Goal: Task Accomplishment & Management: Use online tool/utility

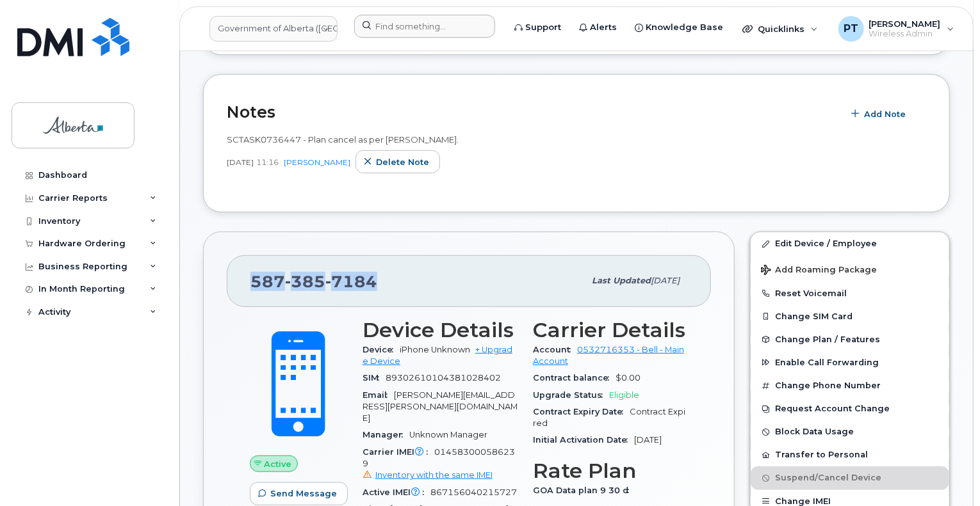
scroll to position [320, 0]
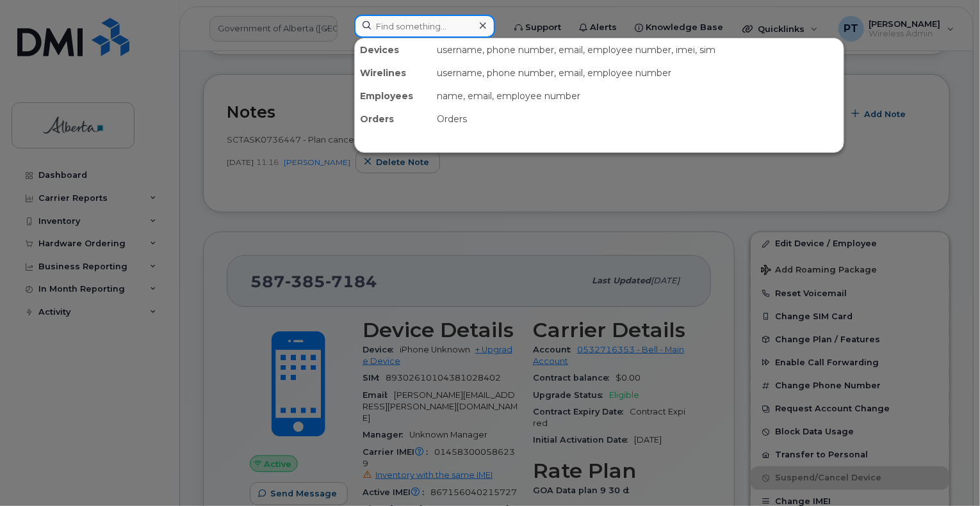
click at [416, 24] on input at bounding box center [424, 26] width 141 height 23
paste input "7805279413"
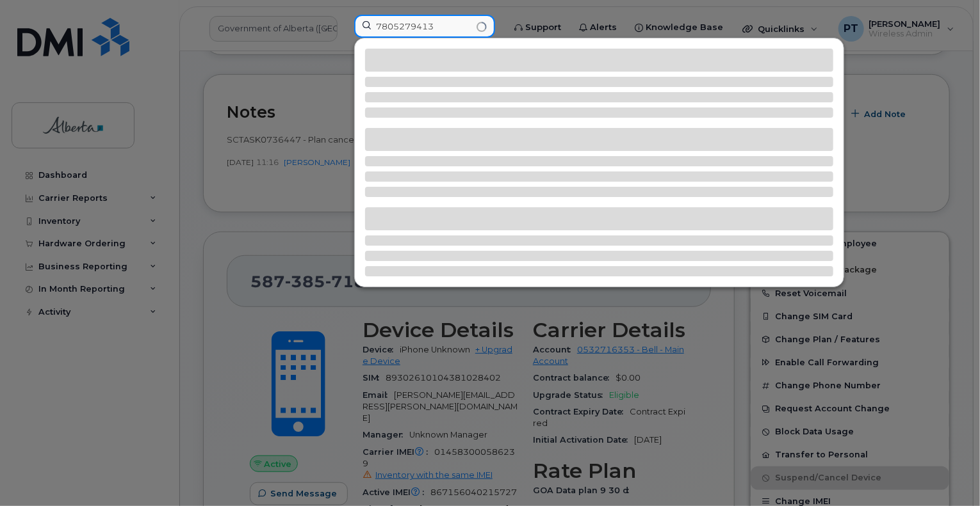
type input "7805279413"
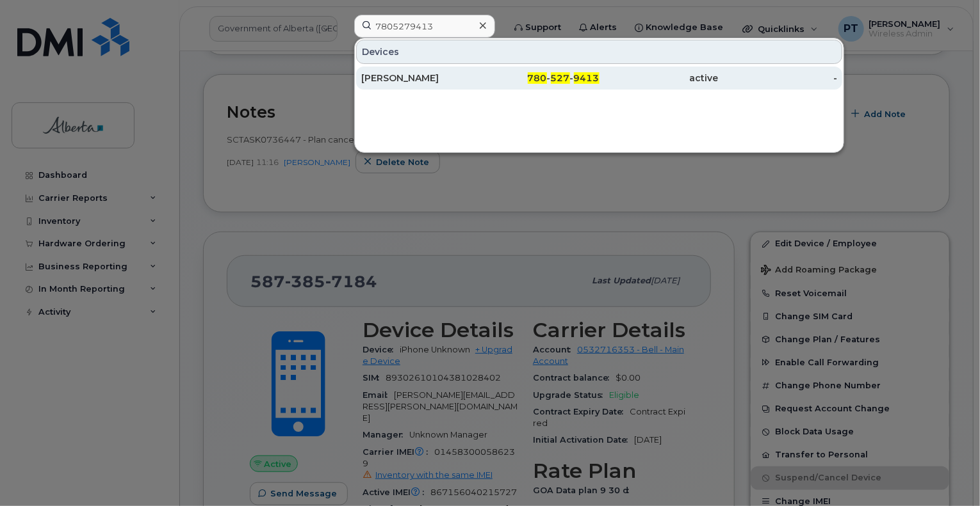
click at [396, 78] on div "Elaine Mayo" at bounding box center [420, 78] width 119 height 13
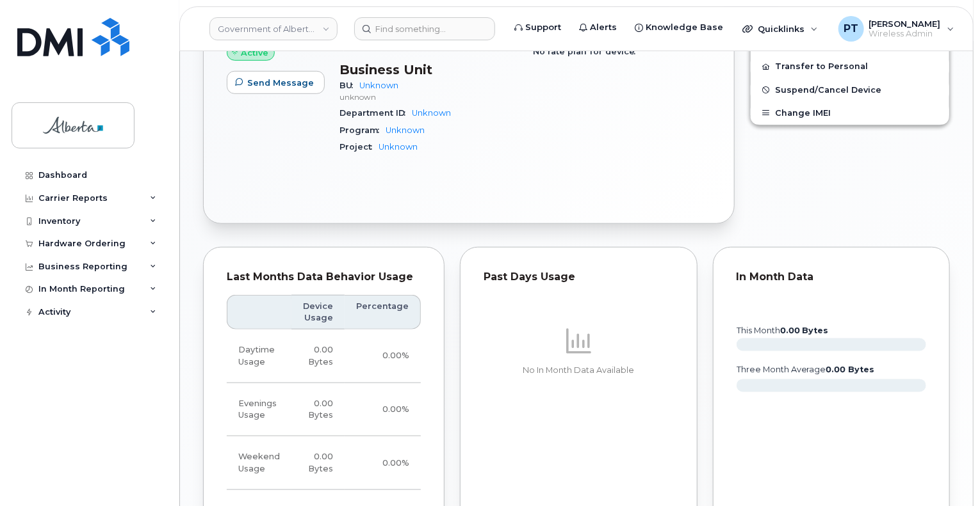
scroll to position [512, 0]
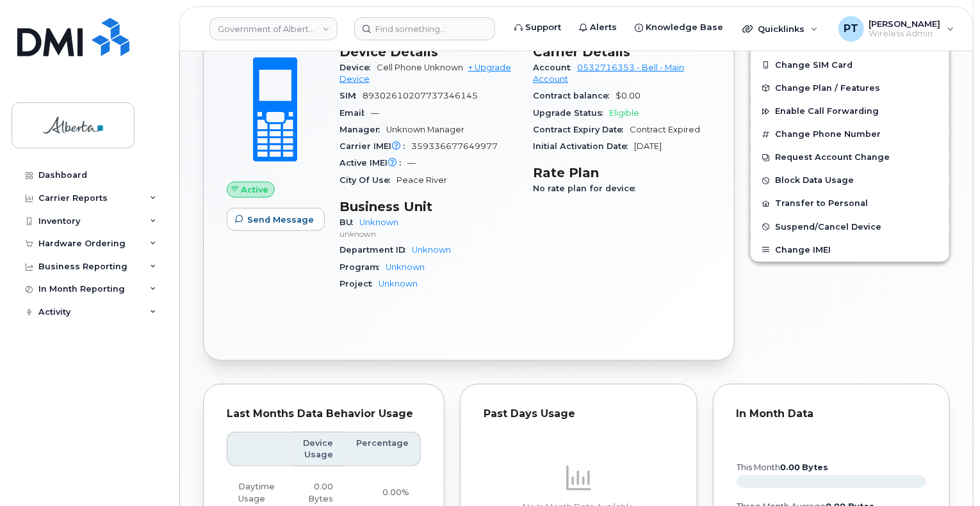
scroll to position [0, 0]
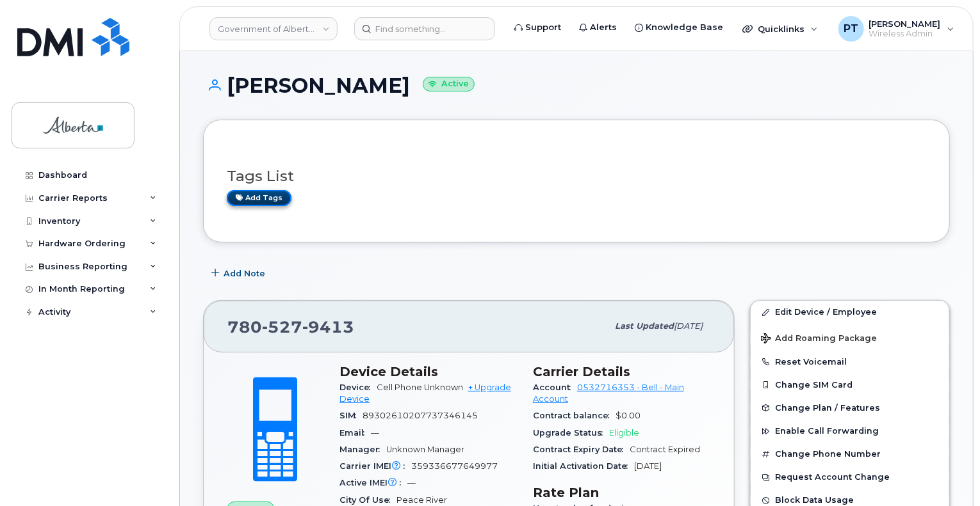
click at [264, 195] on link "Add tags" at bounding box center [259, 198] width 65 height 16
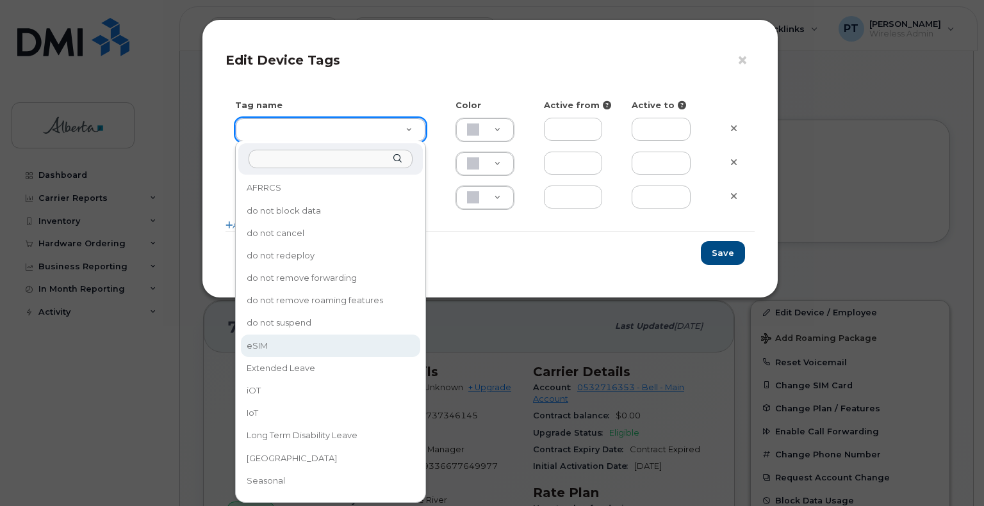
type input "eSIM"
type input "D6CDC1"
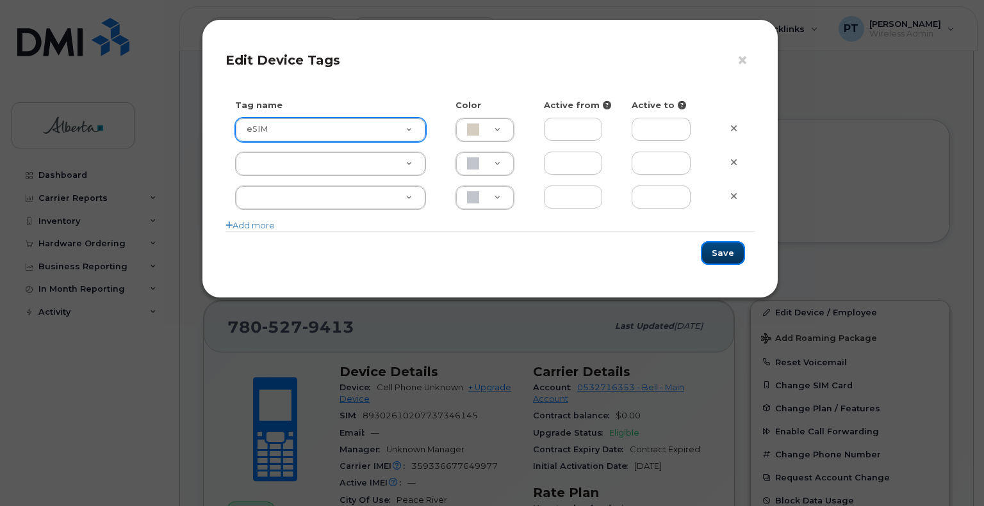
drag, startPoint x: 718, startPoint y: 253, endPoint x: 710, endPoint y: 253, distance: 8.3
click at [718, 253] on button "Save" at bounding box center [723, 253] width 44 height 24
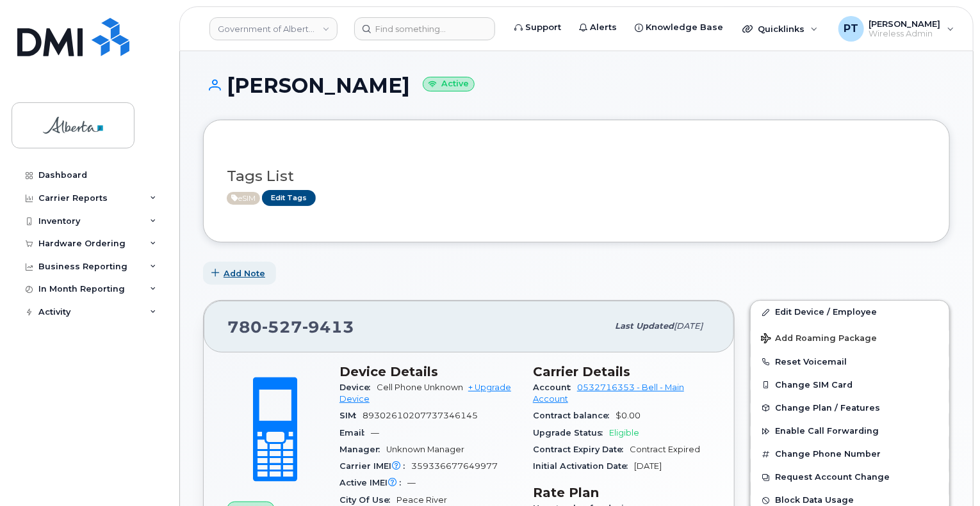
click at [254, 273] on span "Add Note" at bounding box center [244, 274] width 42 height 12
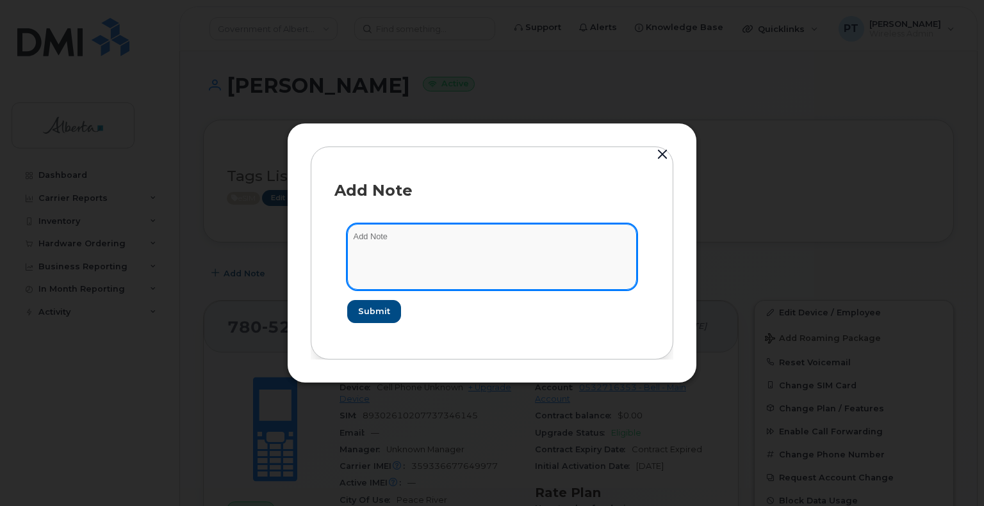
paste textarea "SCTASK0829894"
click at [513, 236] on textarea "SCTASK0829894 - Device Plan New" at bounding box center [491, 256] width 289 height 65
paste textarea "Order 298229 Bell 3005627"
click at [505, 237] on textarea "SCTASK0829894 - Device Plan New Order 298229 Bell 3005627 for iPhone 15" at bounding box center [491, 256] width 289 height 65
click at [483, 238] on textarea "SCTASK0829894 - Device Plan New Order 298229 Bell 3005627 for iPhone 15" at bounding box center [491, 256] width 289 height 65
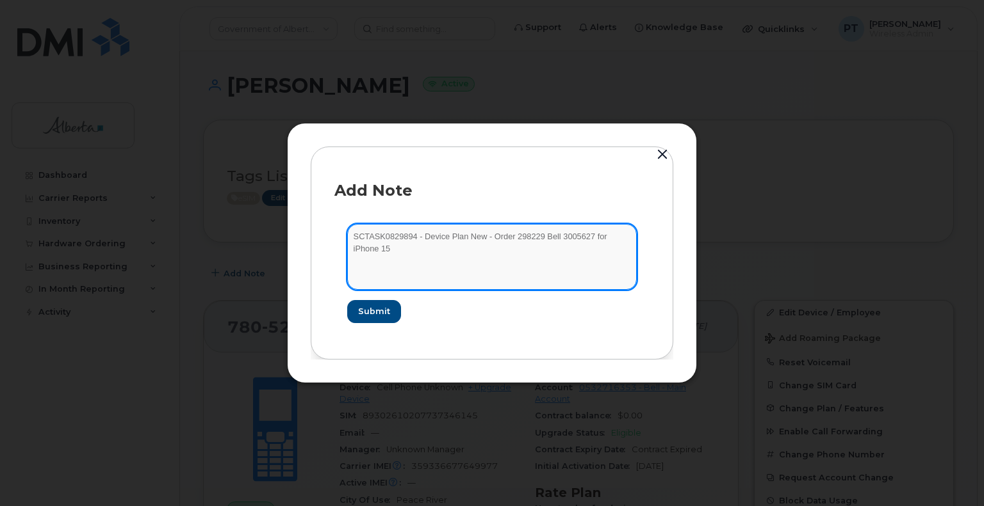
paste textarea "No zero usage for Peace River available, order number through Simplex"
click at [410, 251] on textarea "SCTASK0829894 - Device Plan New - No zero usage for Peace River available, orde…" at bounding box center [491, 256] width 289 height 65
click at [517, 248] on textarea "SCTASK0829894 - Device Plan New - No zero usage for Peace River available, orde…" at bounding box center [491, 256] width 289 height 65
click at [428, 263] on textarea "SCTASK0829894 - Device Plan New - No zero usage for Peace River available, orde…" at bounding box center [491, 256] width 289 height 65
click at [489, 238] on textarea "SCTASK0829894 - Device Plan New - No zero usage for Peace River available, orde…" at bounding box center [491, 256] width 289 height 65
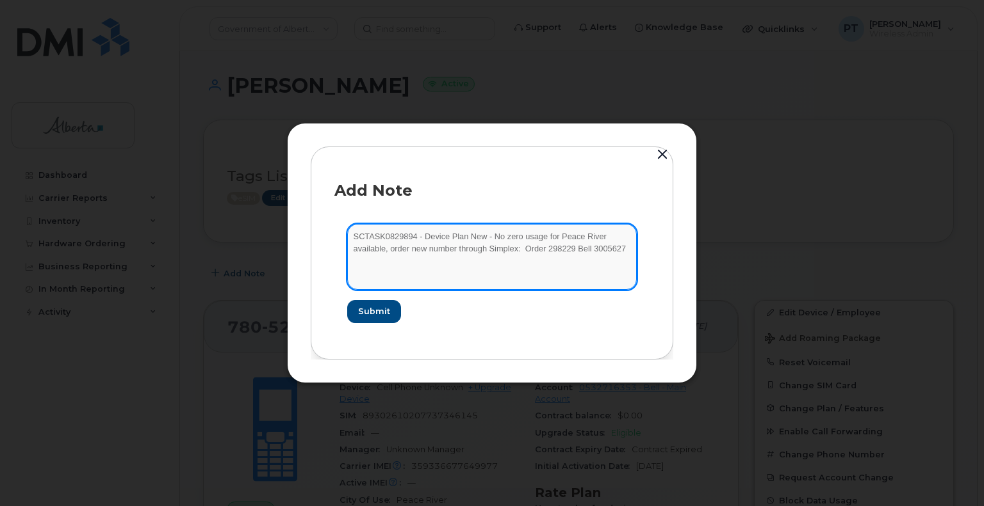
click at [522, 248] on textarea "SCTASK0829894 - Device Plan New - No zero usage for Peace River available, orde…" at bounding box center [491, 256] width 289 height 65
type textarea "SCTASK0829894 - Device Plan New - No zero usage for Peace River available, orde…"
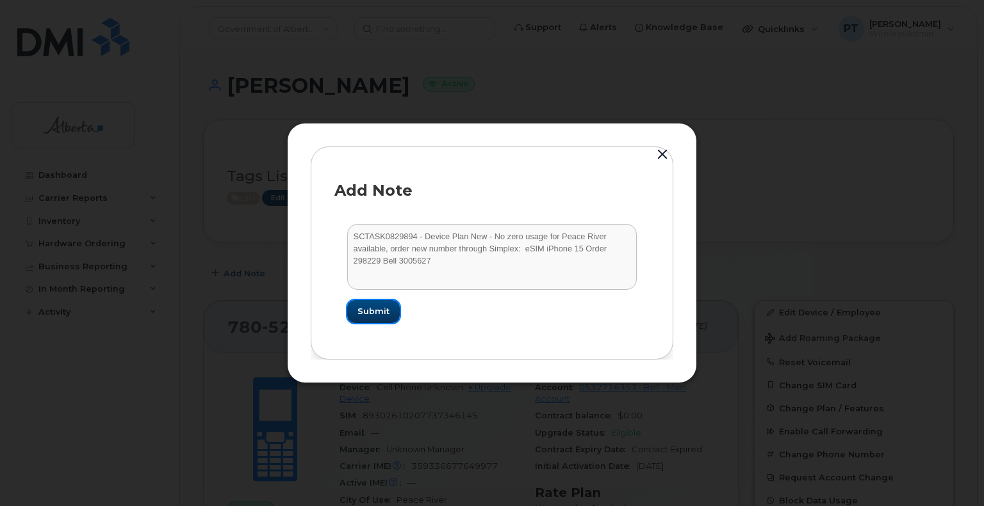
click at [368, 314] on span "Submit" at bounding box center [373, 311] width 32 height 12
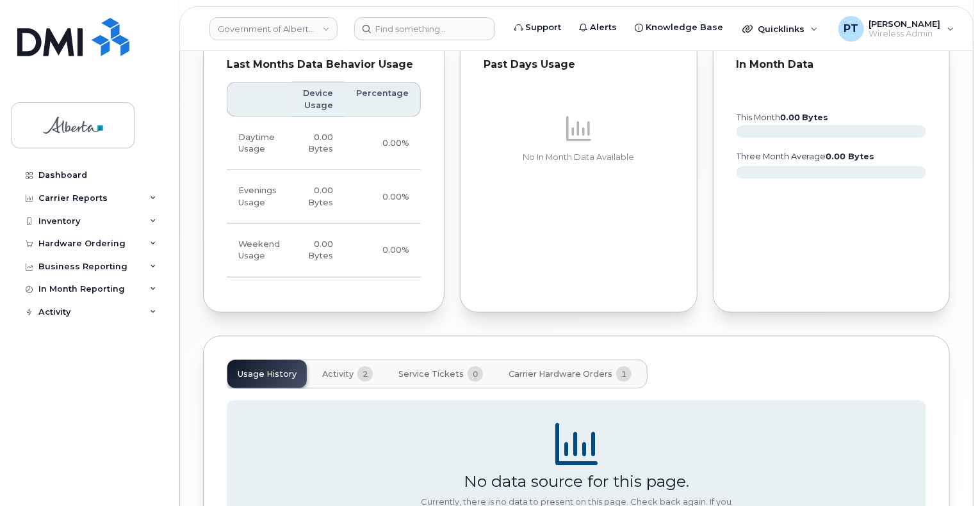
scroll to position [729, 0]
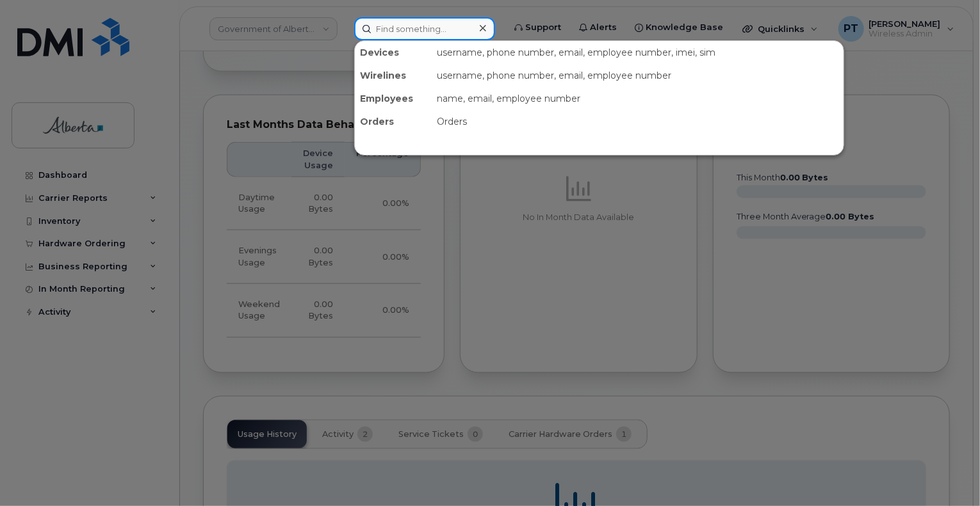
click at [414, 33] on input at bounding box center [424, 28] width 141 height 23
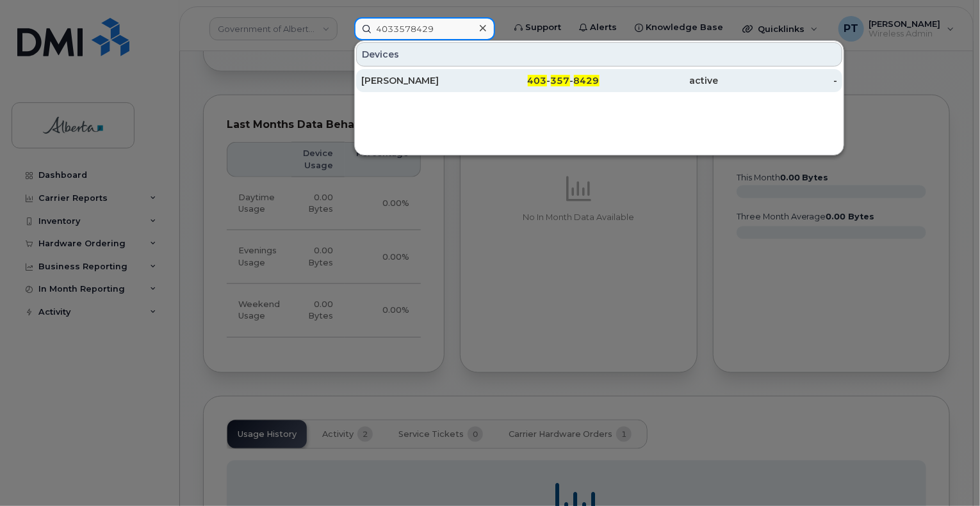
type input "4033578429"
click at [397, 77] on div "Peter Tomlinson" at bounding box center [420, 80] width 119 height 13
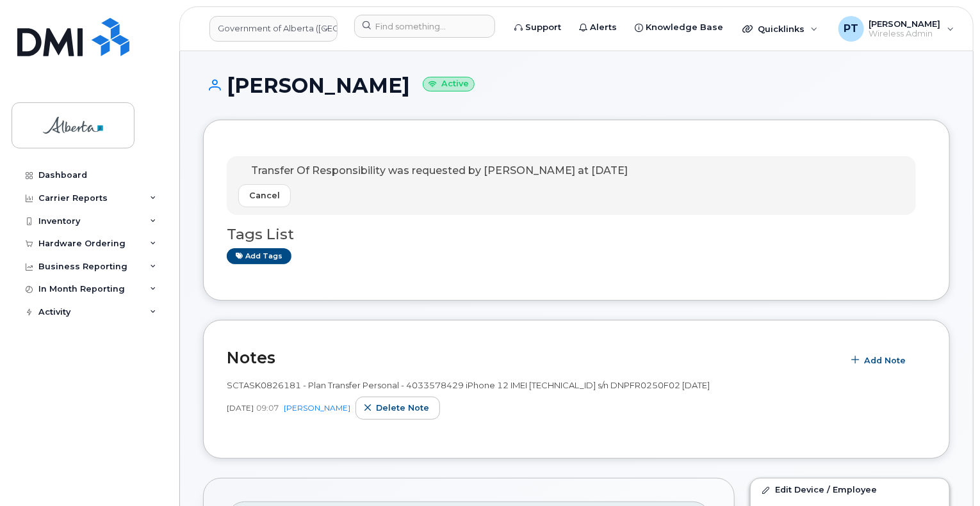
scroll to position [320, 0]
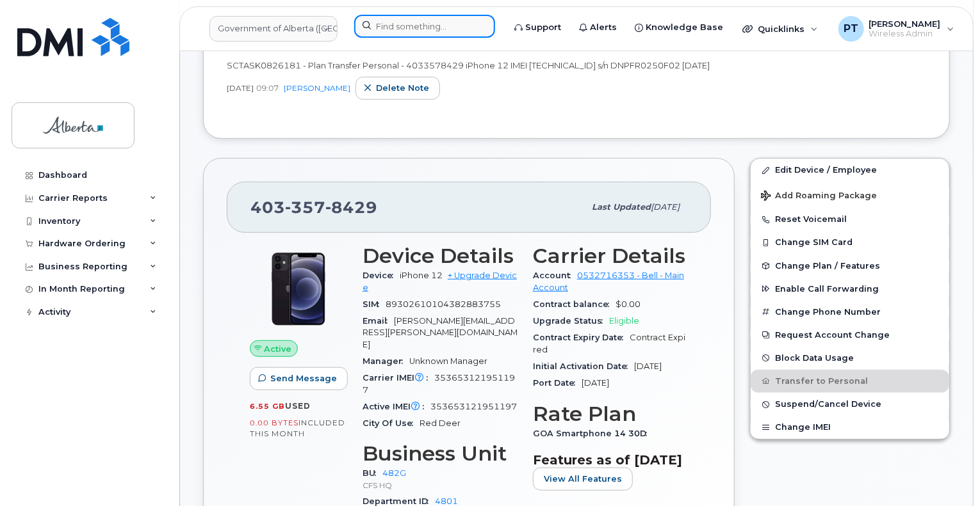
click at [414, 25] on input at bounding box center [424, 26] width 141 height 23
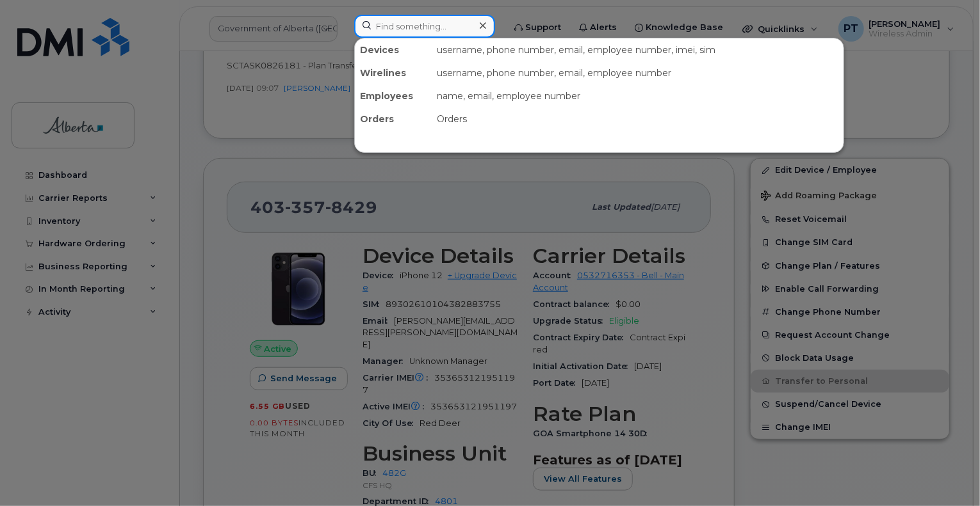
paste input "7802676743"
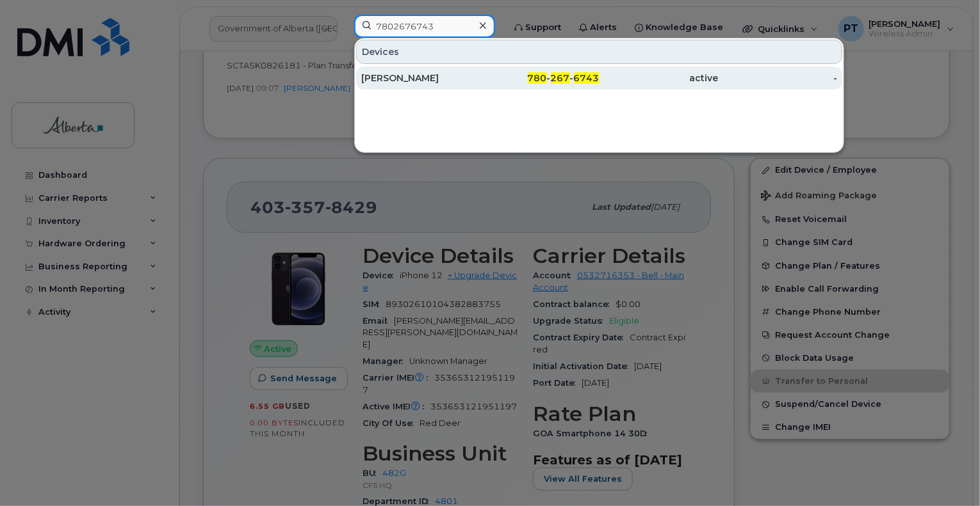
type input "7802676743"
click at [405, 79] on div "Windy Willier" at bounding box center [420, 78] width 119 height 13
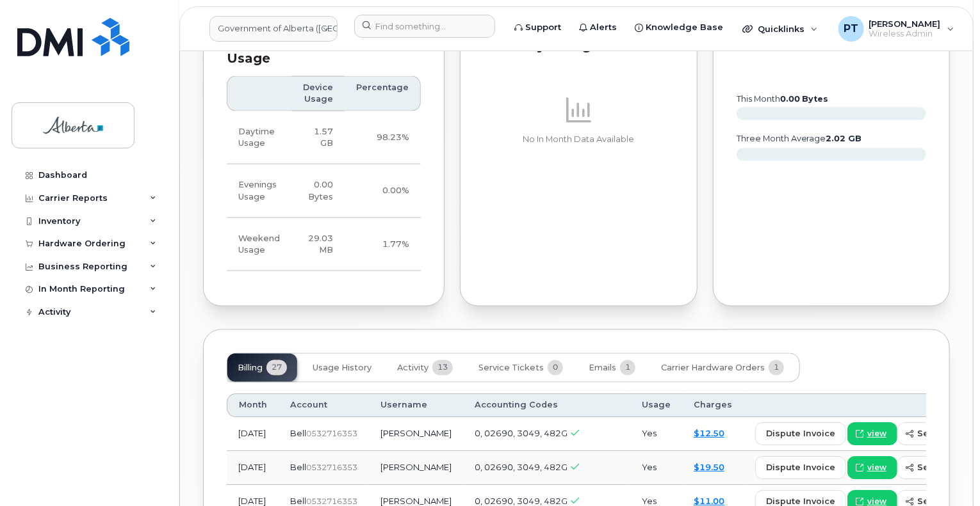
scroll to position [960, 0]
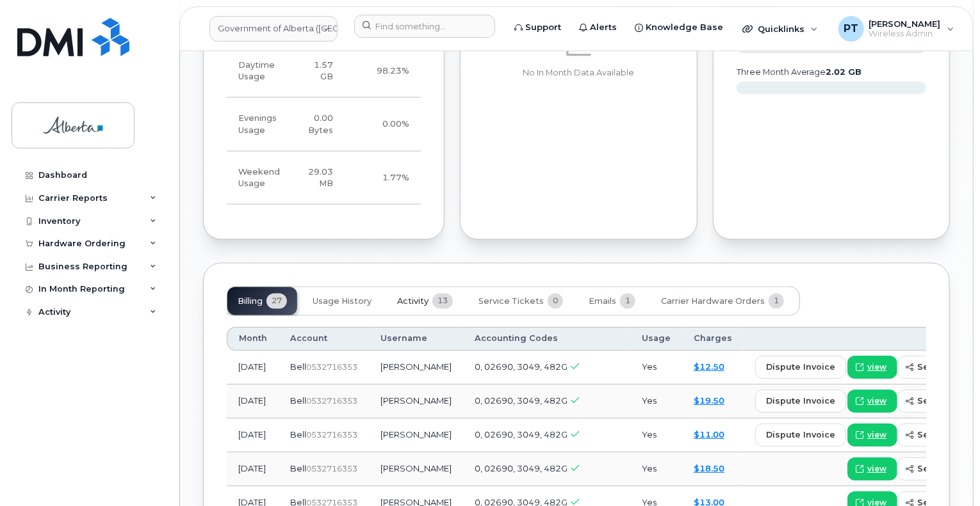
click at [403, 297] on span "Activity" at bounding box center [412, 302] width 31 height 10
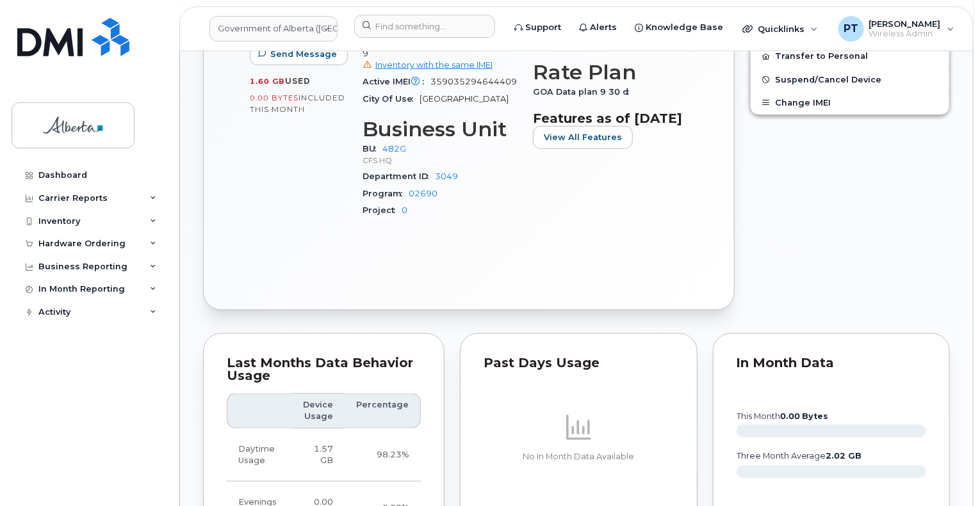
scroll to position [320, 0]
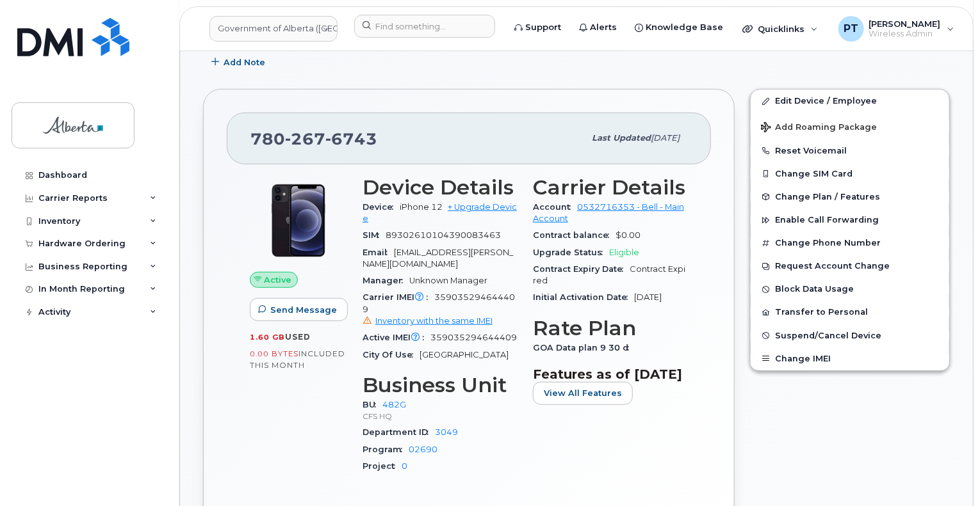
click at [499, 293] on span "359035294644409 Inventory with the same IMEI" at bounding box center [439, 310] width 155 height 35
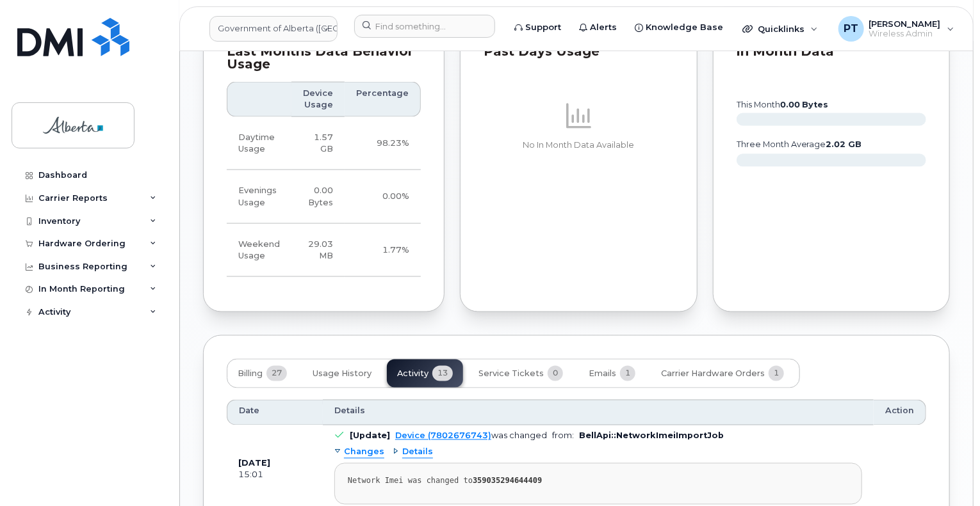
scroll to position [960, 0]
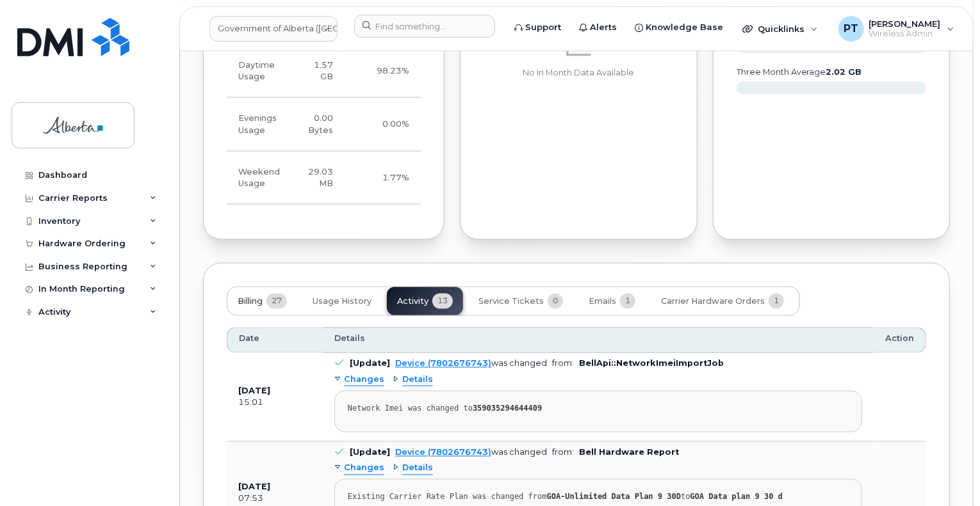
click at [256, 300] on span "Billing" at bounding box center [250, 302] width 25 height 10
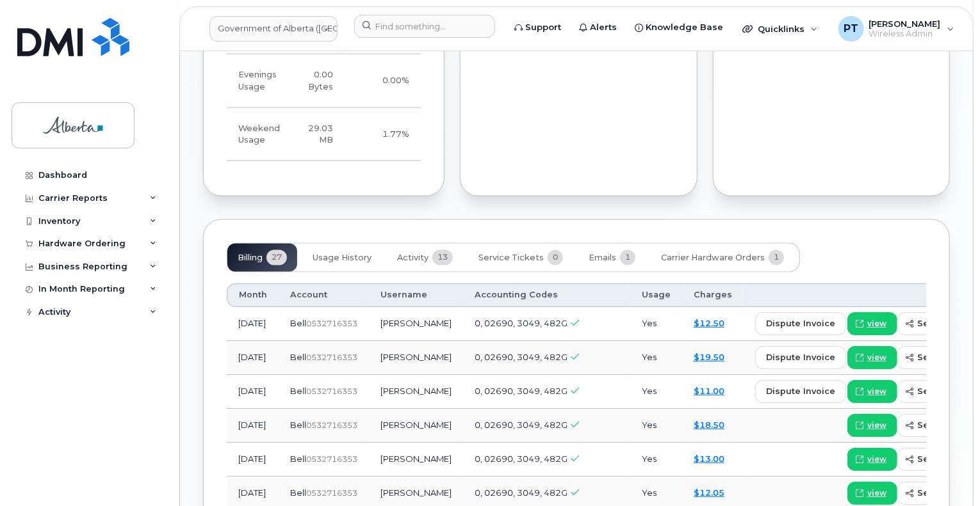
scroll to position [1089, 0]
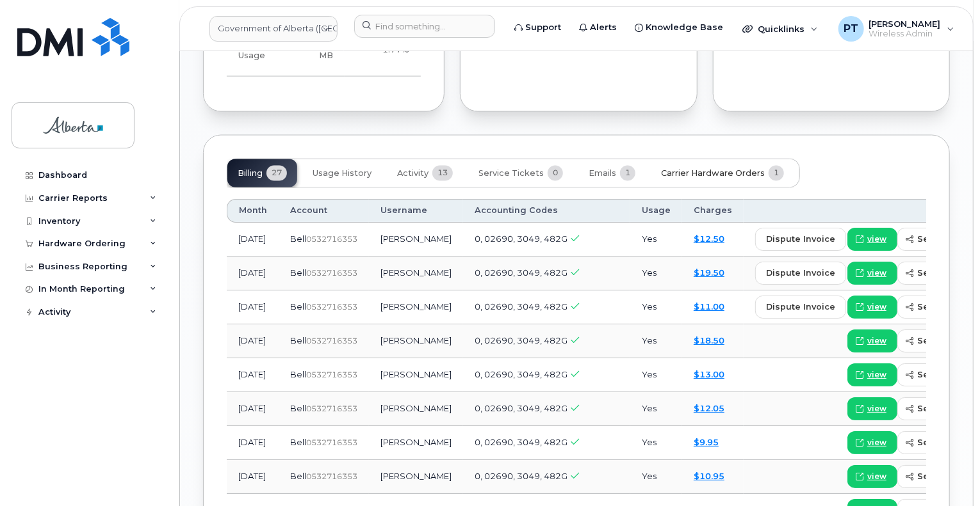
click at [696, 174] on span "Carrier Hardware Orders" at bounding box center [713, 174] width 104 height 10
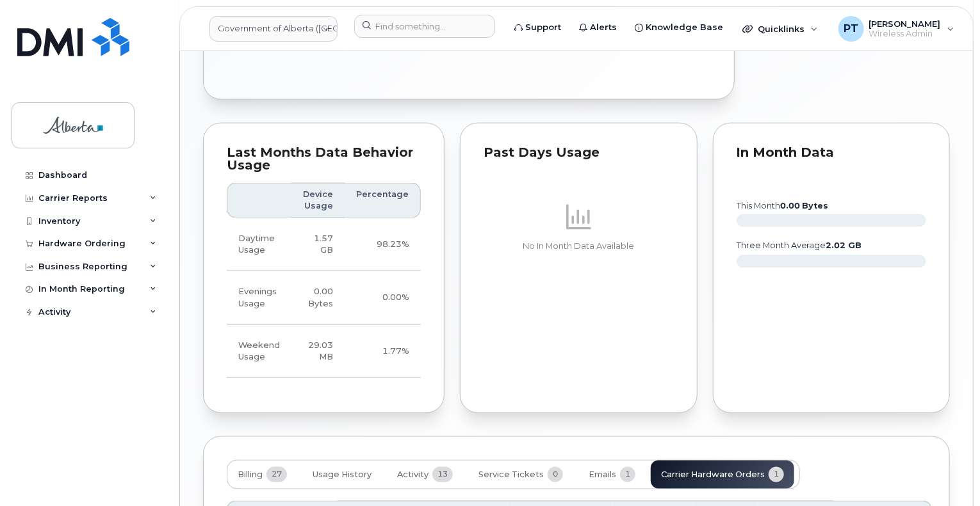
scroll to position [949, 0]
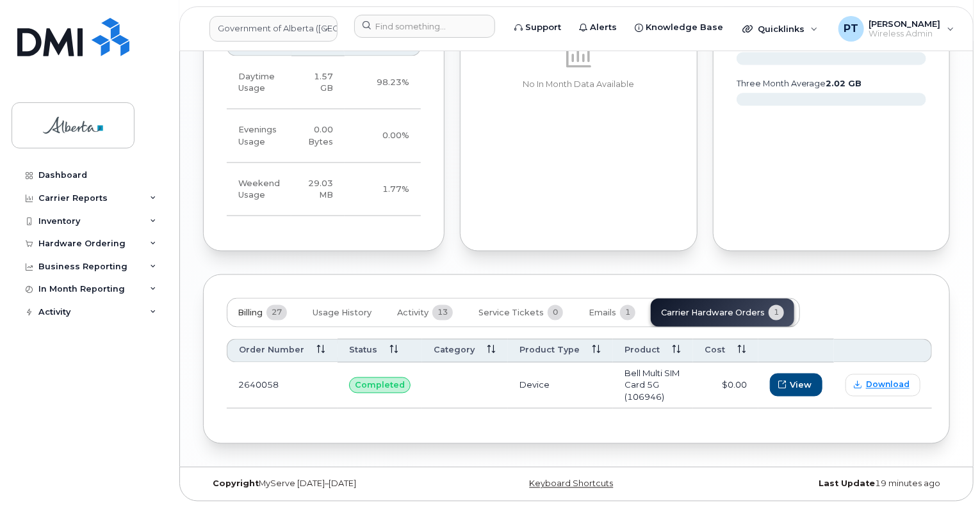
click at [245, 310] on span "Billing" at bounding box center [250, 314] width 25 height 10
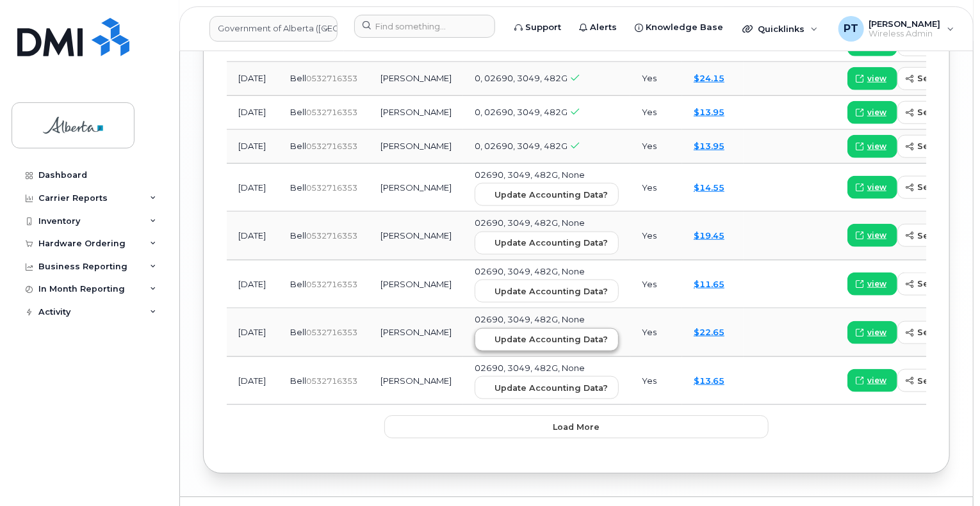
scroll to position [1871, 0]
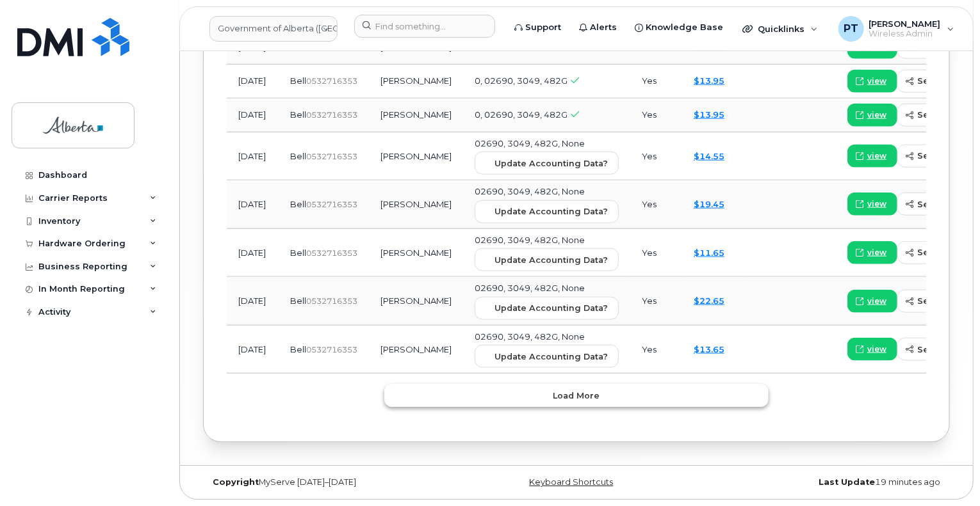
click at [574, 396] on span "Load more" at bounding box center [576, 396] width 47 height 12
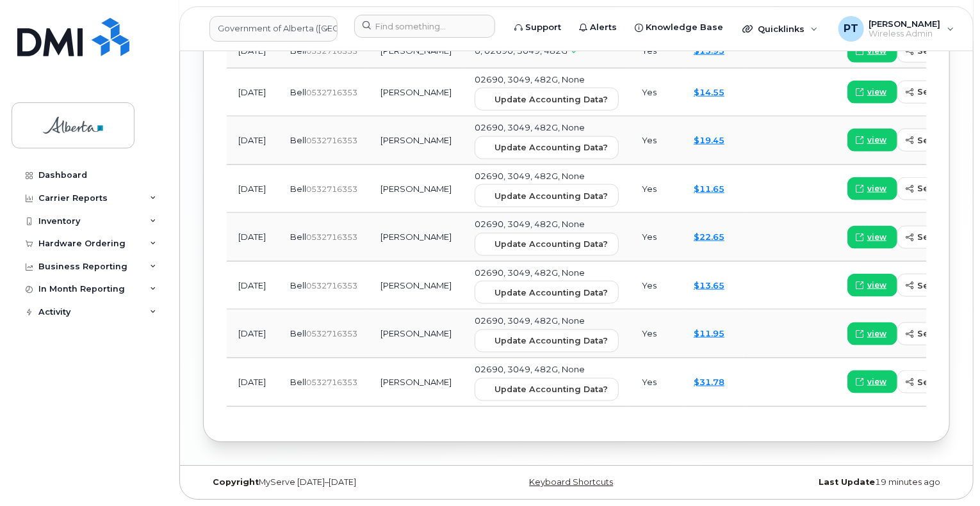
scroll to position [1934, 0]
click at [867, 382] on span "view" at bounding box center [876, 383] width 19 height 12
click at [867, 329] on span "view" at bounding box center [876, 334] width 19 height 12
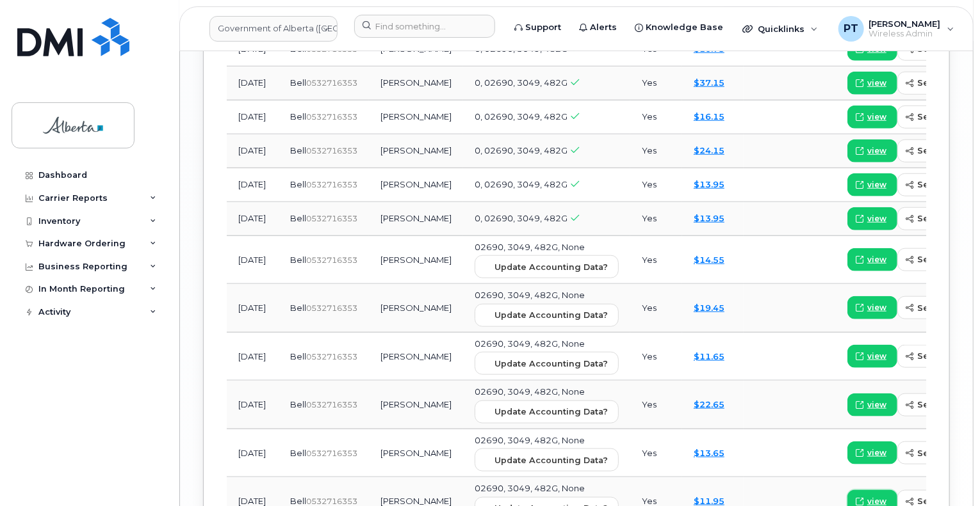
scroll to position [1742, 0]
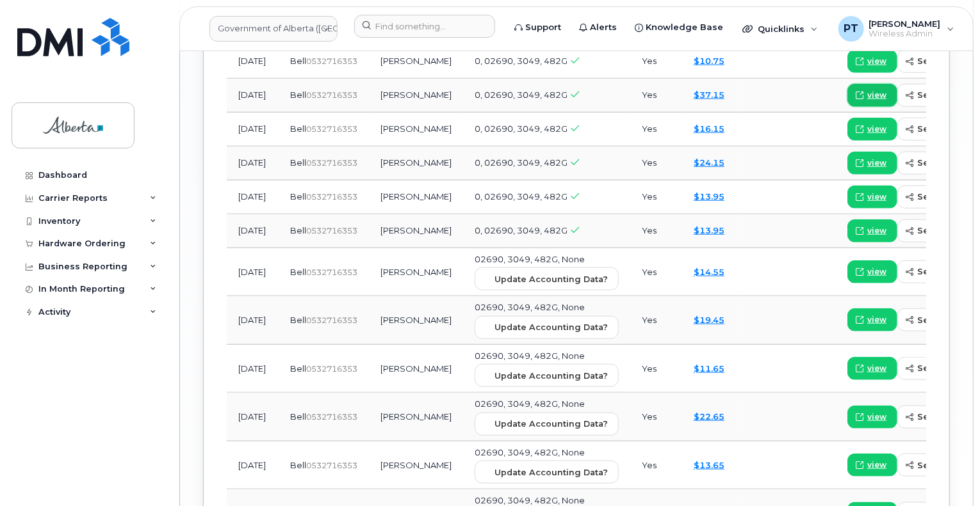
click at [867, 99] on span "view" at bounding box center [876, 96] width 19 height 12
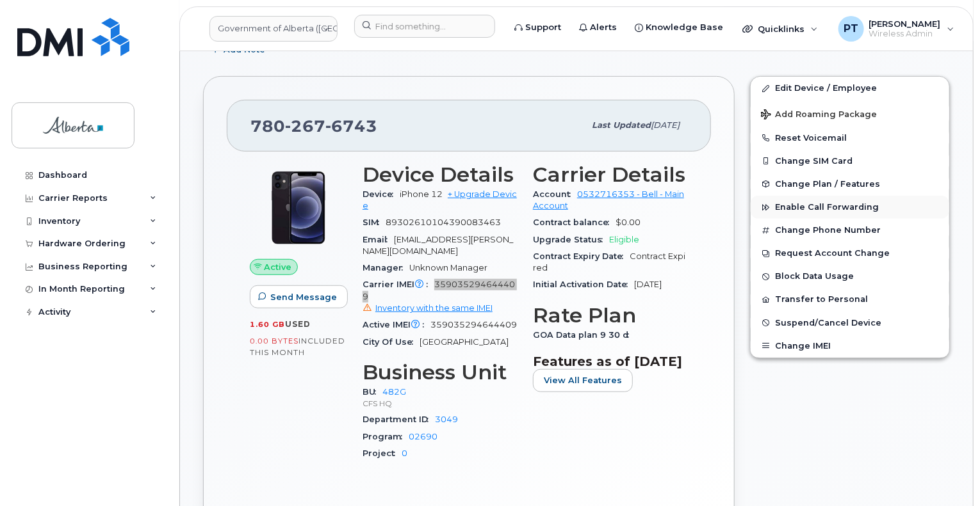
scroll to position [142, 0]
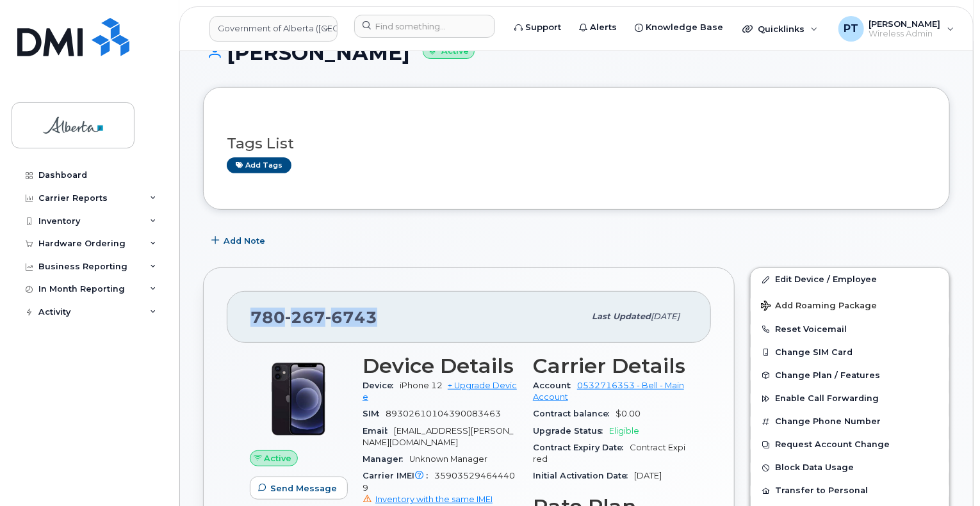
drag, startPoint x: 388, startPoint y: 320, endPoint x: 233, endPoint y: 318, distance: 155.0
click at [233, 318] on div "780 267 6743 Last updated Jul 25, 2025" at bounding box center [469, 316] width 484 height 51
copy span "780 267 6743"
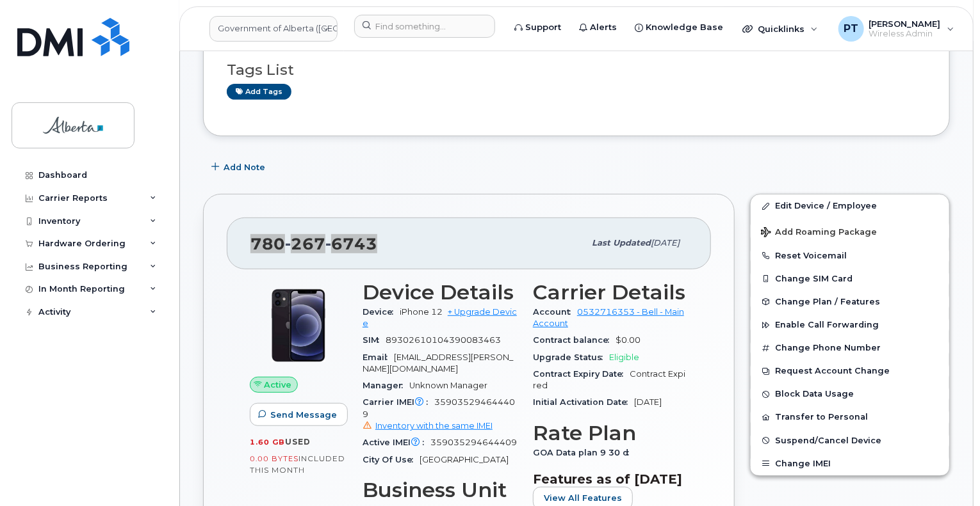
scroll to position [270, 0]
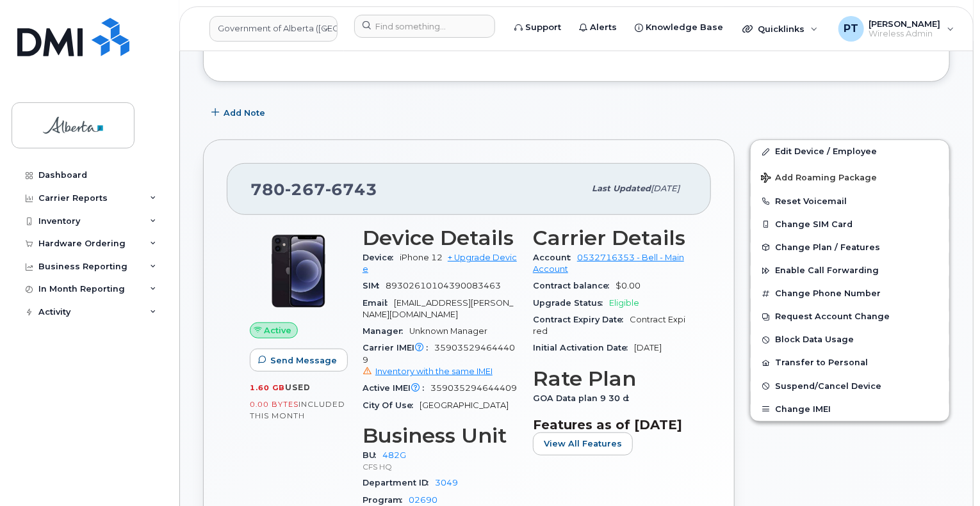
click at [505, 343] on span "359035294644409 Inventory with the same IMEI" at bounding box center [439, 360] width 155 height 35
copy span "359035294644409"
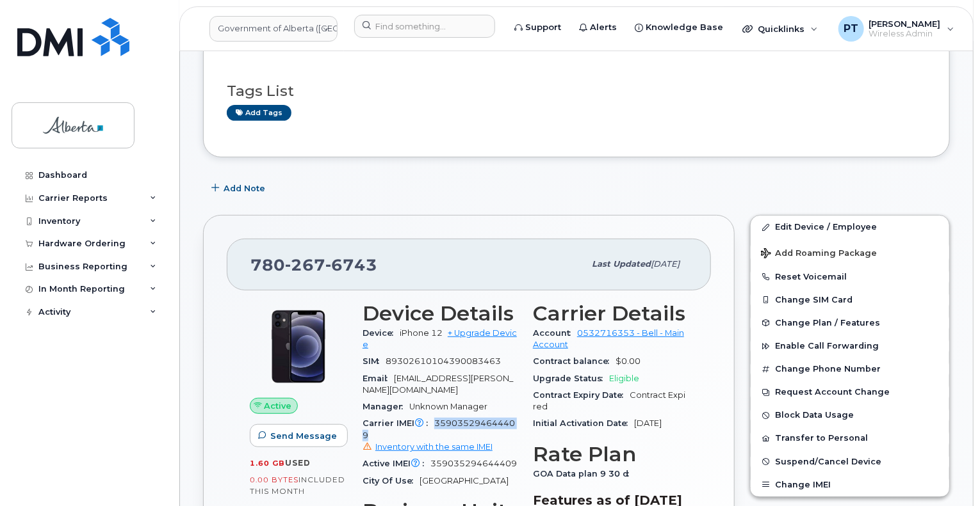
scroll to position [142, 0]
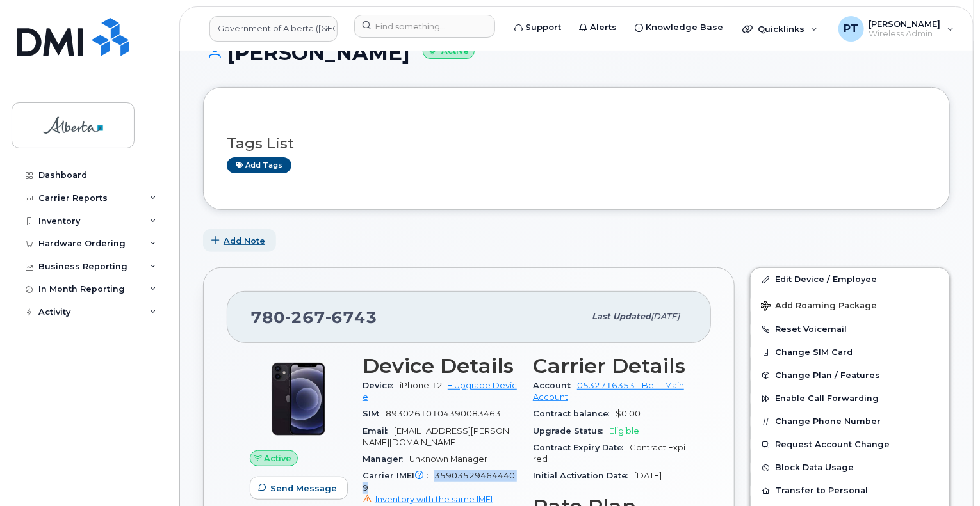
click at [246, 244] on span "Add Note" at bounding box center [244, 241] width 42 height 12
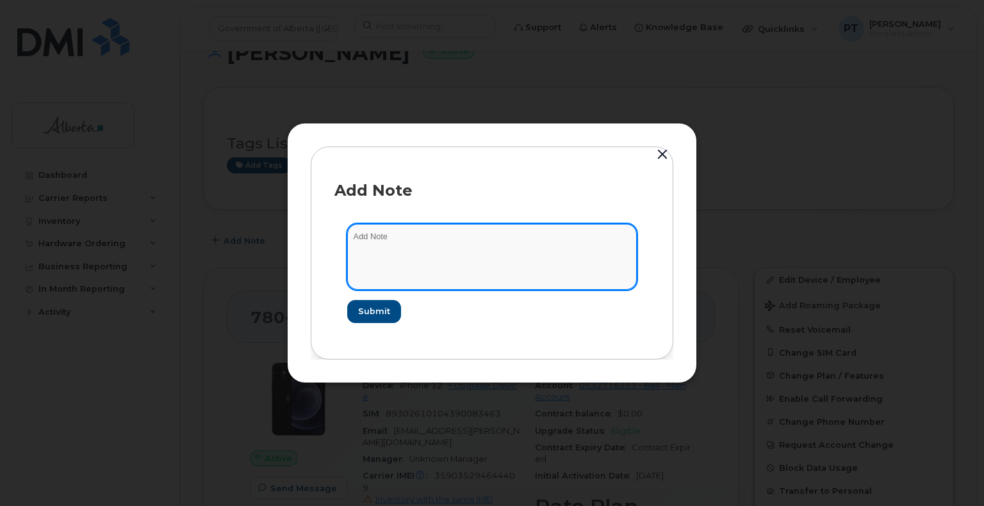
drag, startPoint x: 389, startPoint y: 234, endPoint x: 393, endPoint y: 241, distance: 8.9
click at [389, 234] on textarea at bounding box center [491, 256] width 289 height 65
click at [409, 243] on textarea at bounding box center [491, 256] width 289 height 65
paste textarea "SCTASK0736447"
click at [543, 258] on textarea "SCTASK0736447 - corrected rate plan from Data Only to Voice and Data to match d…" at bounding box center [491, 256] width 289 height 65
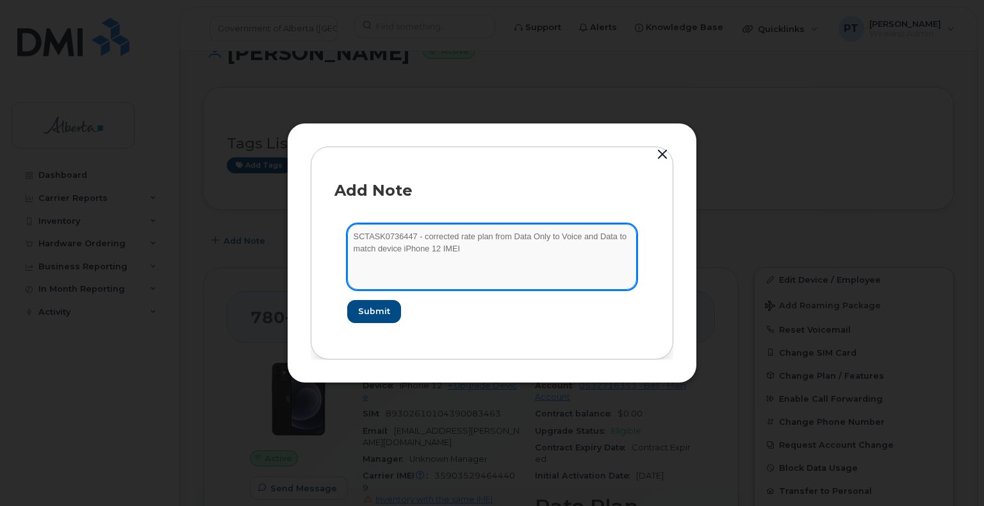
paste textarea "359035294644409"
paste textarea "DX3GV17S0F03"
click at [587, 238] on textarea "SCTASK0736447 - corrected rate plan from Data Only to Voice and Data to match d…" at bounding box center [491, 256] width 289 height 65
drag, startPoint x: 377, startPoint y: 249, endPoint x: 385, endPoint y: 242, distance: 10.9
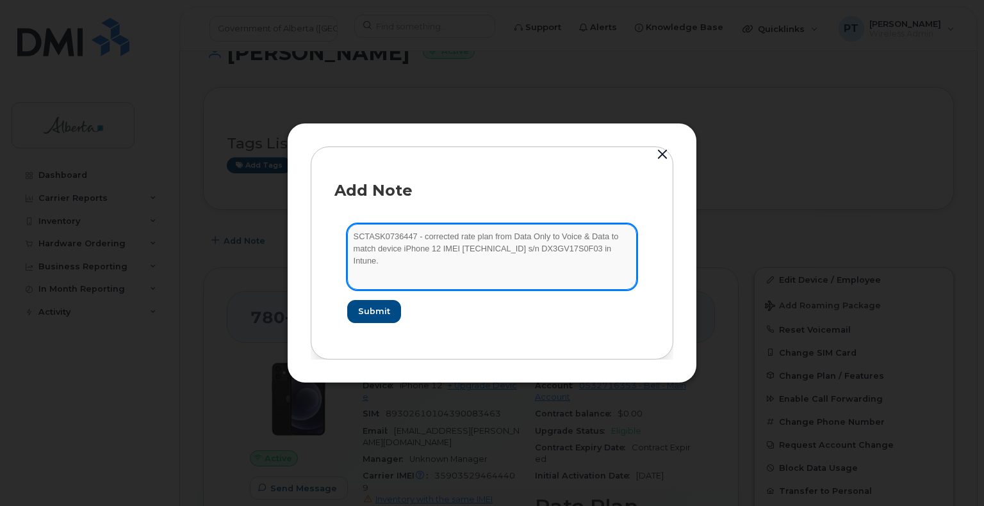
click at [377, 248] on textarea "SCTASK0736447 - corrected rate plan from Data Only to Voice & Data to match dev…" at bounding box center [491, 256] width 289 height 65
type textarea "SCTASK0736447 - corrected rate plan from Data Only to Voice & Data to match the…"
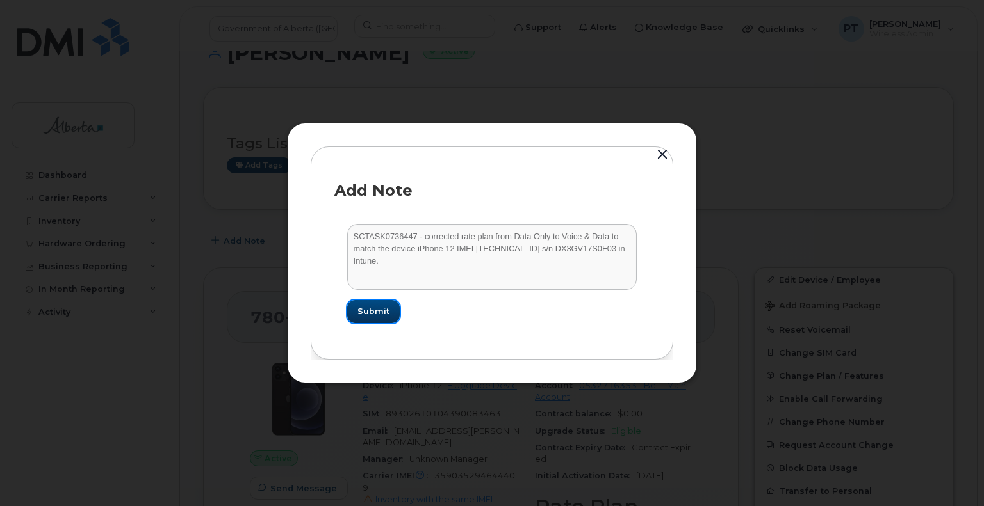
click at [384, 307] on span "Submit" at bounding box center [373, 311] width 32 height 12
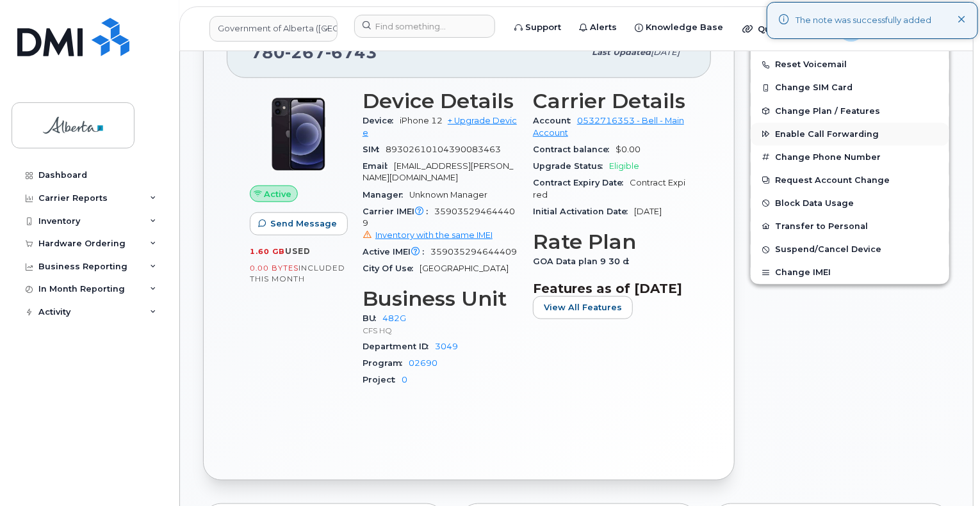
scroll to position [462, 0]
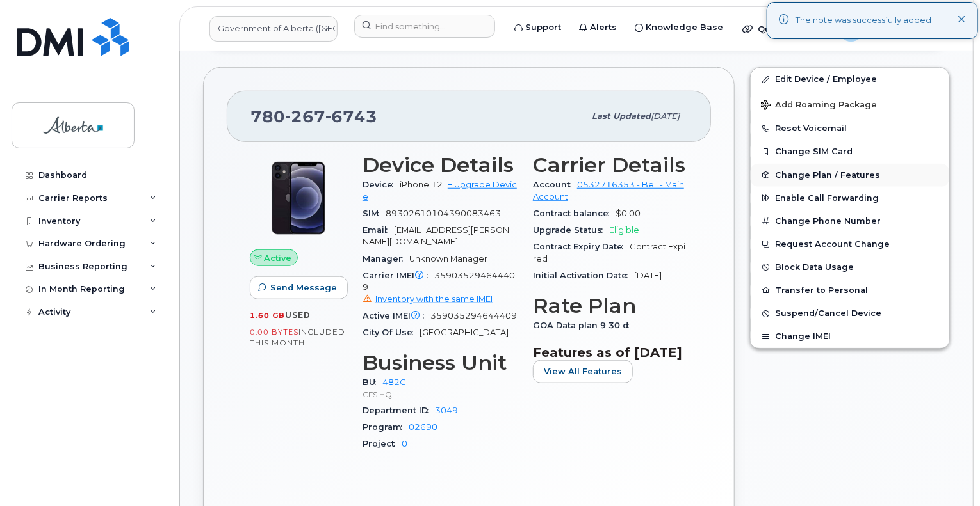
click at [796, 171] on span "Change Plan / Features" at bounding box center [827, 175] width 105 height 10
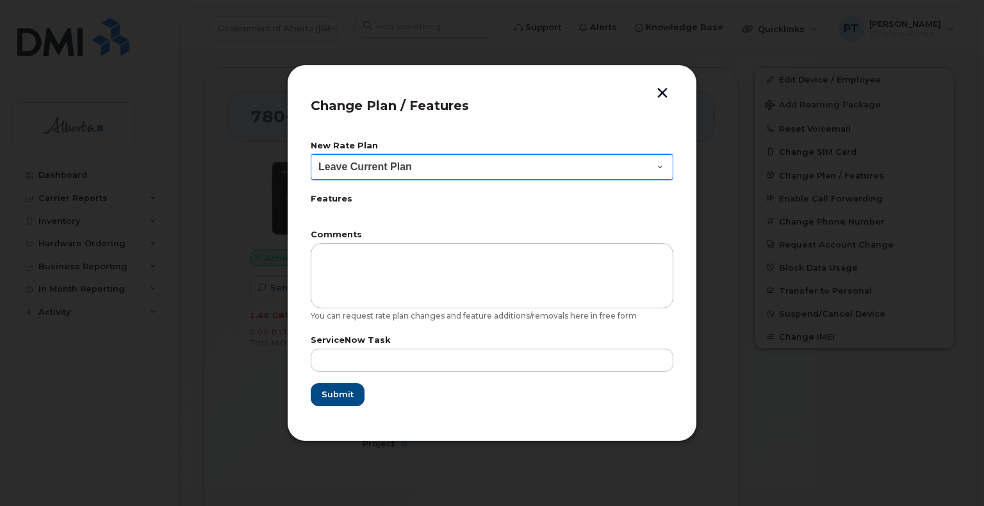
drag, startPoint x: 660, startPoint y: 173, endPoint x: 628, endPoint y: 176, distance: 32.2
click at [660, 173] on select "Leave Current Plan GOA - Voice Plan 5 GOA Smartphone 14 30D GOA Unlimited Smart…" at bounding box center [492, 167] width 362 height 26
select select "2483362"
click at [311, 154] on select "Leave Current Plan GOA - Voice Plan 5 GOA Smartphone 14 30D GOA Unlimited Smart…" at bounding box center [492, 167] width 362 height 26
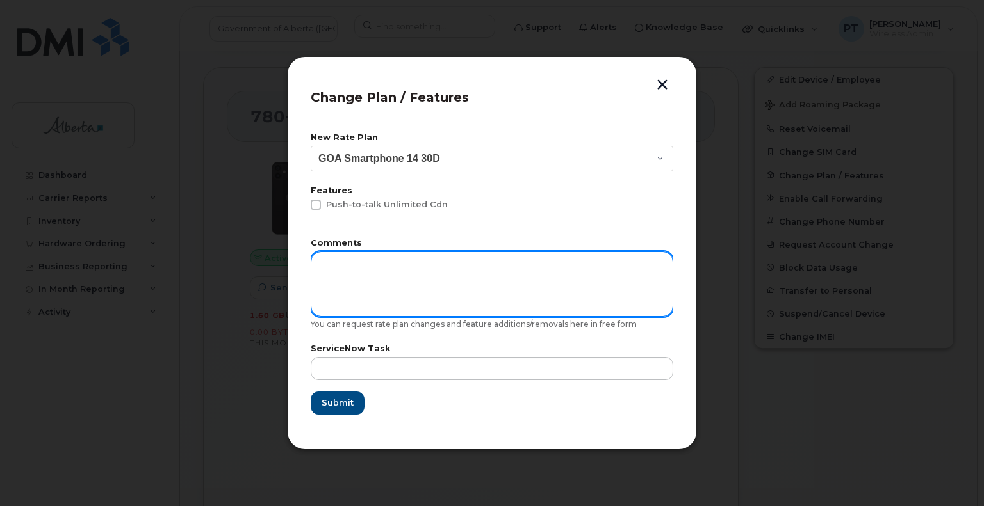
click at [412, 265] on textarea at bounding box center [492, 284] width 362 height 65
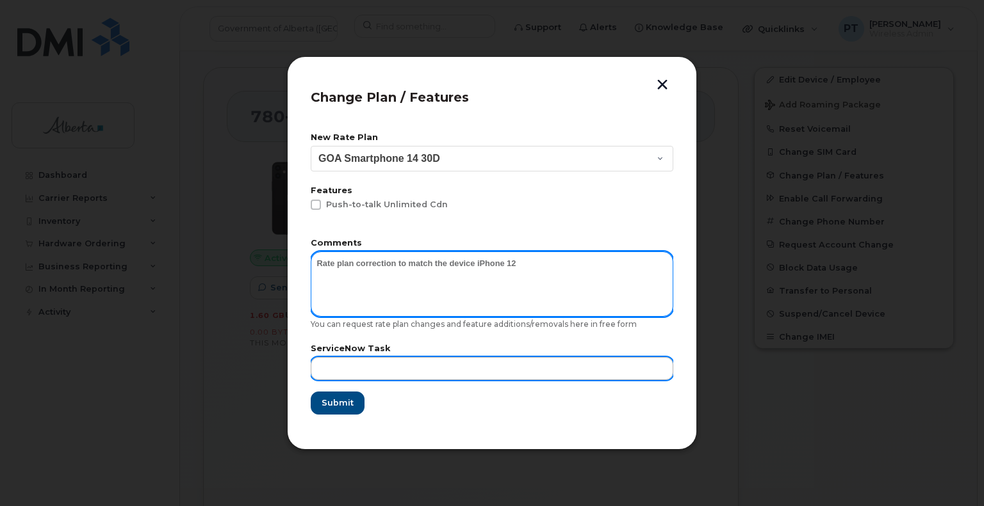
type textarea "Rate plan correction to match the device iPhone 12"
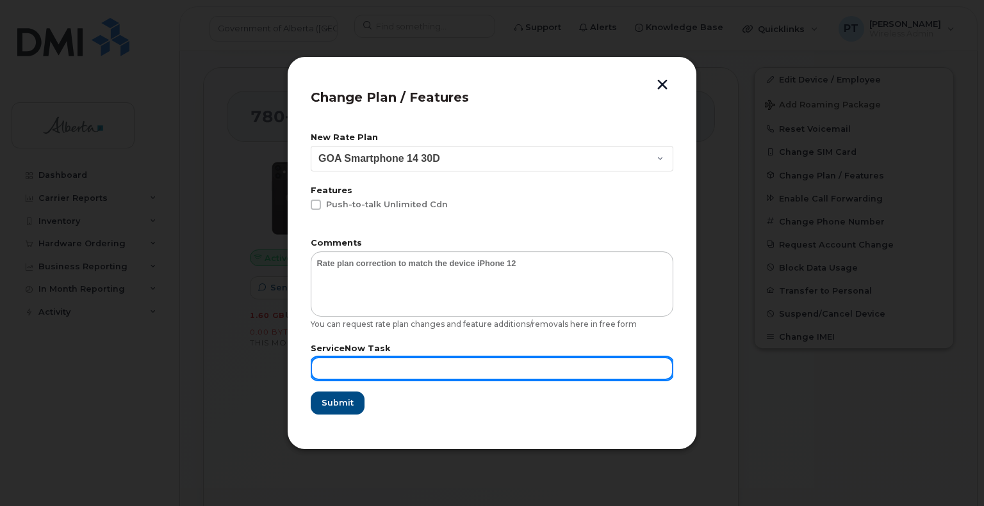
click at [437, 374] on input "text" at bounding box center [492, 368] width 362 height 23
click at [374, 366] on input "text" at bounding box center [492, 368] width 362 height 23
paste input "SCTASK0736447"
type input "SCTASK0736447 Rate Plan correction"
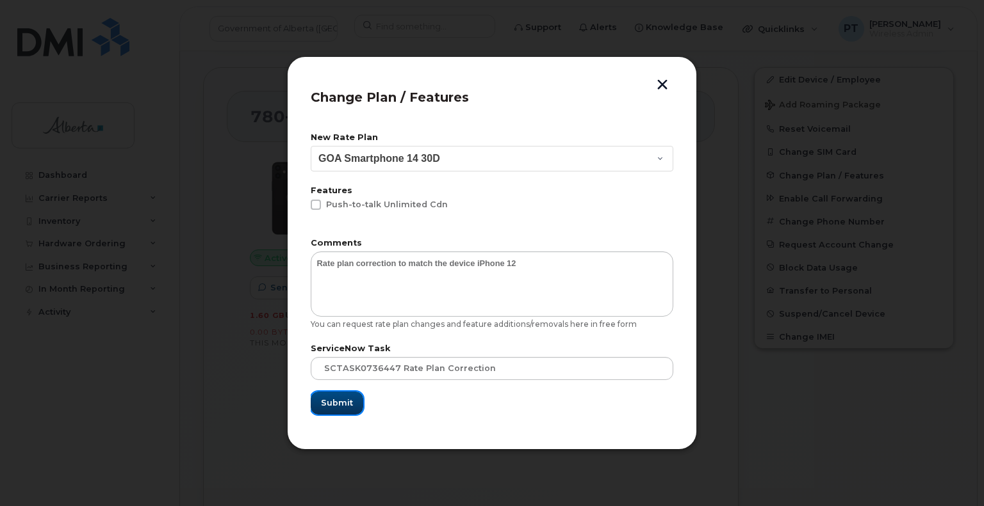
drag, startPoint x: 331, startPoint y: 405, endPoint x: 322, endPoint y: 398, distance: 11.4
click at [331, 402] on span "Submit" at bounding box center [337, 403] width 32 height 12
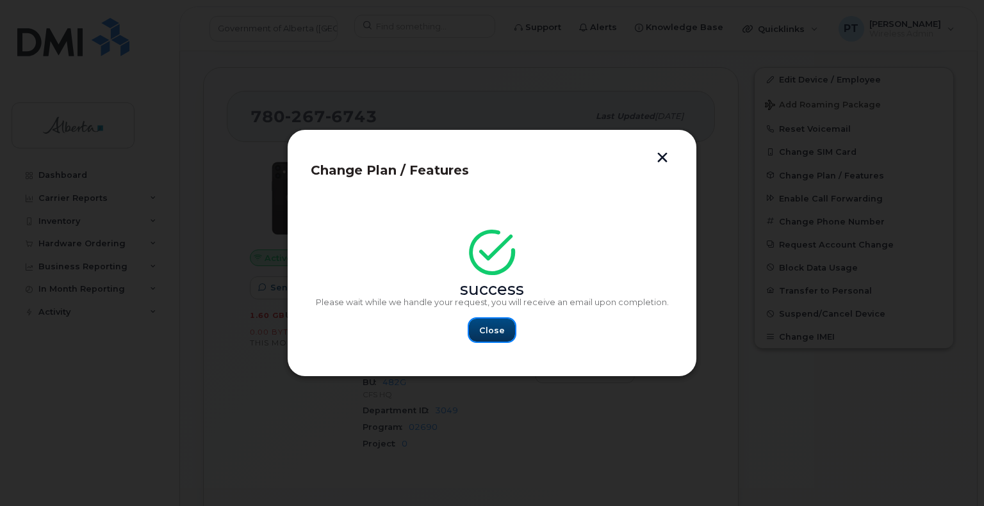
click at [476, 334] on button "Close" at bounding box center [492, 330] width 46 height 23
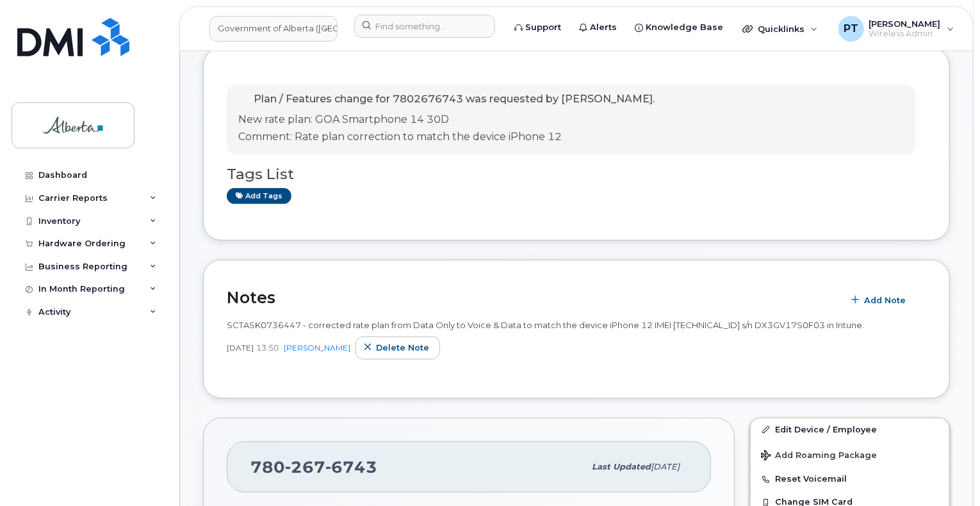
scroll to position [320, 0]
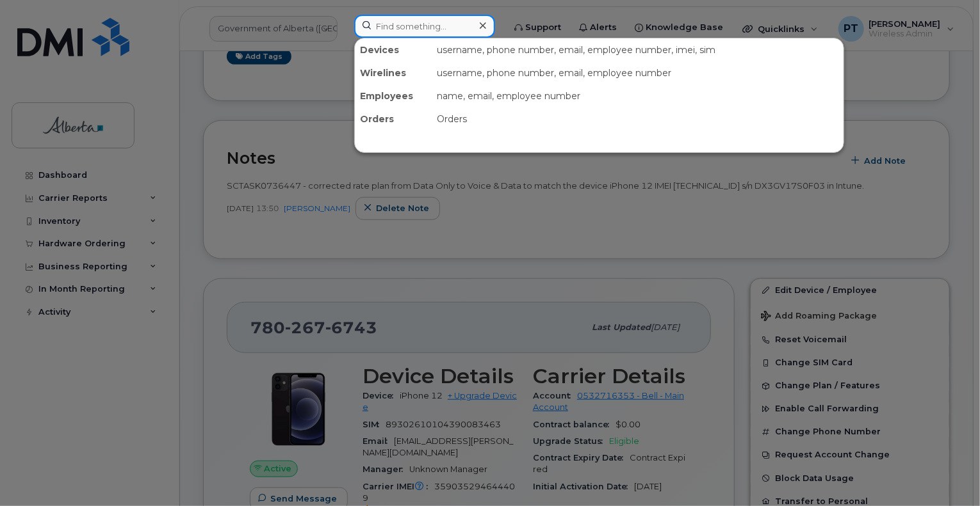
click at [444, 24] on input at bounding box center [424, 26] width 141 height 23
paste input "5873400335"
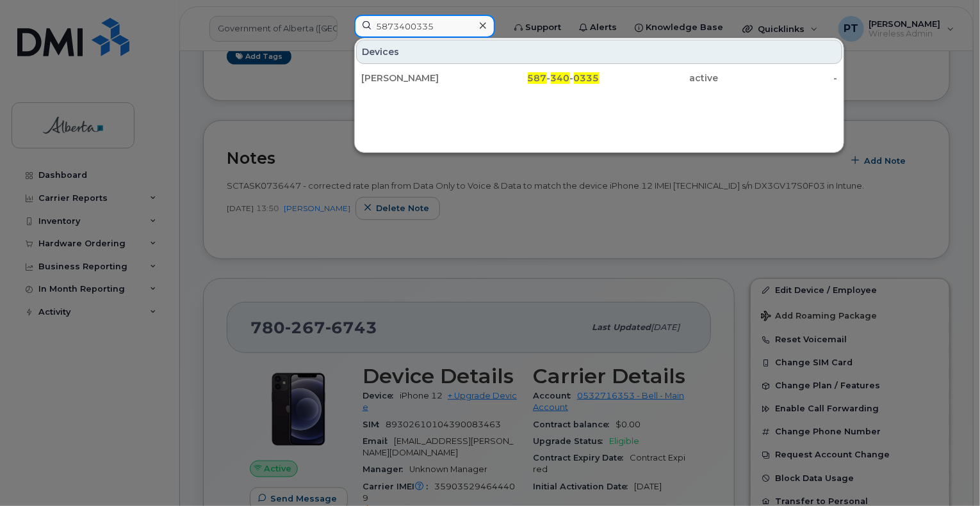
type input "5873400335"
drag, startPoint x: 387, startPoint y: 76, endPoint x: 343, endPoint y: 321, distance: 249.8
click at [387, 76] on div "Jason Robson" at bounding box center [420, 78] width 119 height 13
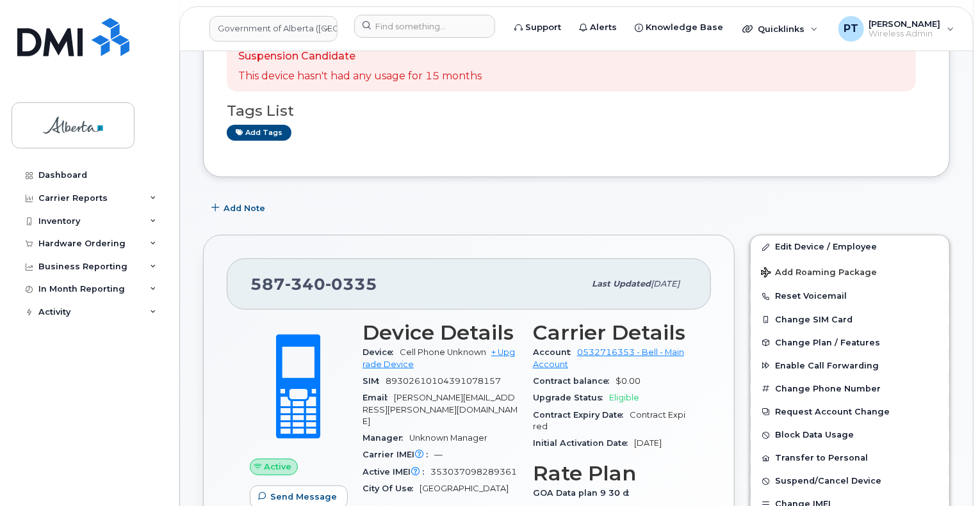
scroll to position [192, 0]
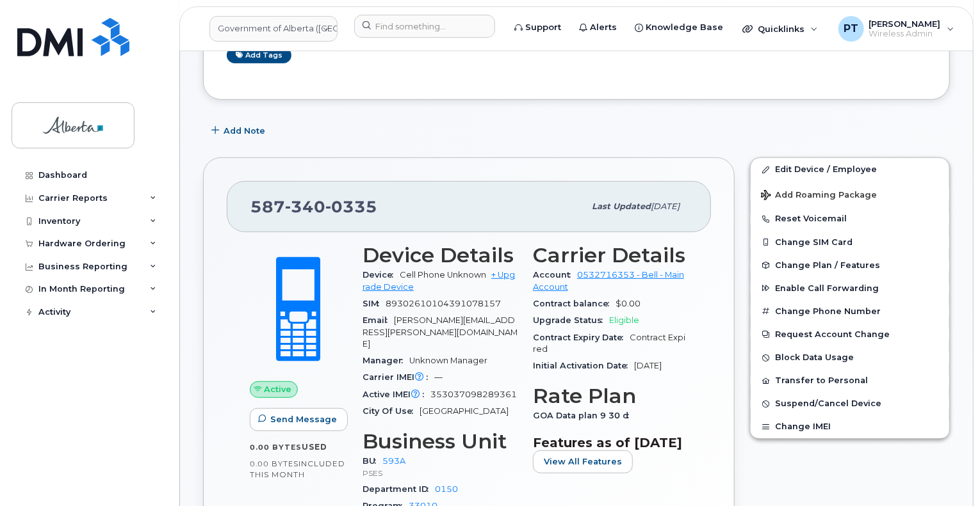
click at [459, 390] on span "353037098289361" at bounding box center [473, 395] width 86 height 10
copy span "353037098289361"
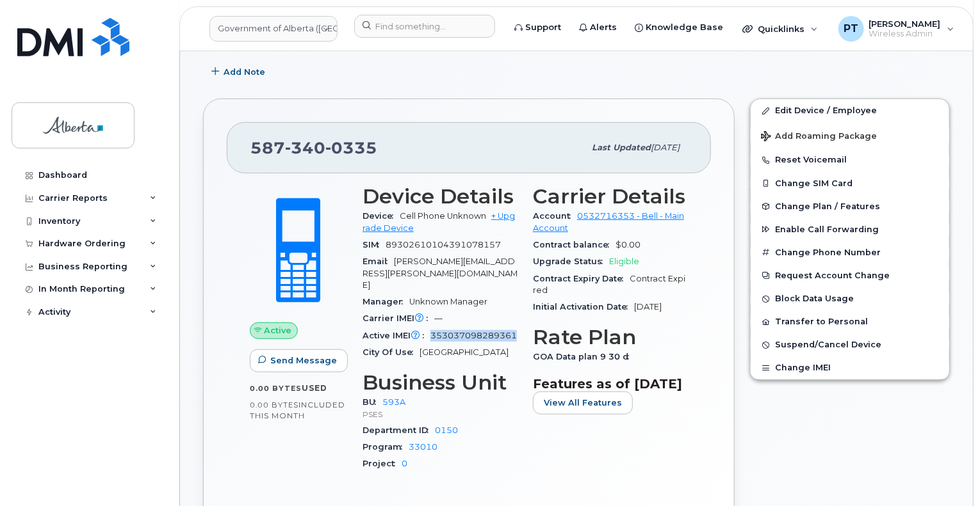
scroll to position [320, 0]
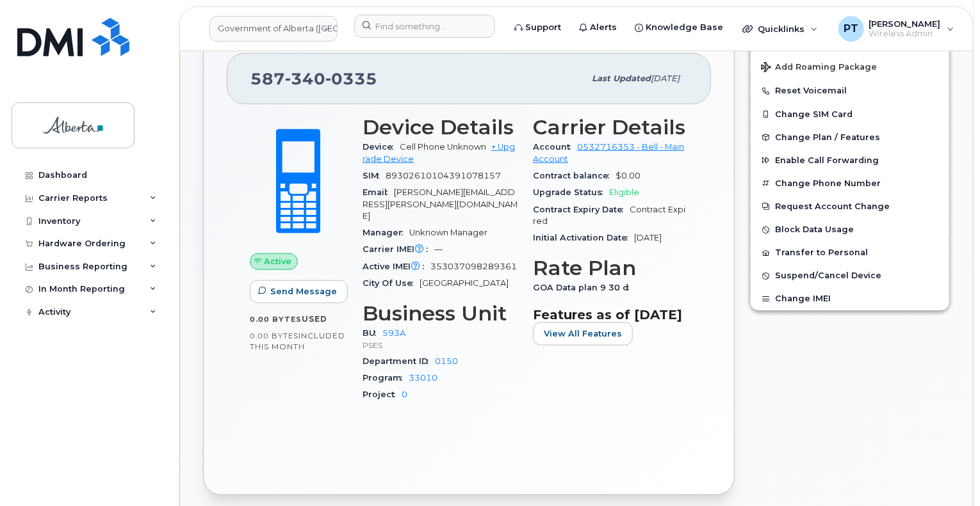
click at [379, 425] on div "Active Send Message 0.00 Bytes  used 0.00 Bytes  included this month Device Det…" at bounding box center [469, 287] width 484 height 367
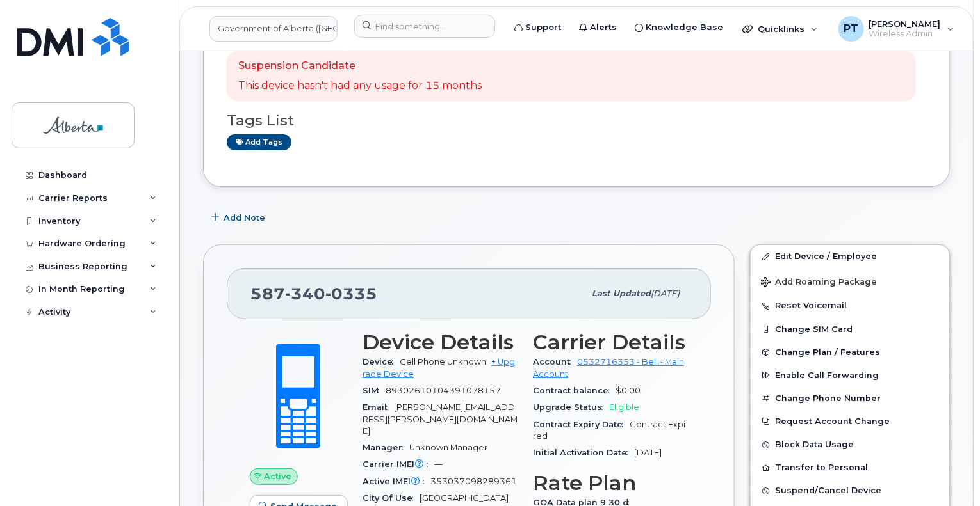
scroll to position [256, 0]
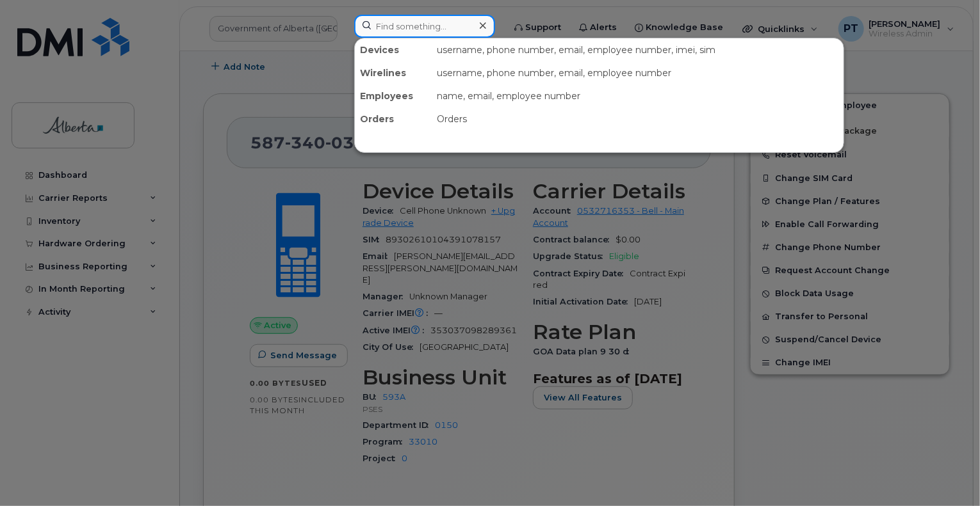
click at [408, 22] on input at bounding box center [424, 26] width 141 height 23
paste input "5873856594"
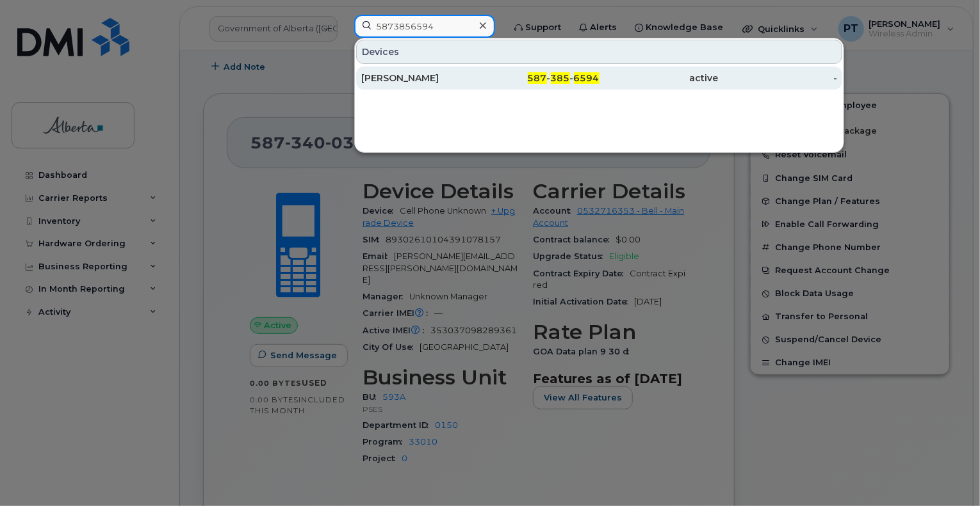
type input "5873856594"
click at [383, 76] on div "Jillian Hamilton" at bounding box center [420, 78] width 119 height 13
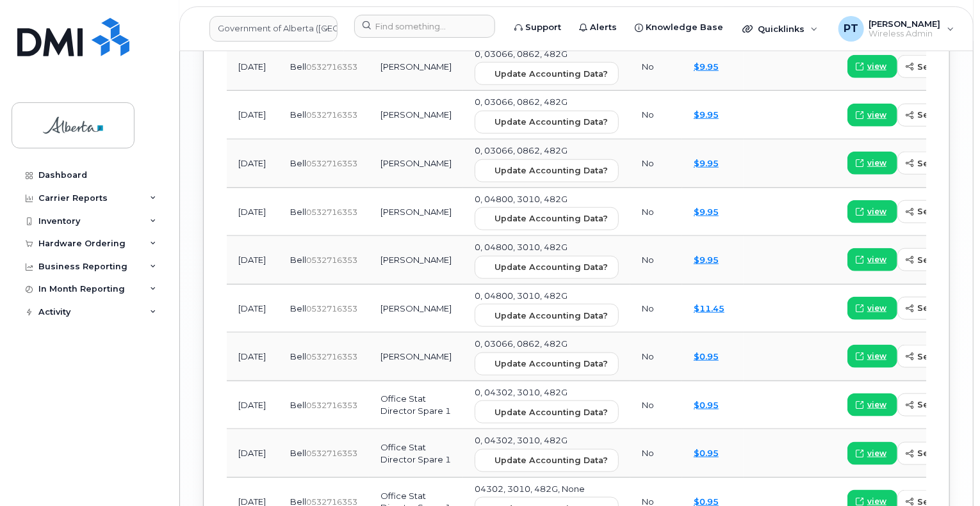
scroll to position [1921, 0]
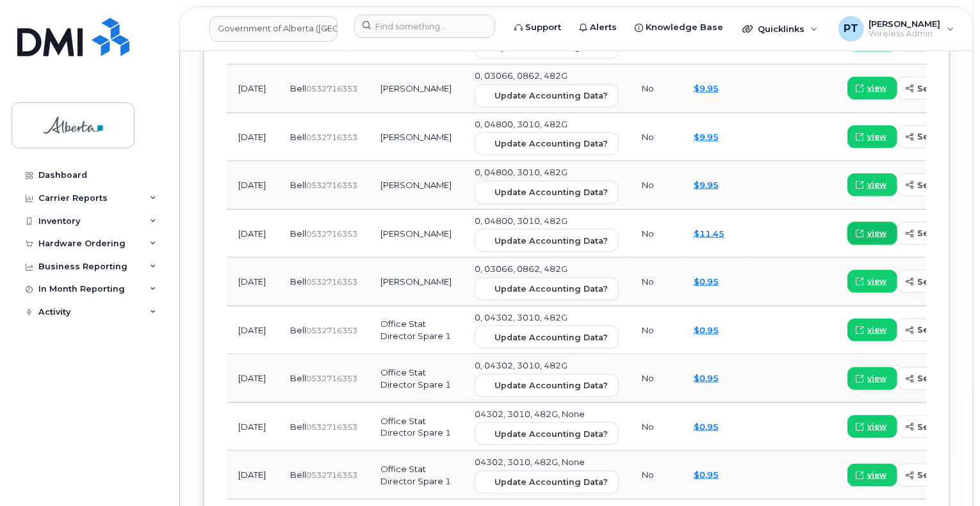
click at [867, 228] on span "view" at bounding box center [876, 234] width 19 height 12
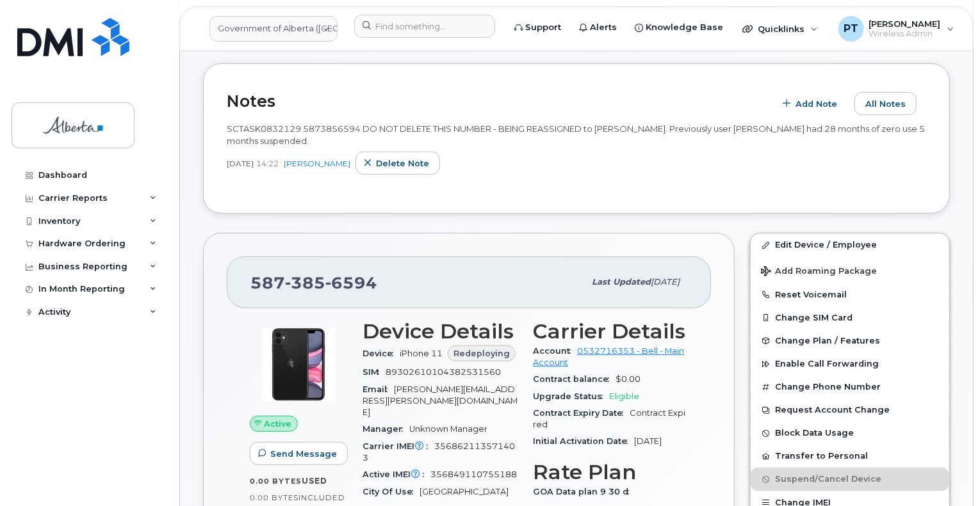
scroll to position [128, 0]
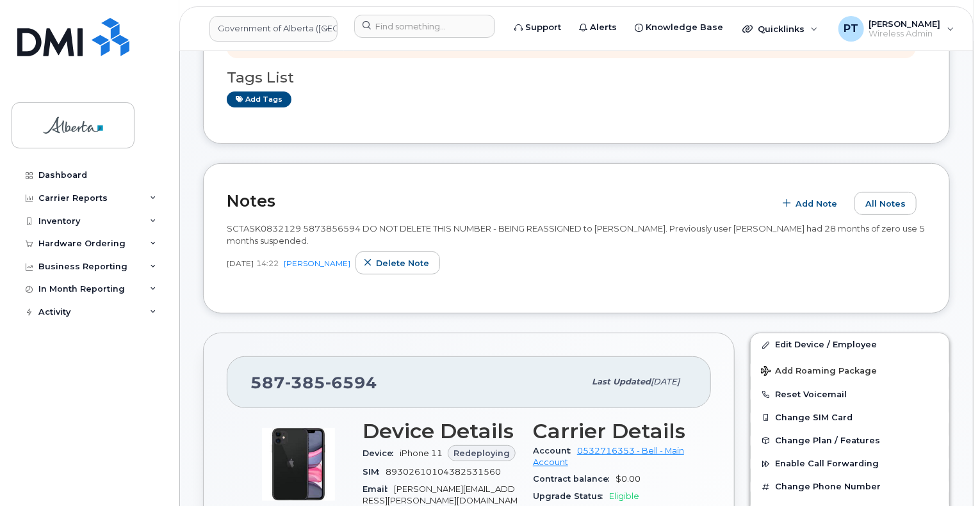
click at [254, 227] on span "SCTASK0832129 5873856594 DO NOT DELETE THIS NUMBER - BEING REASSIGNED to [PERSO…" at bounding box center [576, 234] width 698 height 22
copy span "SCTASK0832129"
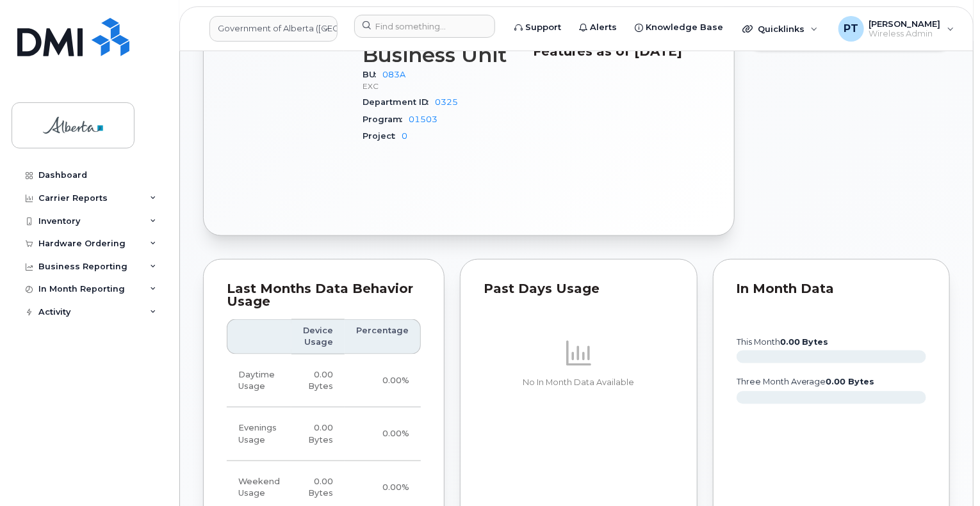
scroll to position [896, 0]
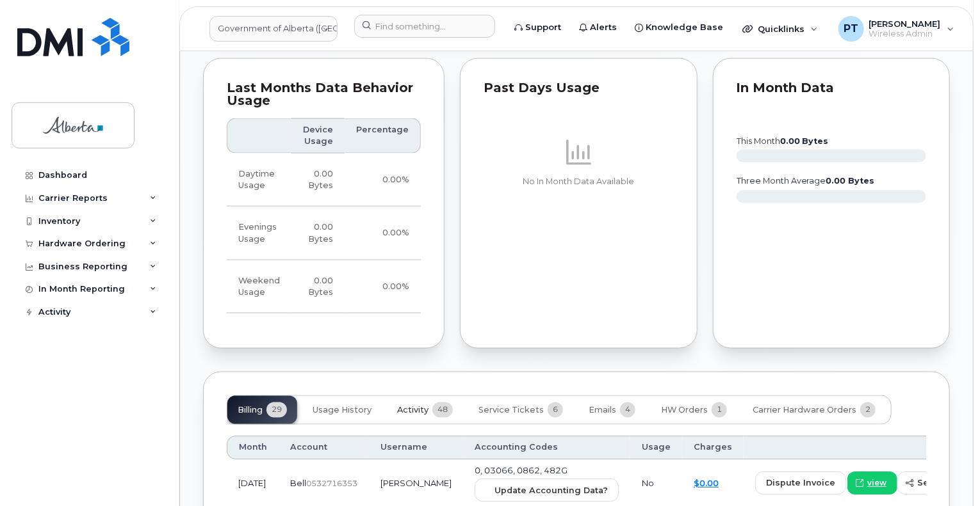
click at [412, 406] on span "Activity" at bounding box center [412, 411] width 31 height 10
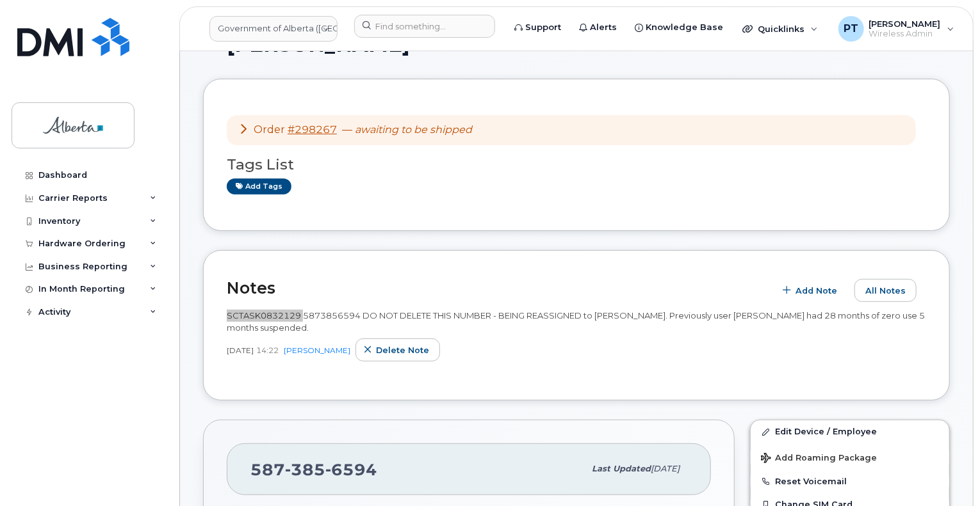
scroll to position [0, 0]
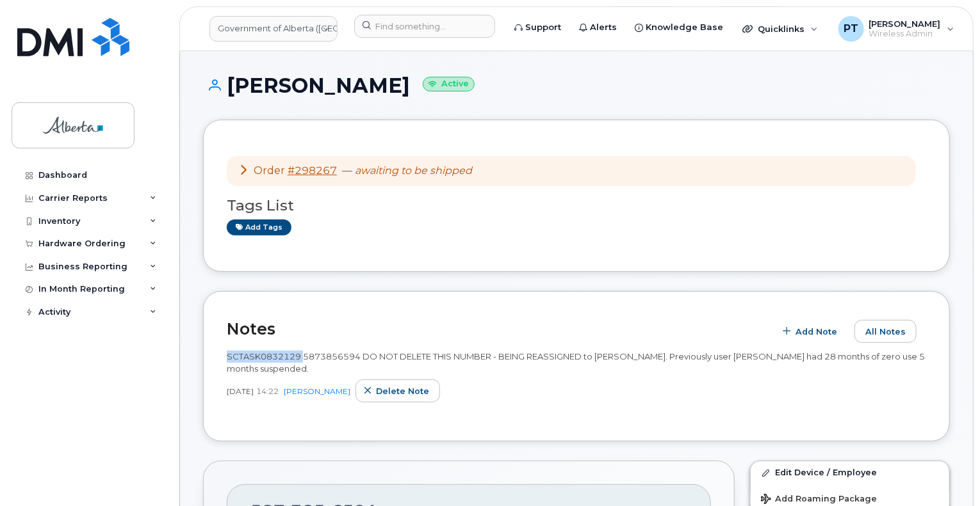
copy span "SCTASK0832129"
click at [403, 30] on input at bounding box center [424, 26] width 141 height 23
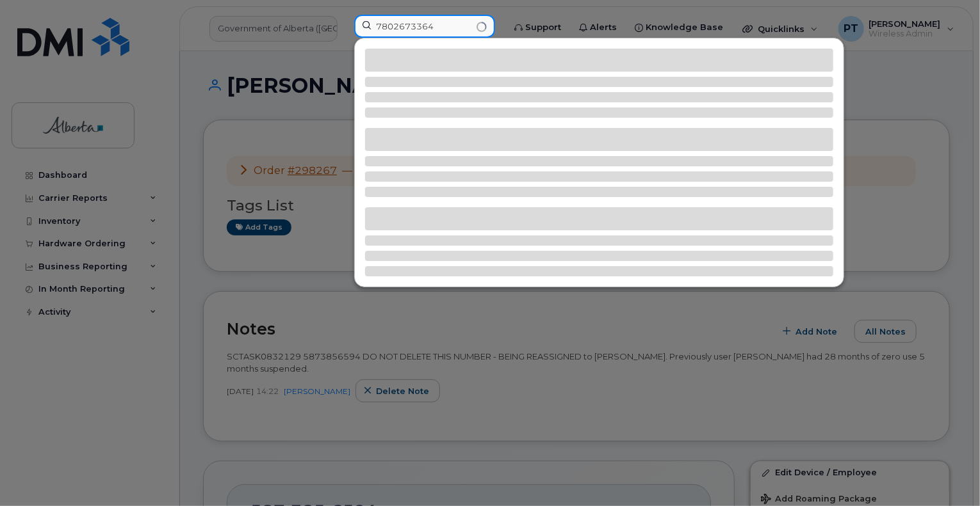
type input "7802673364"
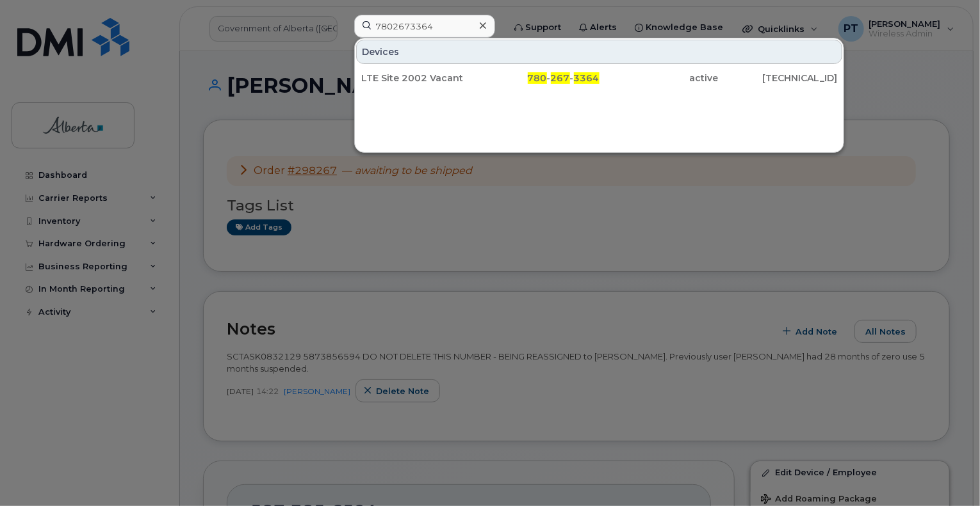
click at [419, 77] on div "LTE Site 2002 Vacant" at bounding box center [420, 78] width 119 height 13
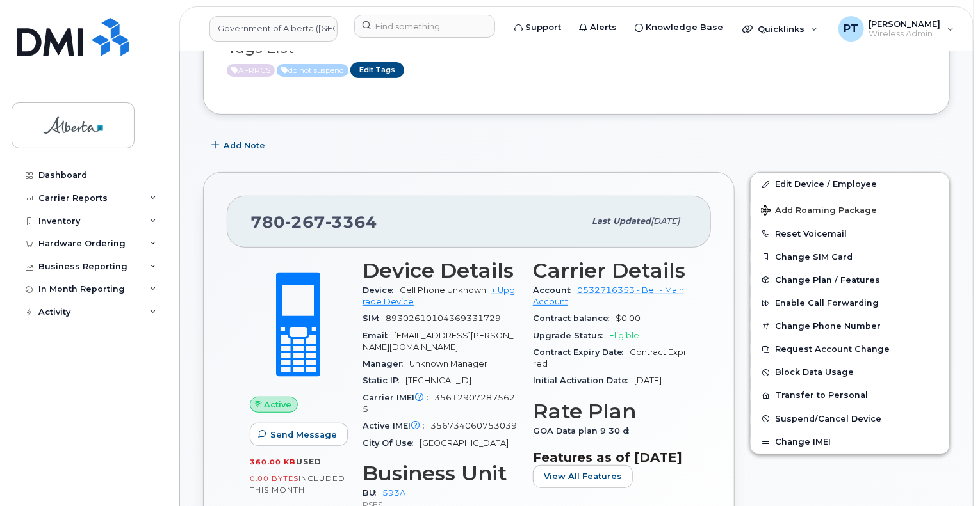
scroll to position [236, 0]
click at [455, 29] on input at bounding box center [424, 26] width 141 height 23
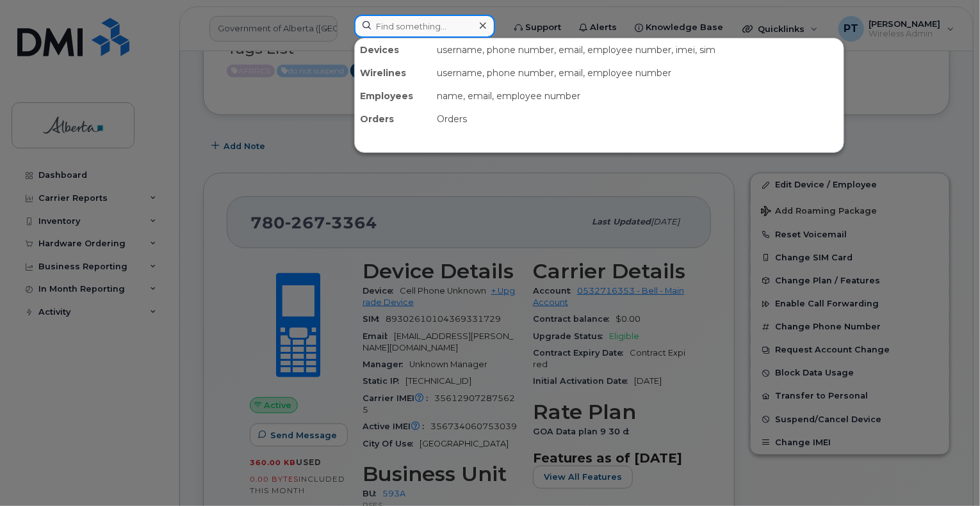
paste input "5875452386"
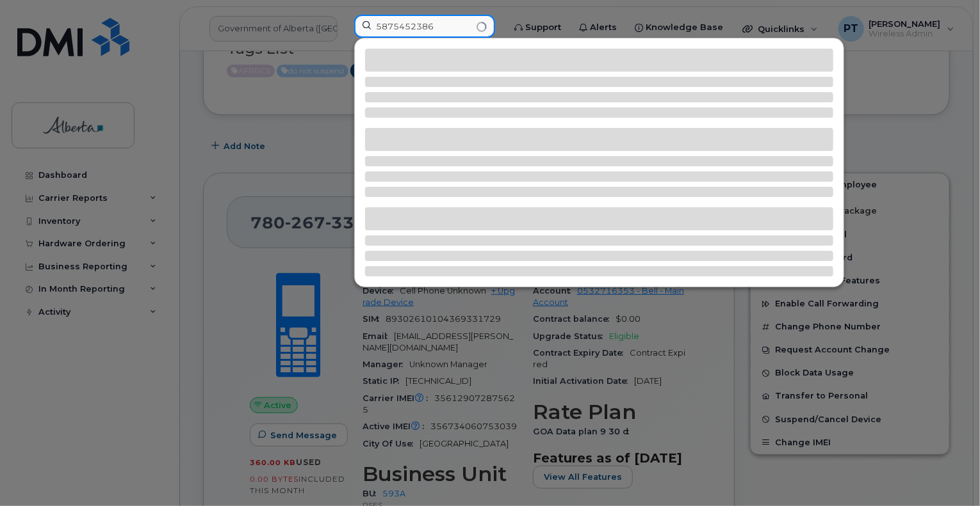
type input "5875452386"
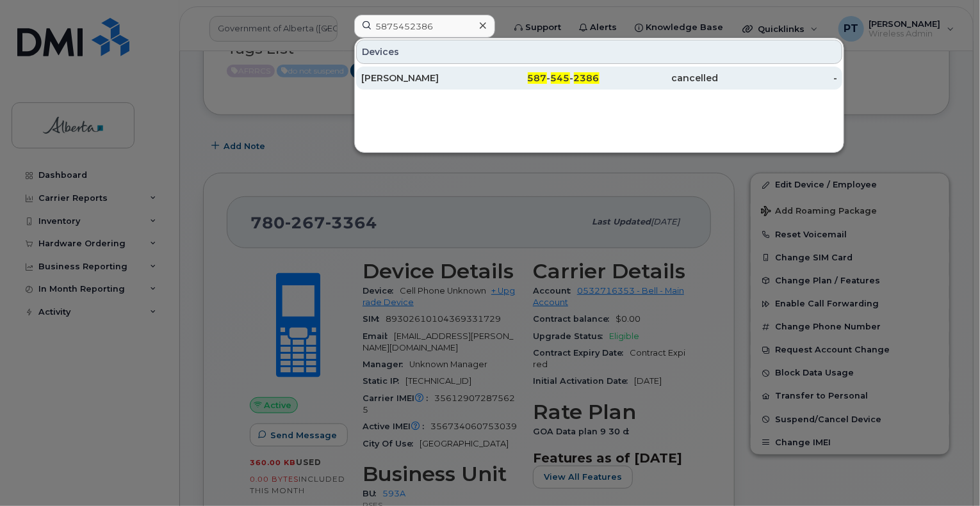
click at [411, 77] on div "[PERSON_NAME]" at bounding box center [420, 78] width 119 height 13
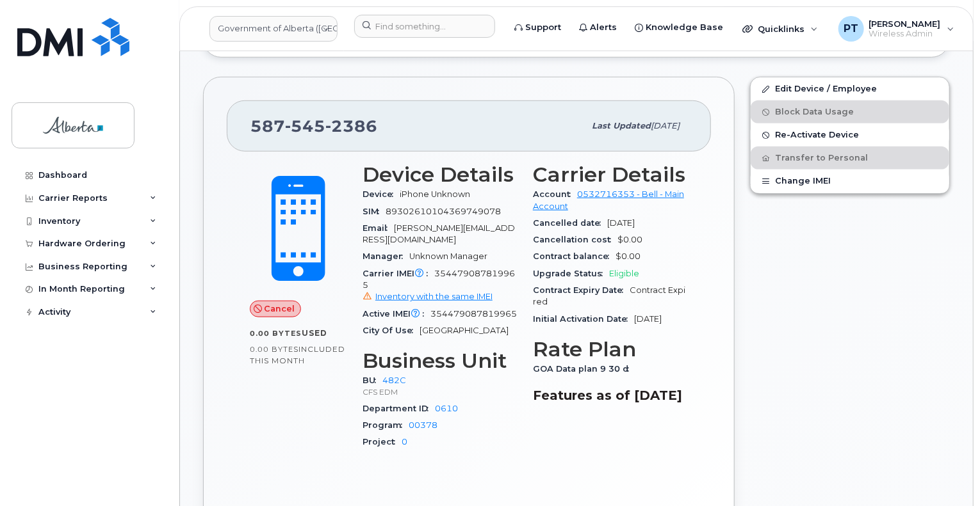
scroll to position [172, 0]
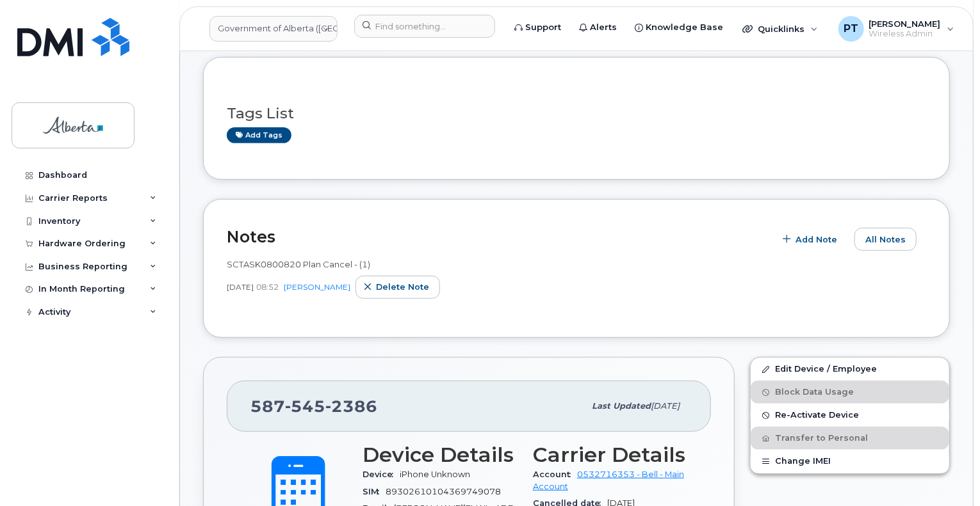
click at [265, 267] on span "SCTASK0800820 Plan Cancel - (1)" at bounding box center [298, 264] width 143 height 10
copy span "SCTASK0800820"
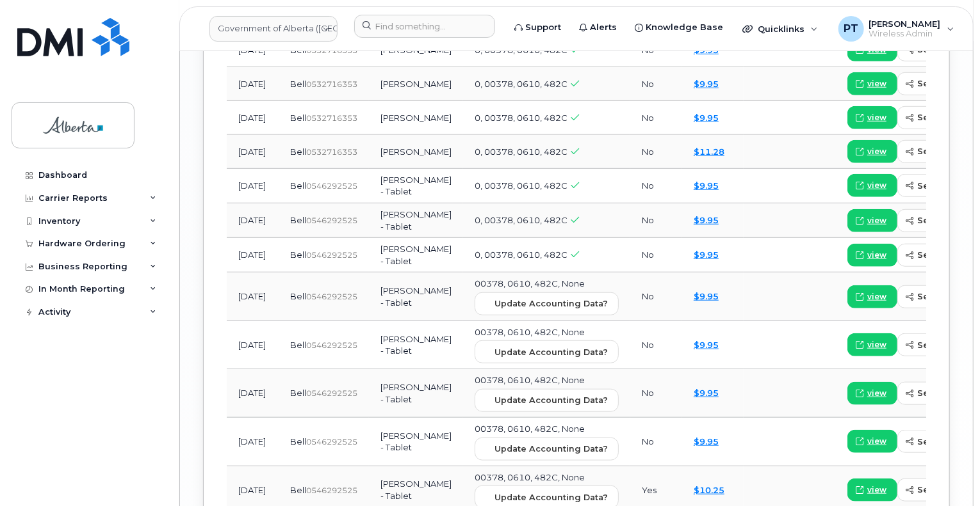
scroll to position [1772, 0]
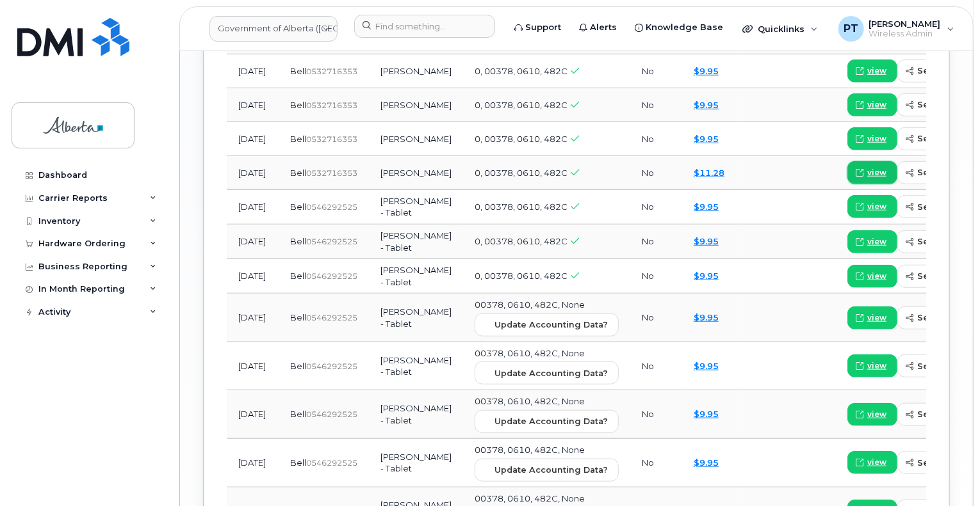
click at [867, 176] on span "view" at bounding box center [876, 173] width 19 height 12
click at [455, 22] on input at bounding box center [424, 26] width 141 height 23
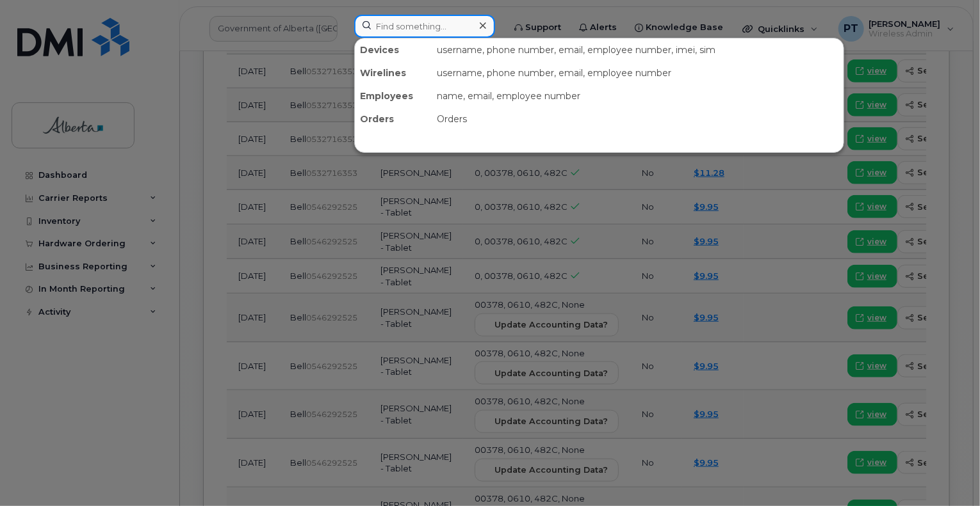
drag, startPoint x: 451, startPoint y: 25, endPoint x: 449, endPoint y: 35, distance: 9.7
paste input "5873418790"
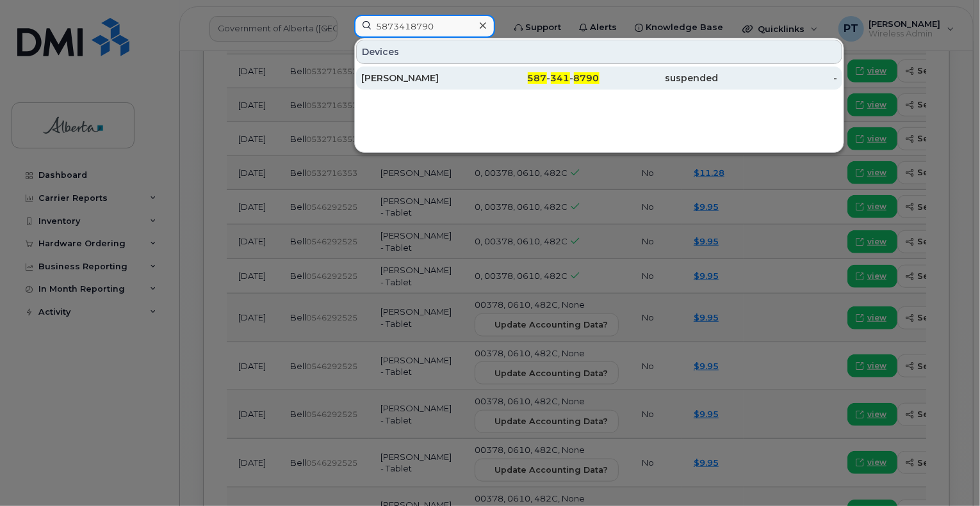
type input "5873418790"
click at [400, 76] on div "[PERSON_NAME]" at bounding box center [420, 78] width 119 height 13
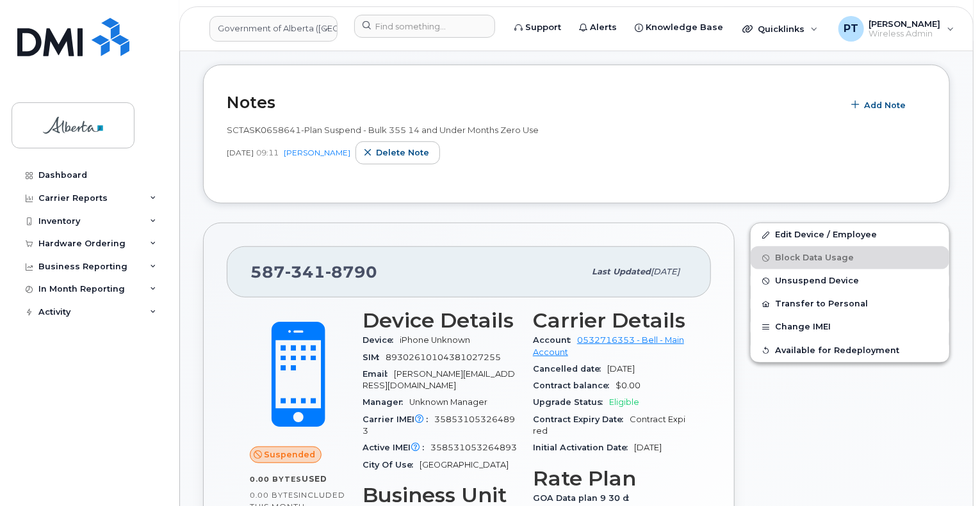
scroll to position [320, 0]
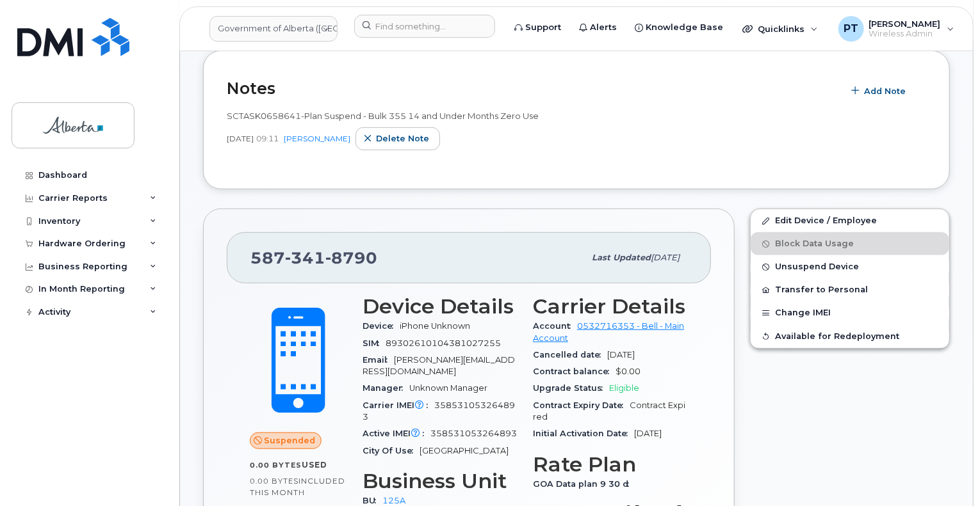
click at [480, 404] on span "358531053264893" at bounding box center [438, 411] width 152 height 21
copy span "358531053264893"
click at [467, 435] on span "358531053264893" at bounding box center [473, 434] width 86 height 10
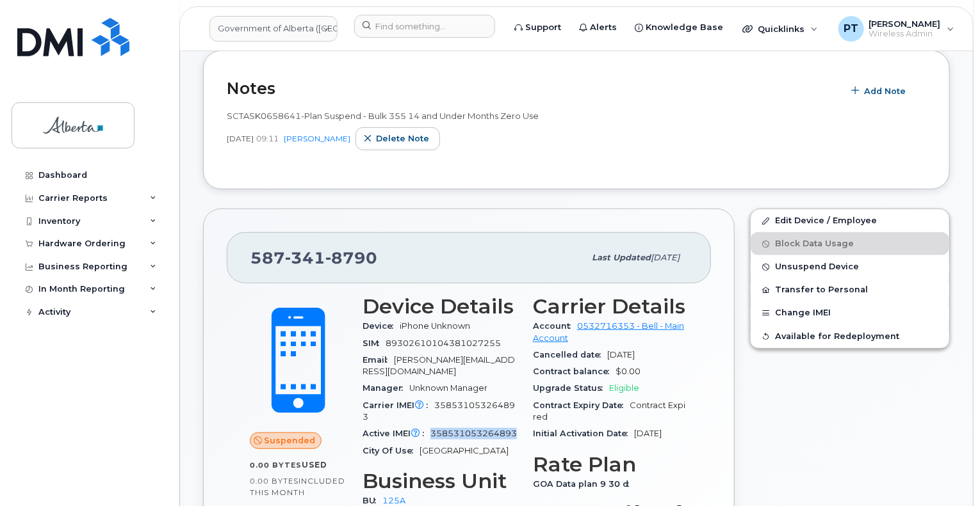
copy span "358531053264893"
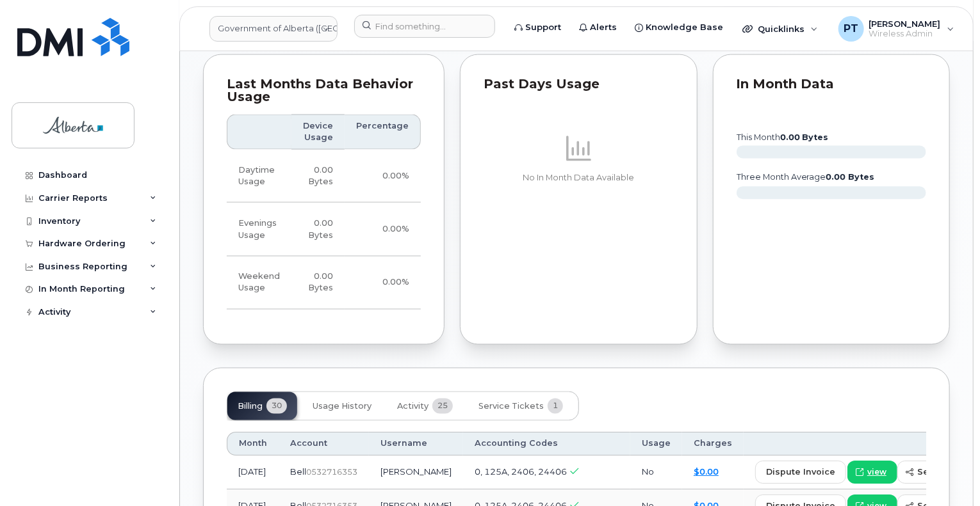
scroll to position [1024, 0]
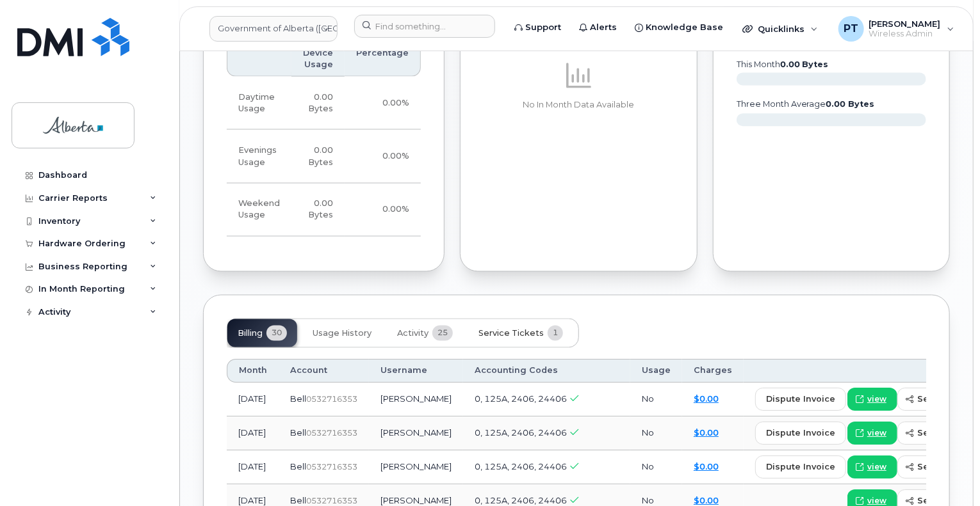
click at [524, 339] on span "Service Tickets" at bounding box center [510, 334] width 65 height 10
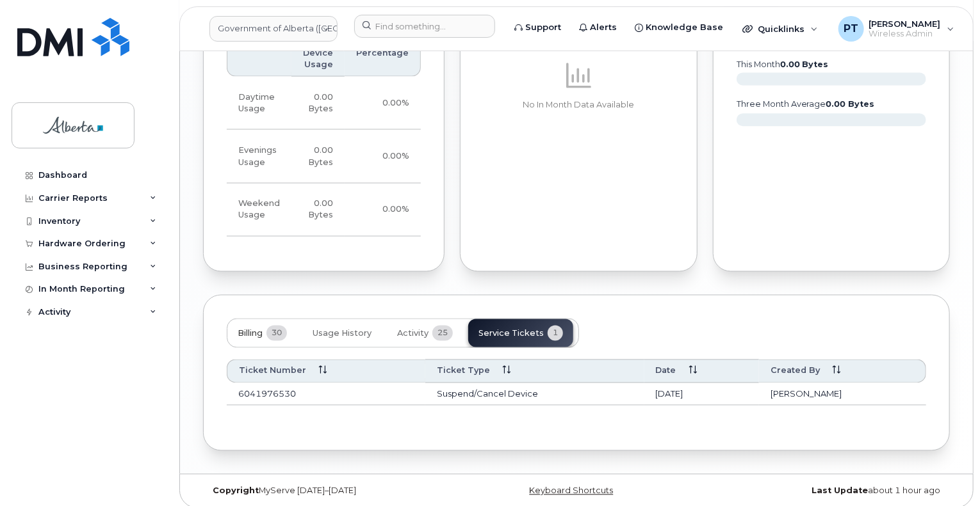
click at [253, 339] on span "Billing" at bounding box center [250, 334] width 25 height 10
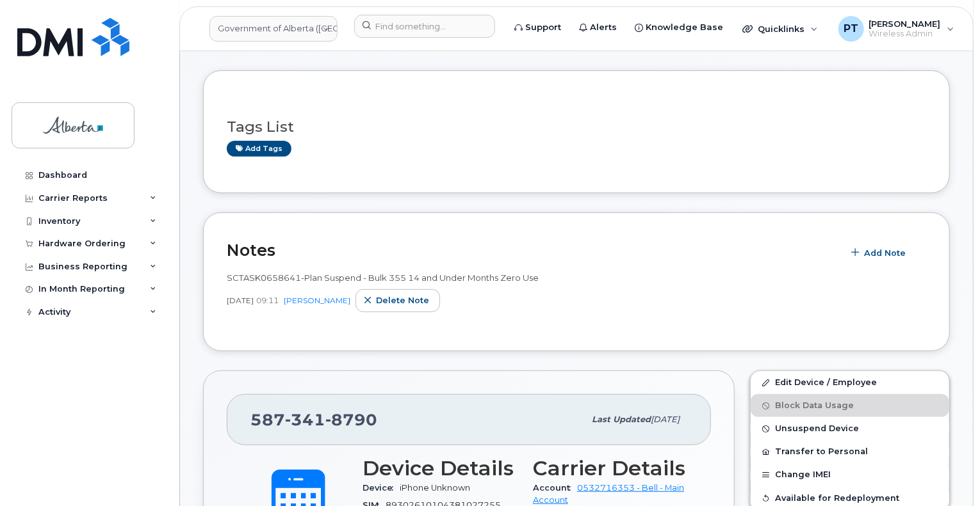
scroll to position [256, 0]
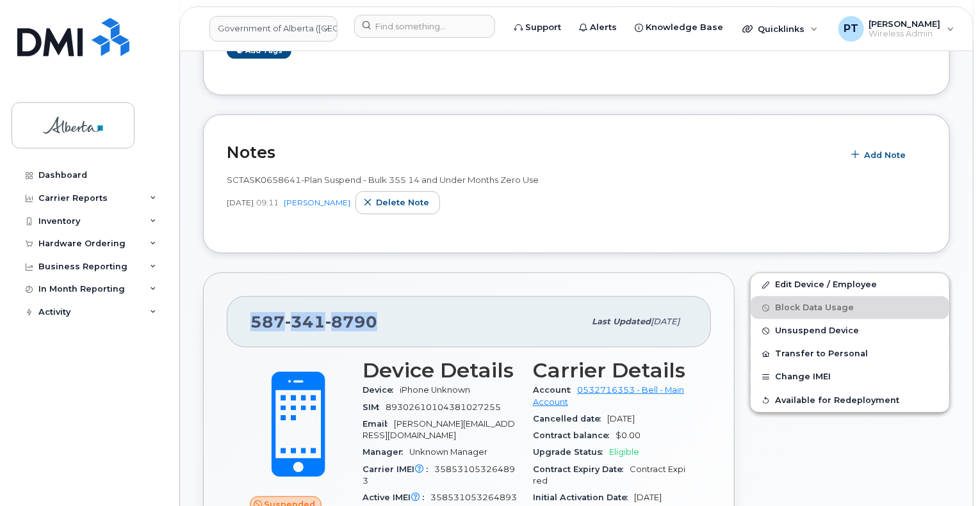
drag, startPoint x: 377, startPoint y: 323, endPoint x: 252, endPoint y: 328, distance: 124.4
click at [252, 328] on div "587 341 8790" at bounding box center [417, 322] width 334 height 27
copy span "587 341 8790"
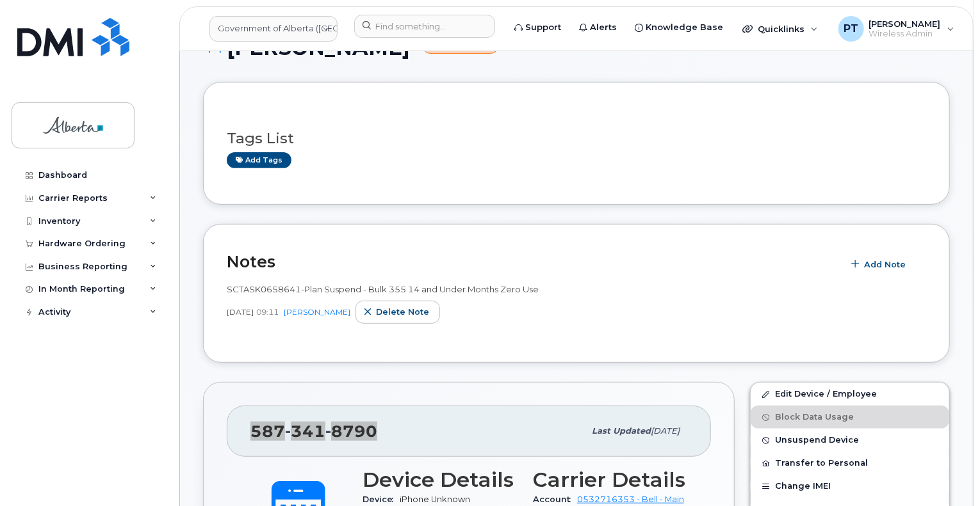
scroll to position [128, 0]
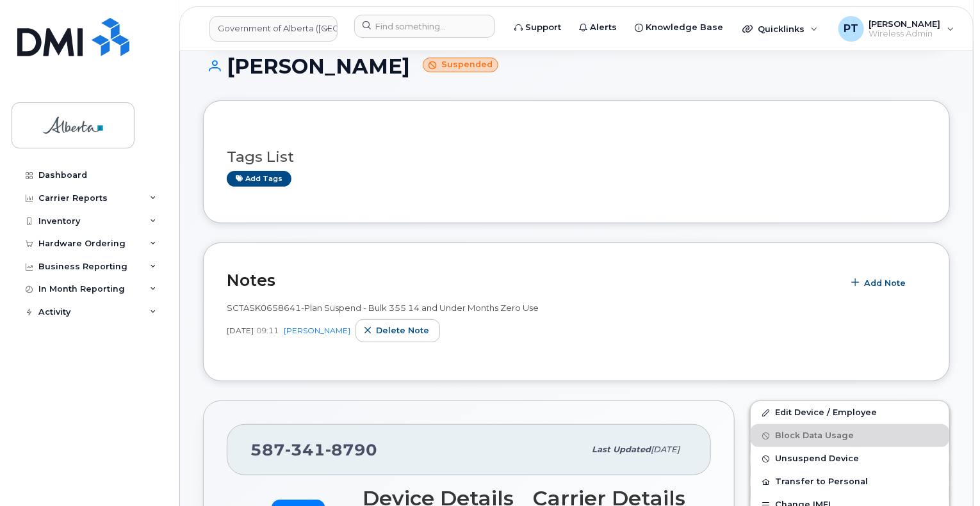
click at [614, 204] on div "Tags List Add tags" at bounding box center [576, 162] width 747 height 123
drag, startPoint x: 484, startPoint y: 61, endPoint x: 237, endPoint y: 72, distance: 247.4
click at [222, 74] on h1 "Monique Gervaistimmer Suspended" at bounding box center [576, 66] width 747 height 22
copy h1 "Monique Gervaistimmer"
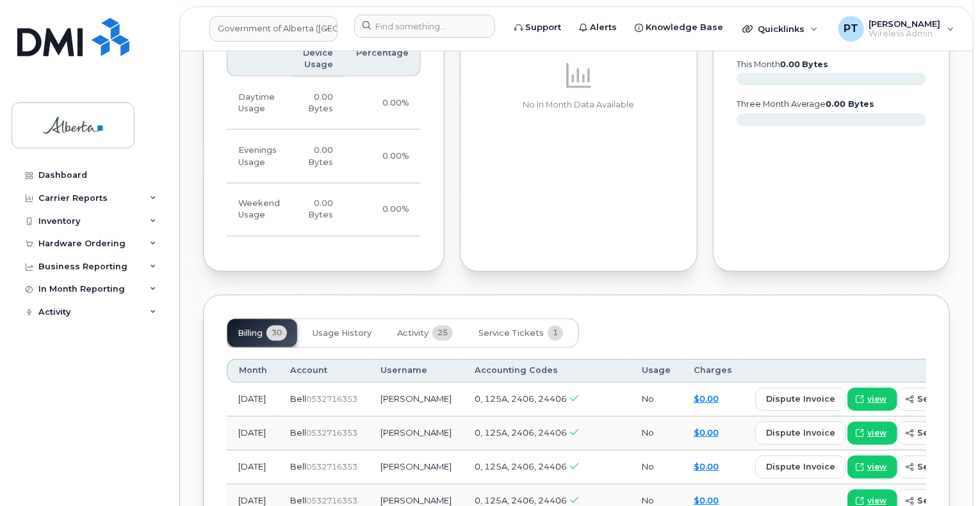
scroll to position [1217, 0]
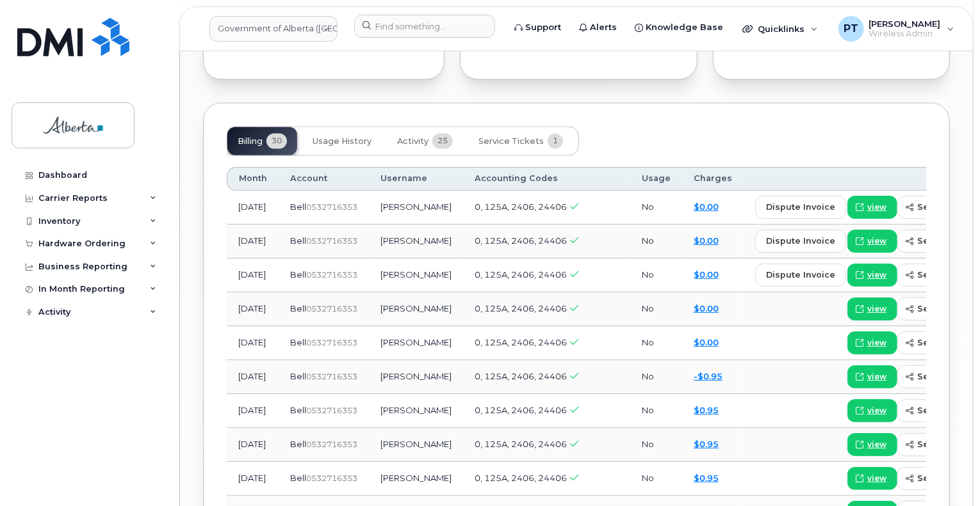
click at [254, 191] on th "Month" at bounding box center [253, 179] width 52 height 23
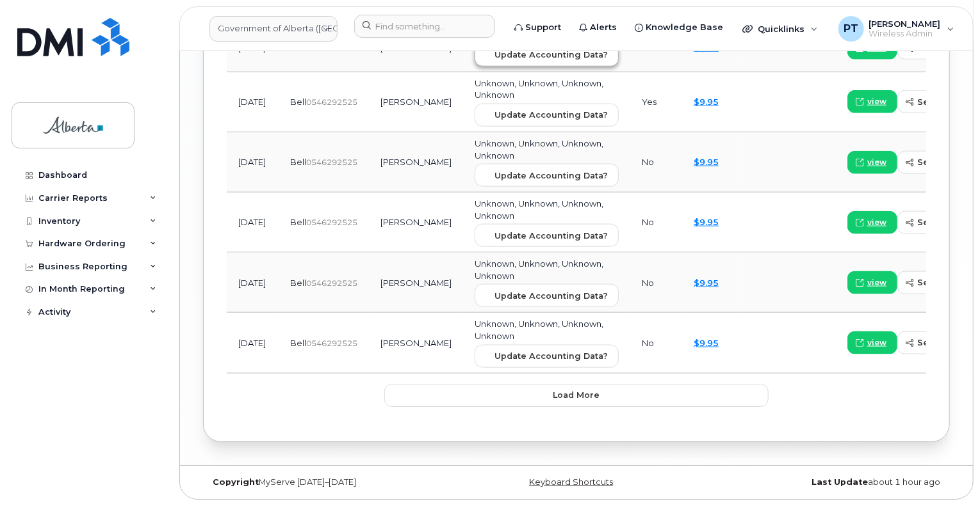
scroll to position [2140, 0]
click at [580, 395] on span "Load more" at bounding box center [576, 395] width 47 height 12
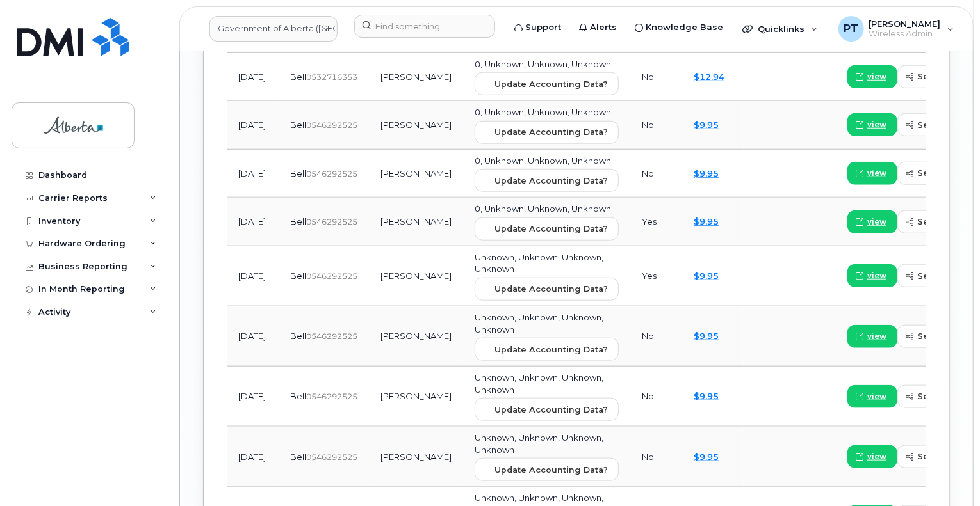
scroll to position [1884, 0]
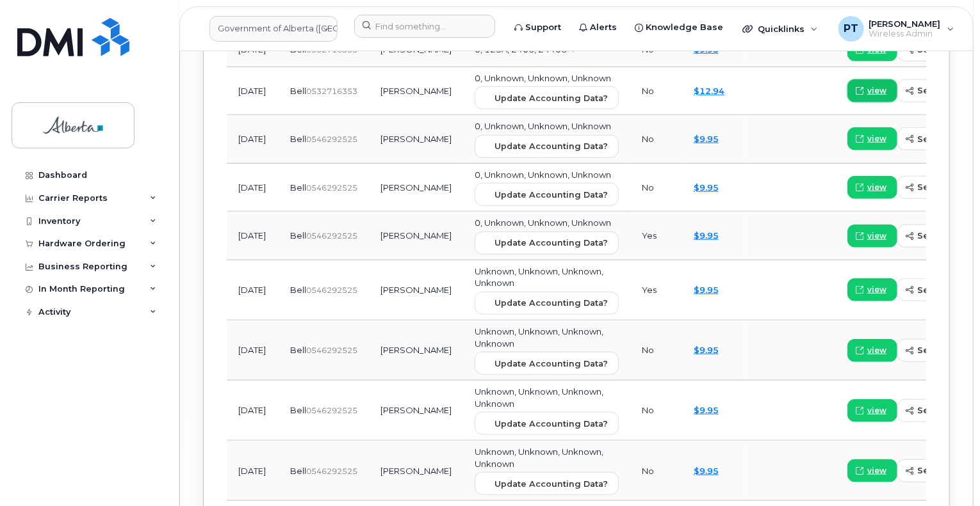
click at [867, 97] on span "view" at bounding box center [876, 91] width 19 height 12
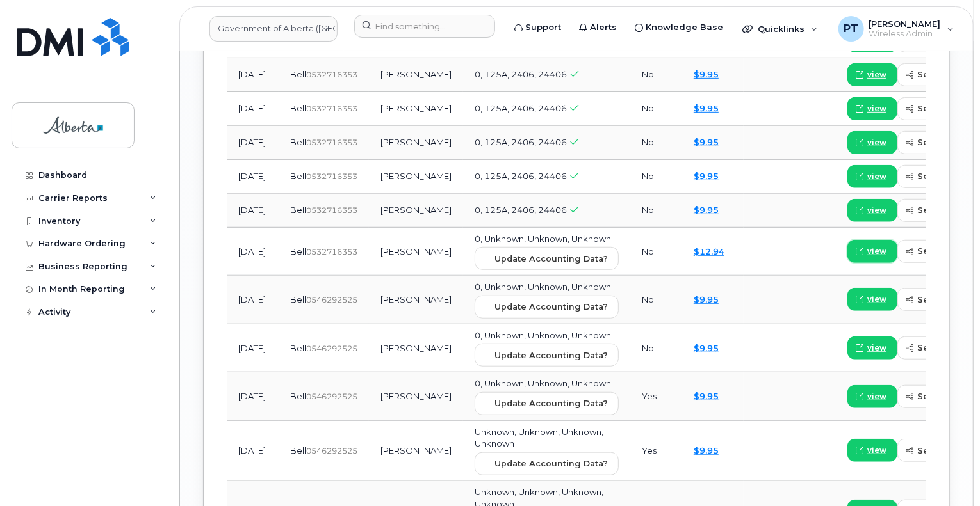
scroll to position [1628, 0]
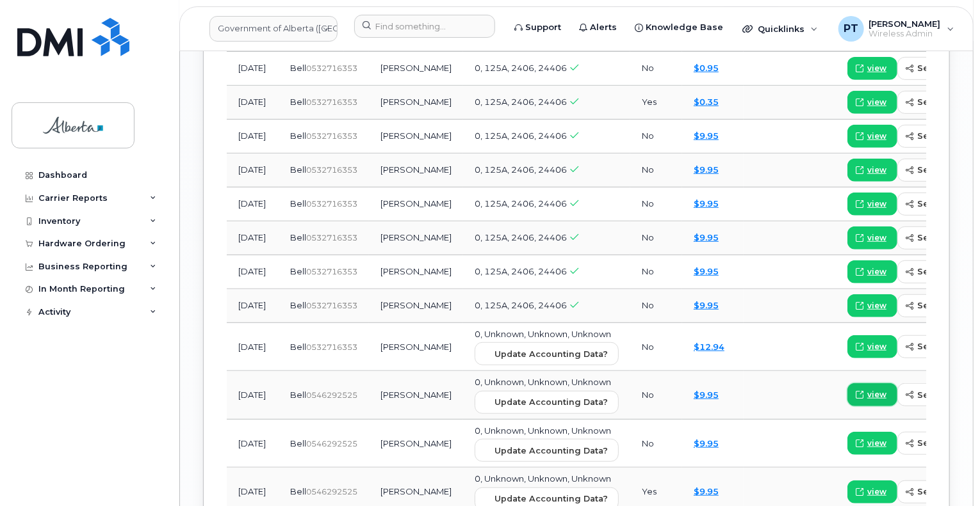
click at [867, 401] on span "view" at bounding box center [876, 395] width 19 height 12
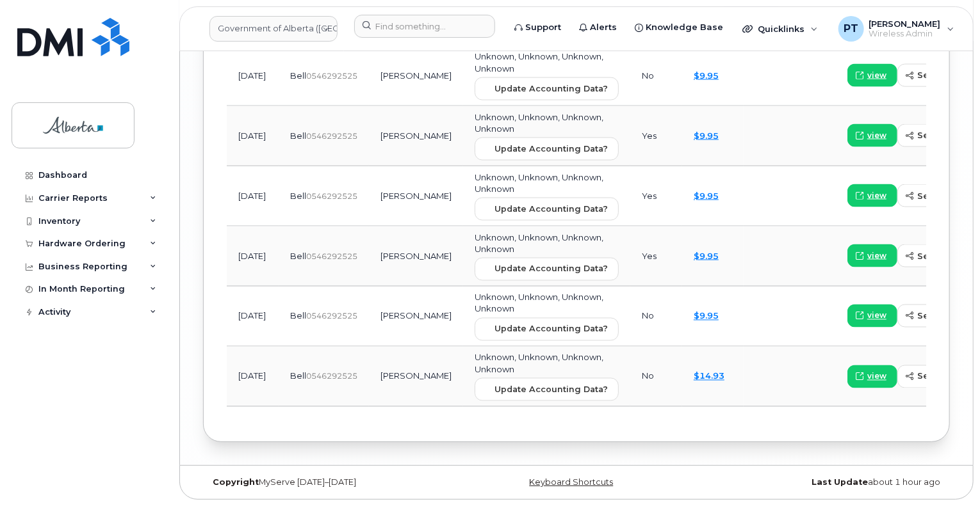
scroll to position [2408, 0]
click at [867, 371] on span "view" at bounding box center [876, 377] width 19 height 12
click at [867, 314] on span "view" at bounding box center [876, 317] width 19 height 12
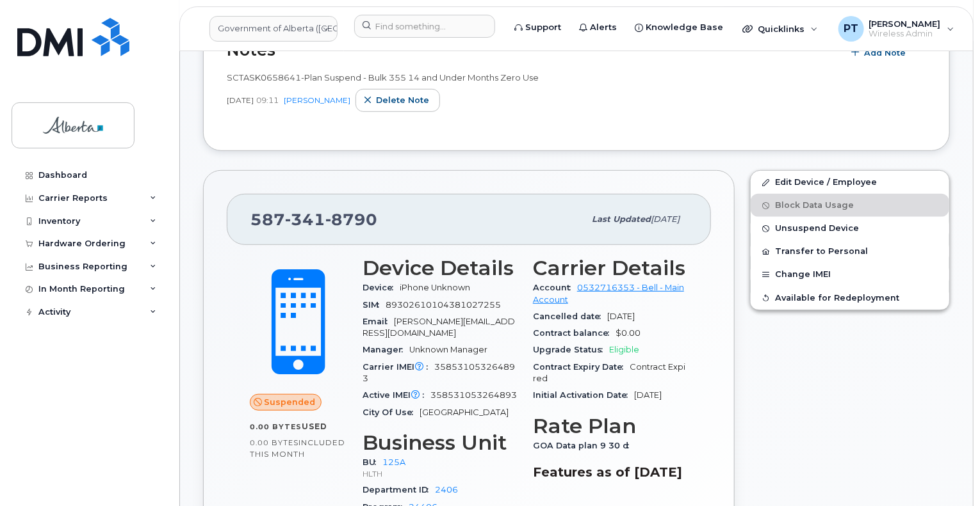
scroll to position [679, 0]
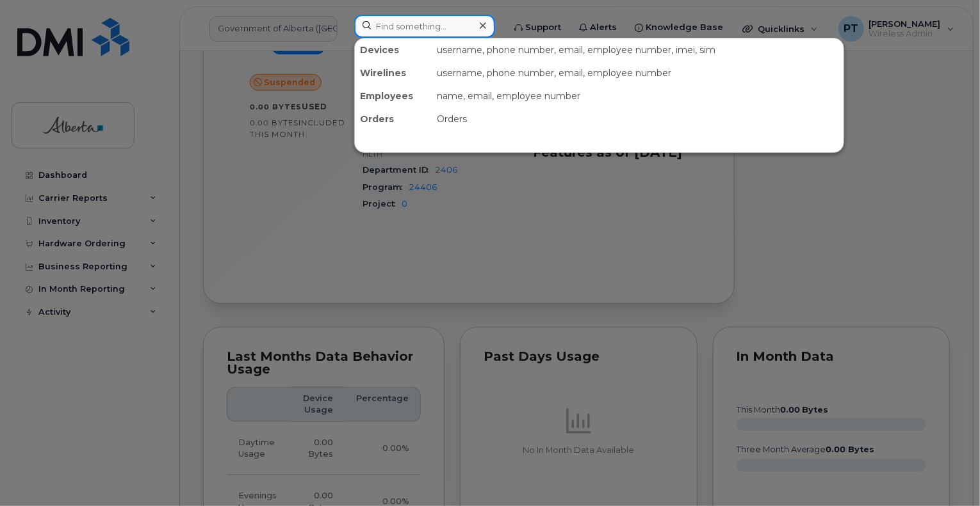
click at [413, 23] on input at bounding box center [424, 26] width 141 height 23
paste input "5873858004"
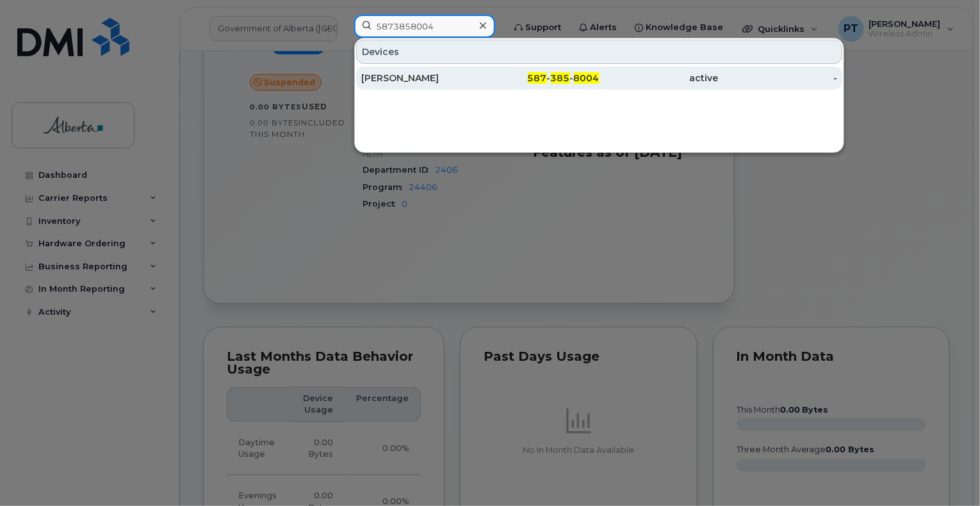
type input "5873858004"
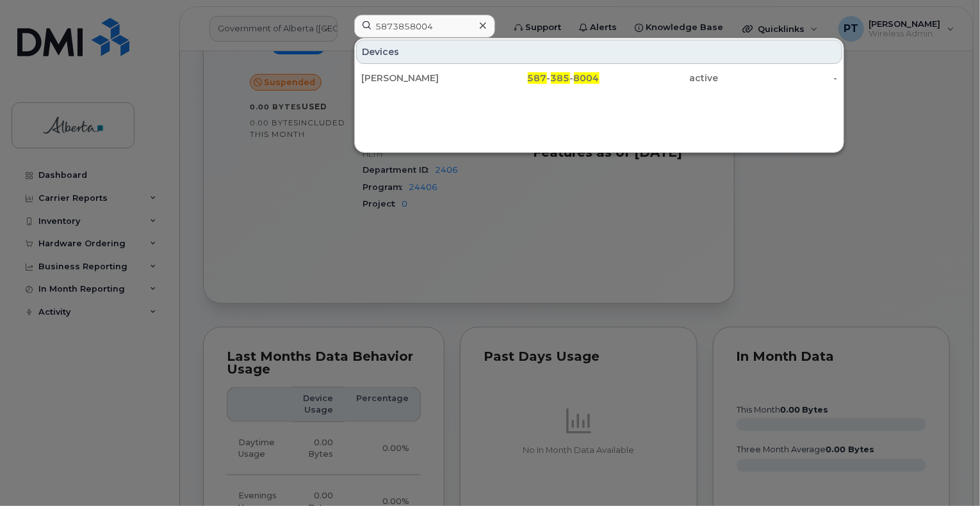
drag, startPoint x: 405, startPoint y: 75, endPoint x: 596, endPoint y: 268, distance: 272.1
click at [405, 75] on div "James Johnson" at bounding box center [420, 78] width 119 height 13
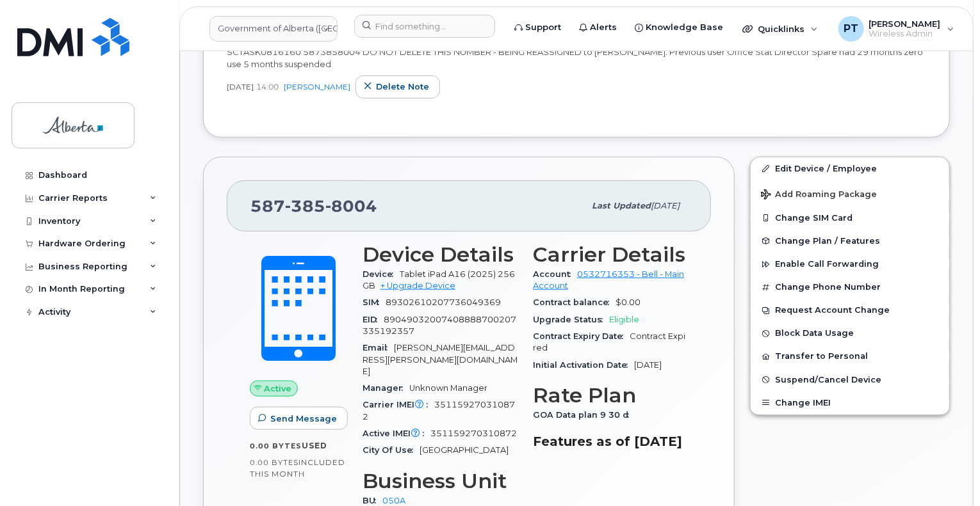
scroll to position [256, 0]
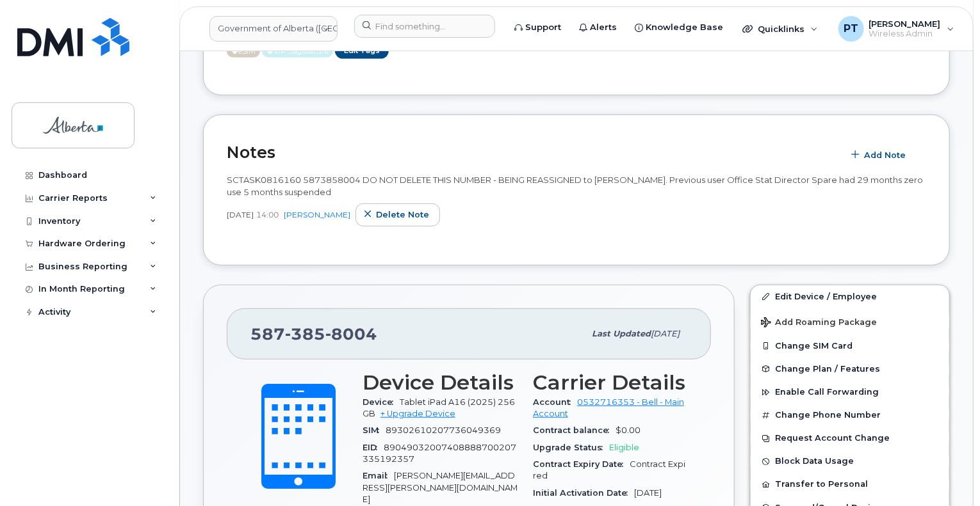
click at [259, 181] on span "SCTASK0816160 5873858004 DO NOT DELETE THIS NUMBER - BEING REASSIGNED to [PERSO…" at bounding box center [575, 186] width 696 height 22
copy span "SCTASK0816160"
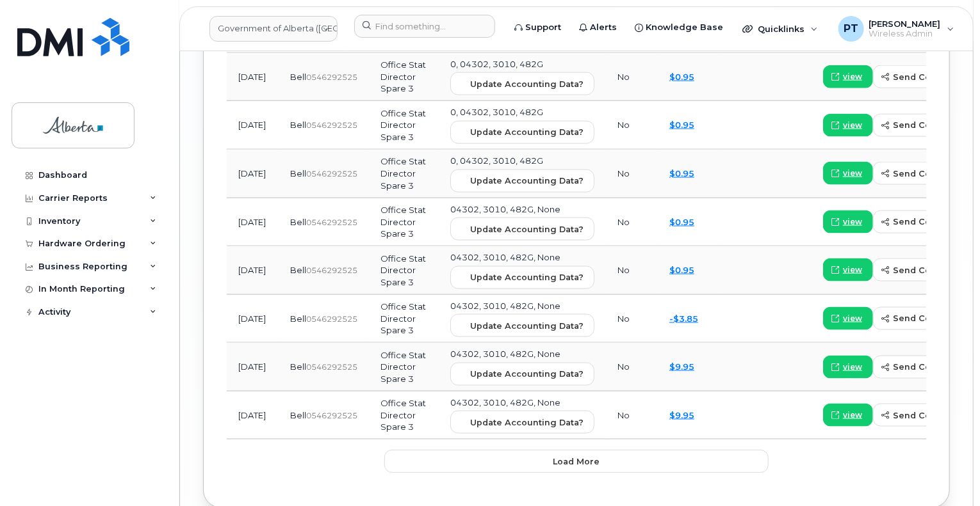
scroll to position [2293, 0]
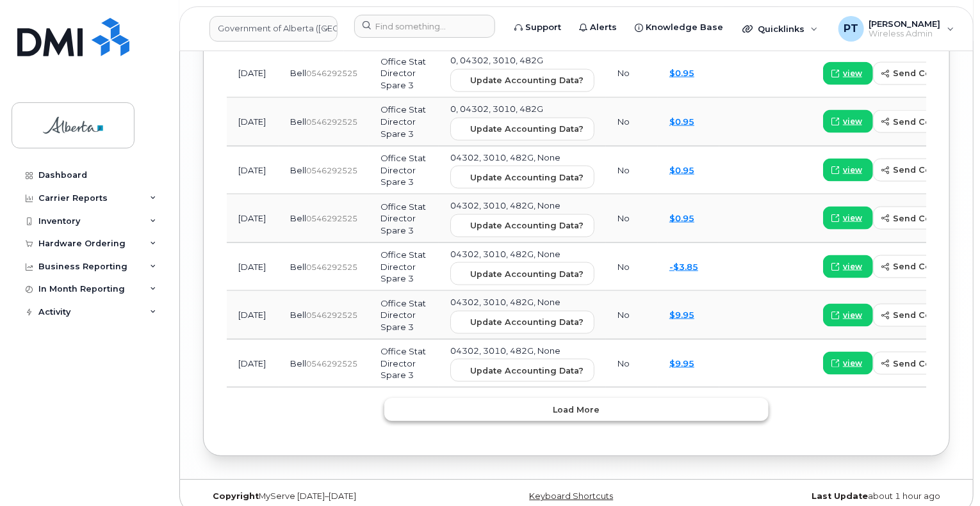
click at [569, 404] on span "Load more" at bounding box center [576, 410] width 47 height 12
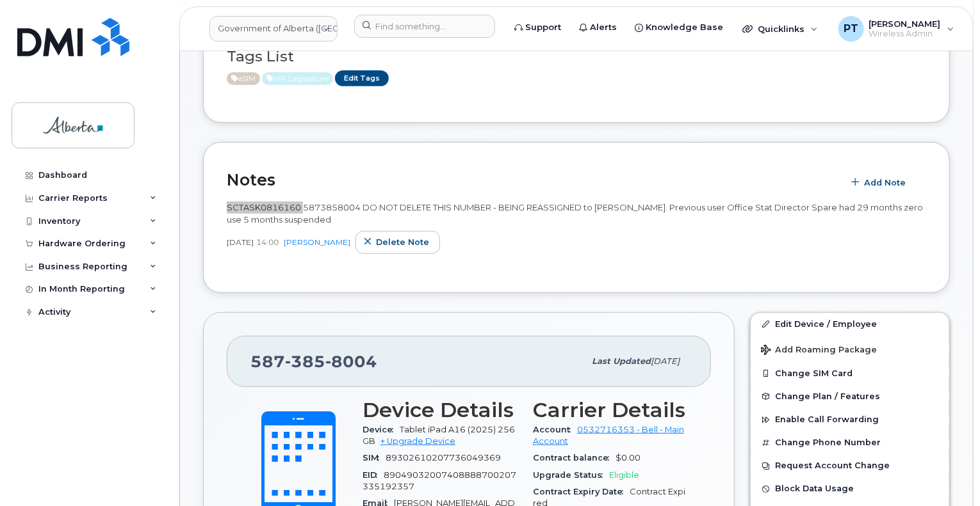
scroll to position [256, 0]
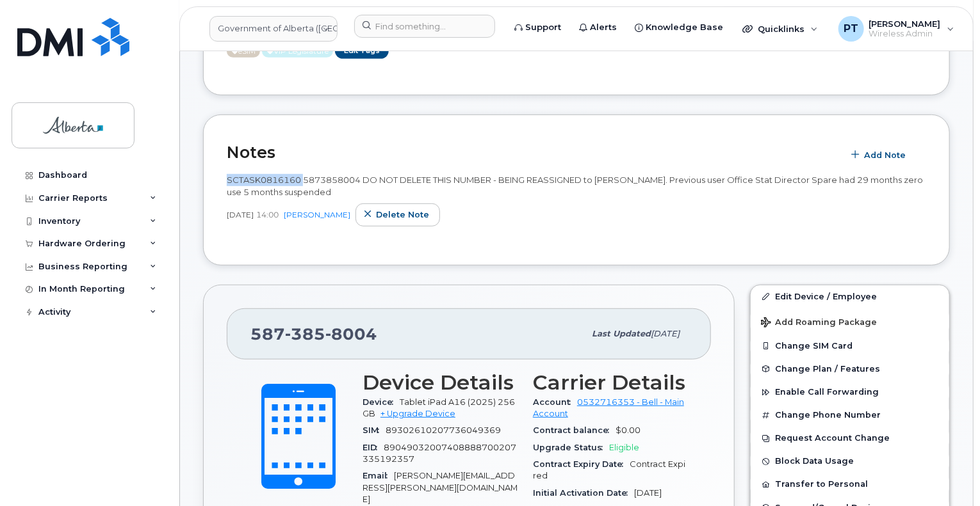
click at [256, 181] on span "SCTASK0816160 5873858004 DO NOT DELETE THIS NUMBER - BEING REASSIGNED to [PERSO…" at bounding box center [575, 186] width 696 height 22
click at [474, 31] on input at bounding box center [424, 26] width 141 height 23
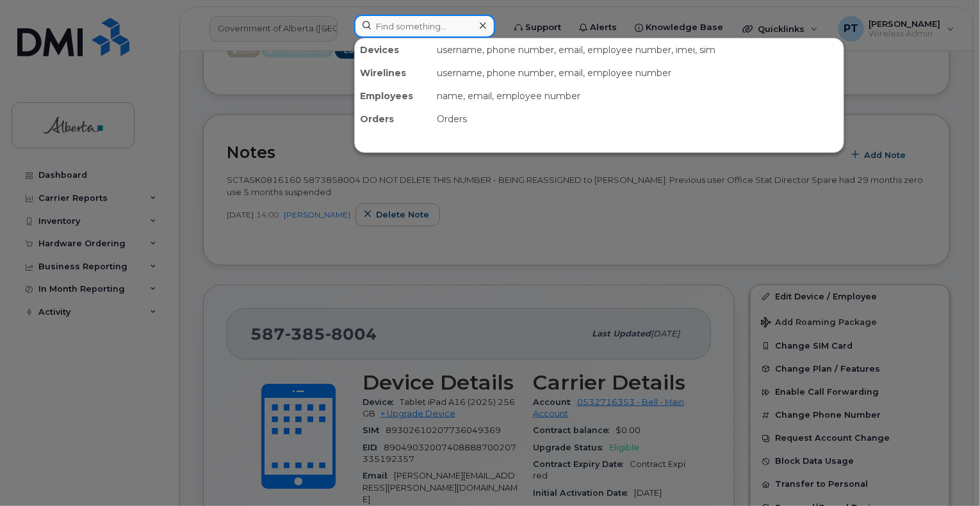
paste input "7809826270"
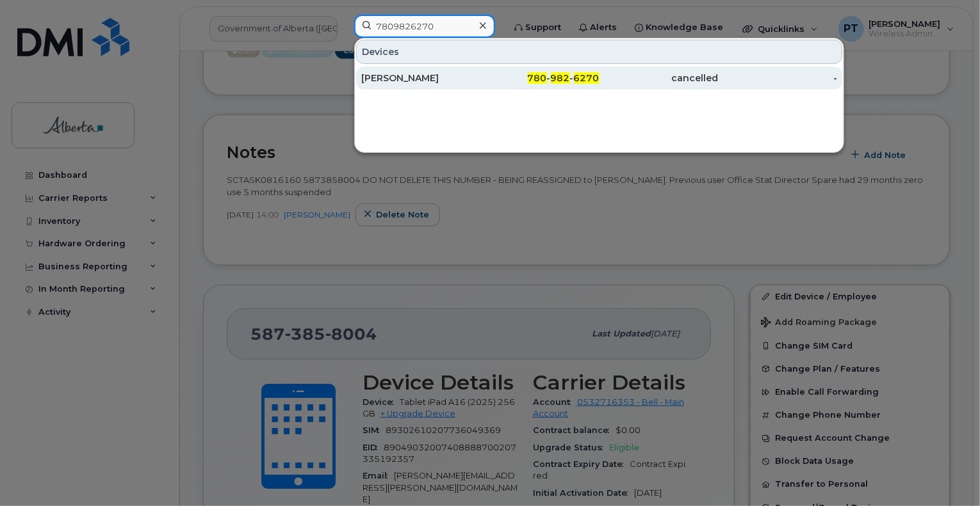
type input "7809826270"
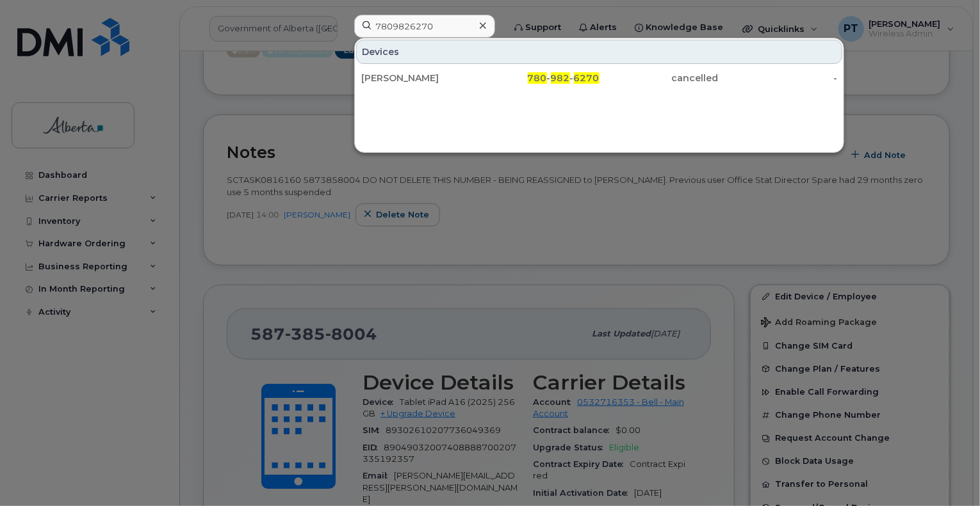
drag, startPoint x: 416, startPoint y: 82, endPoint x: 335, endPoint y: 94, distance: 81.6
click at [416, 82] on div "[PERSON_NAME]" at bounding box center [420, 78] width 119 height 13
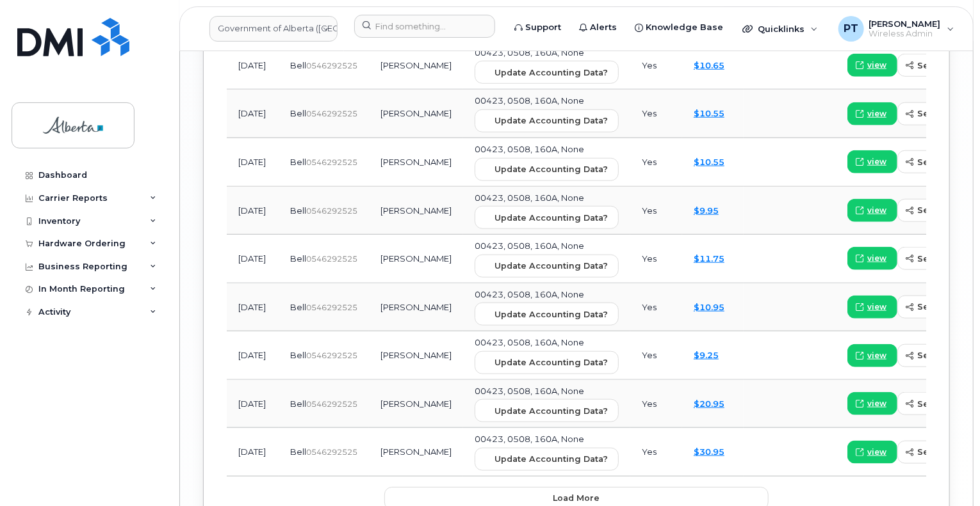
scroll to position [2023, 0]
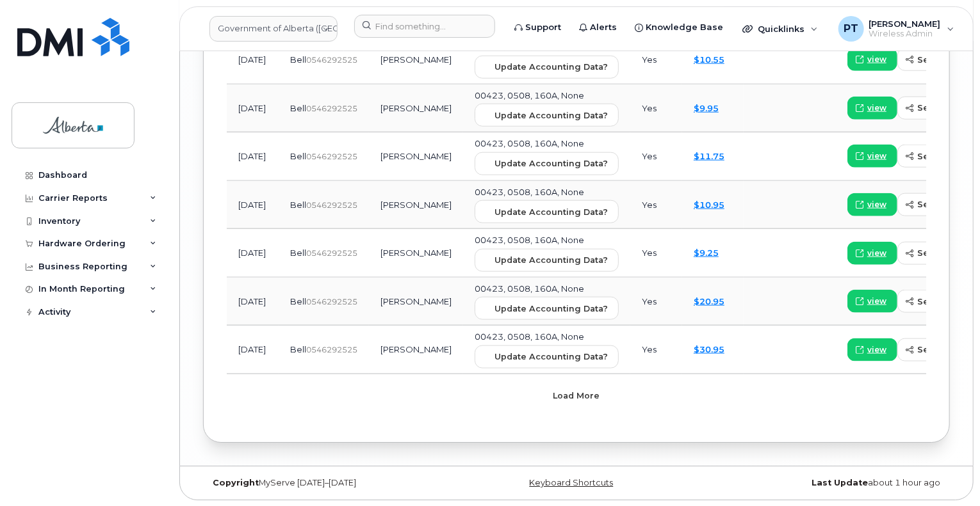
click at [588, 394] on span "Load more" at bounding box center [576, 396] width 47 height 12
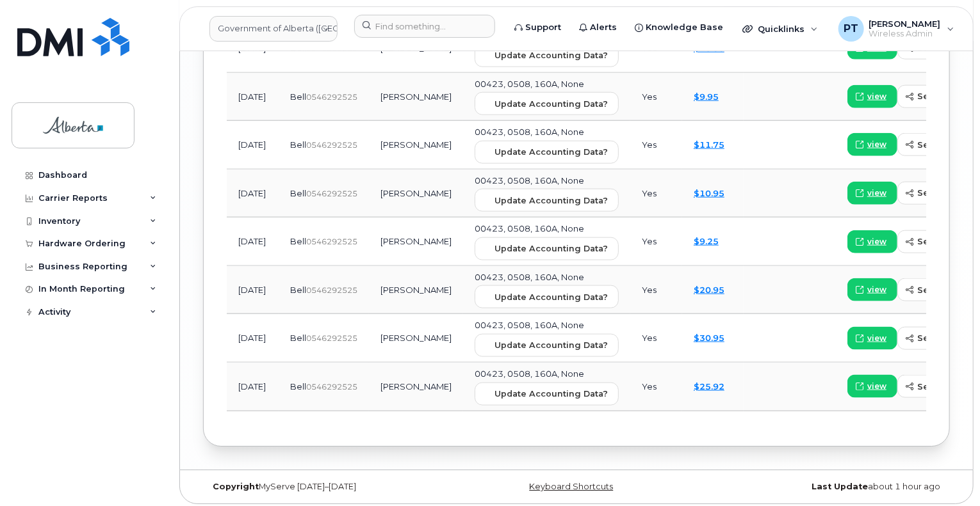
scroll to position [2039, 0]
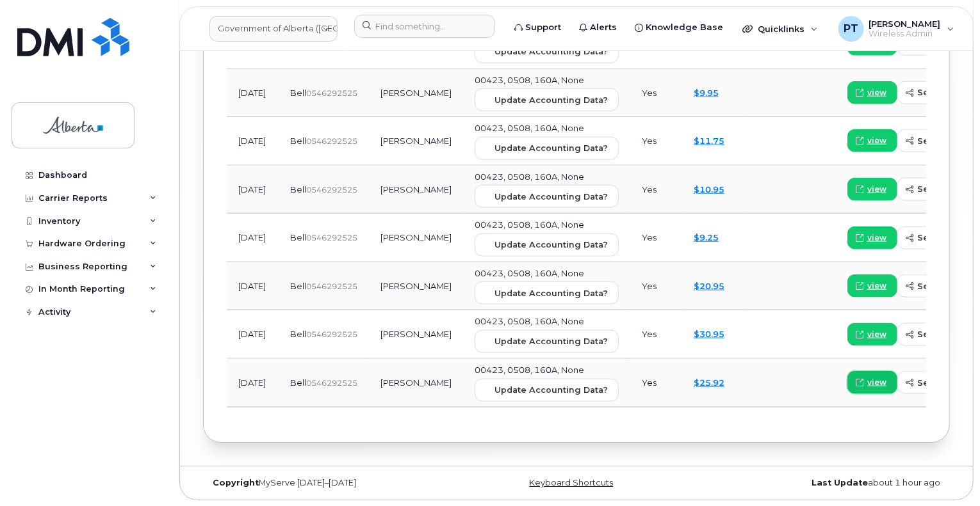
click at [867, 382] on span "view" at bounding box center [876, 383] width 19 height 12
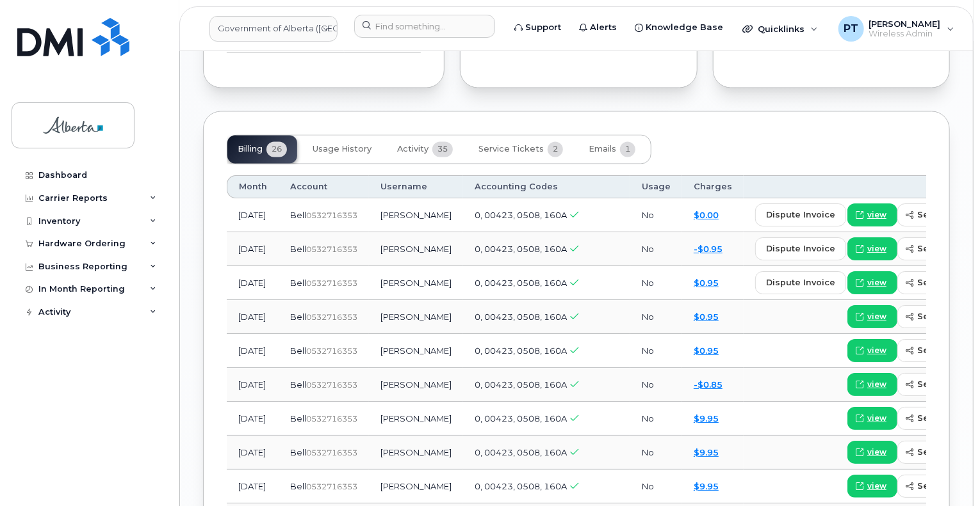
scroll to position [1206, 0]
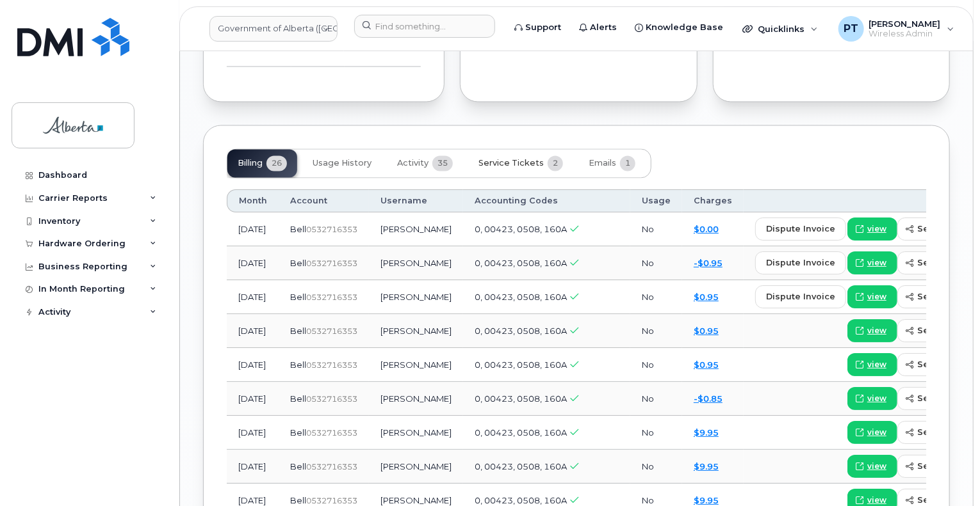
drag, startPoint x: 502, startPoint y: 138, endPoint x: 502, endPoint y: 145, distance: 7.0
click at [502, 159] on span "Service Tickets" at bounding box center [510, 164] width 65 height 10
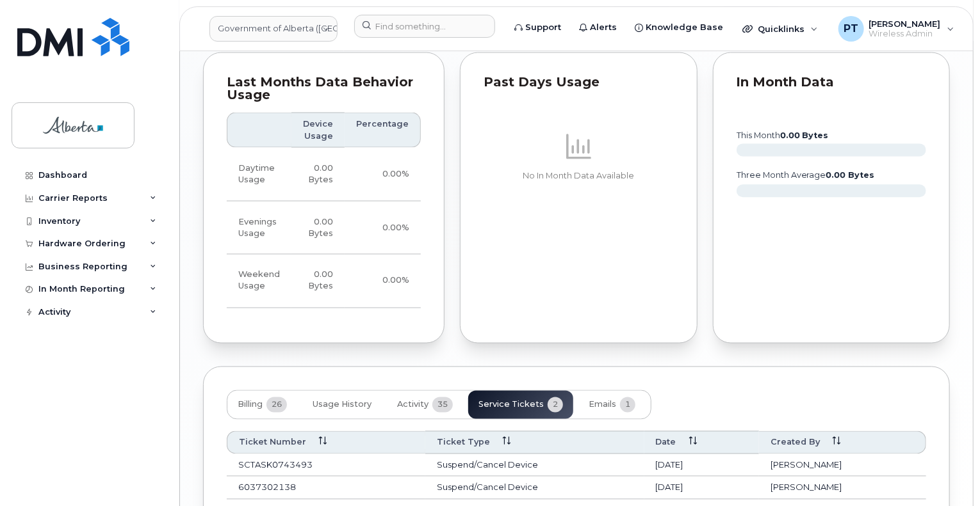
scroll to position [1043, 0]
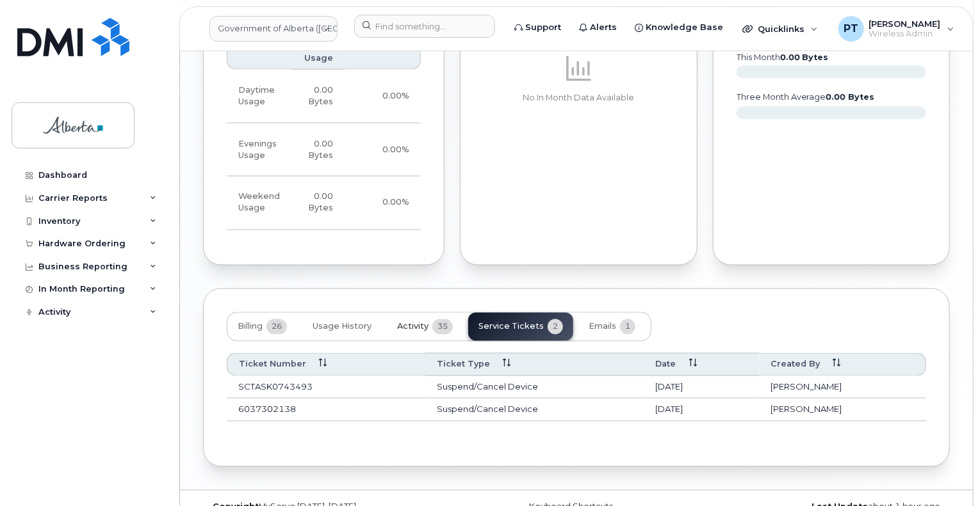
click at [403, 322] on span "Activity" at bounding box center [412, 327] width 31 height 10
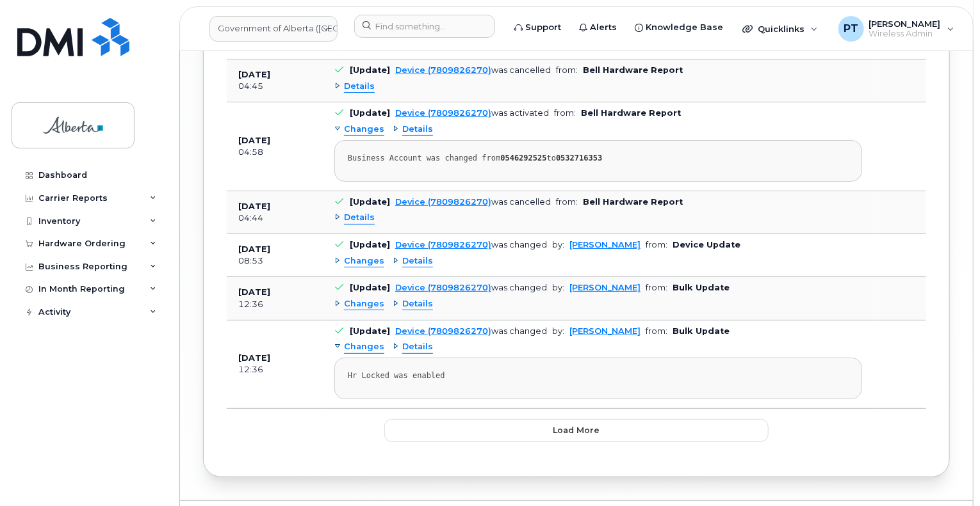
scroll to position [2462, 0]
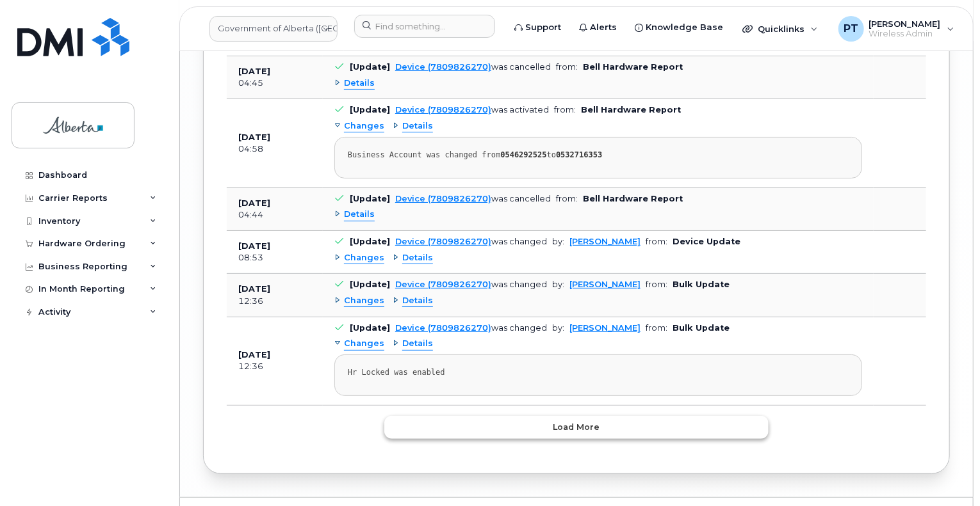
click at [556, 421] on span "Load more" at bounding box center [576, 427] width 47 height 12
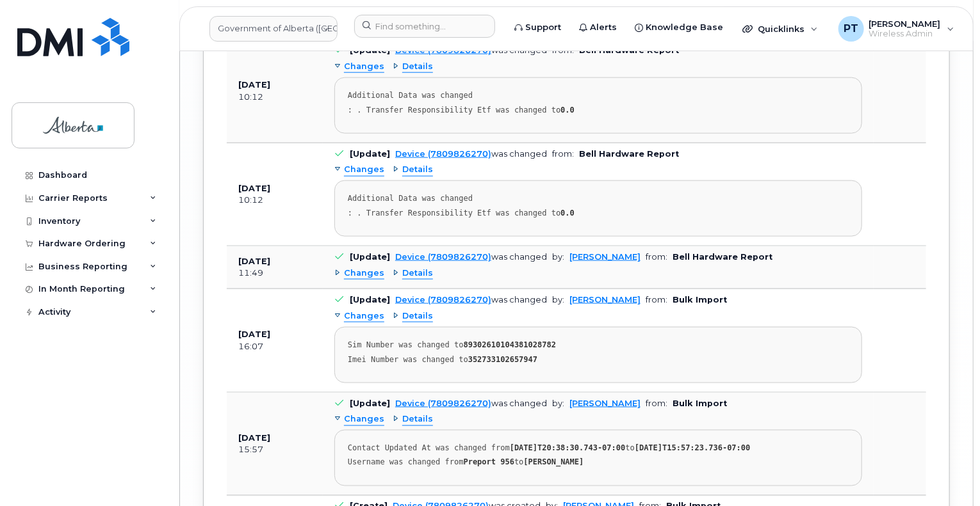
scroll to position [3323, 0]
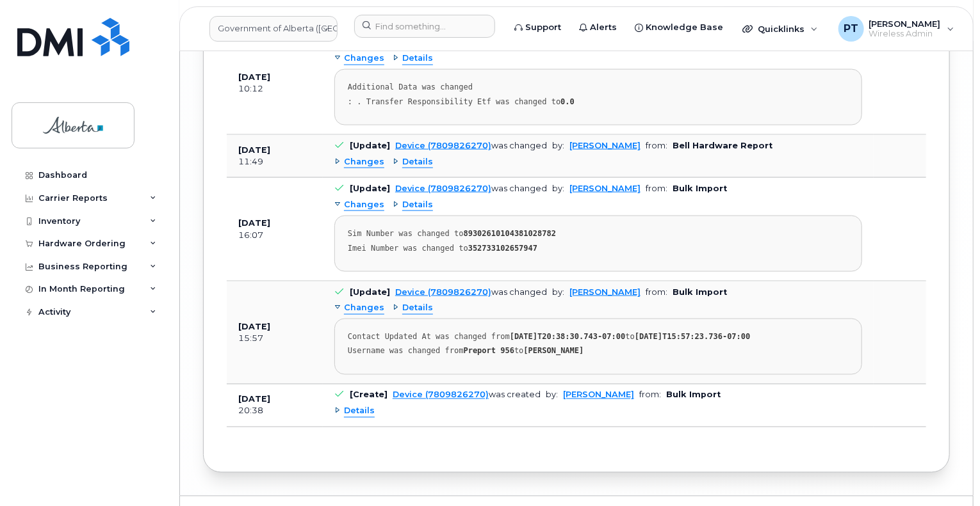
click at [592, 239] on pre "Sim Number was changed to 89302610104381028782 Imei Number was changed to 35273…" at bounding box center [598, 244] width 528 height 56
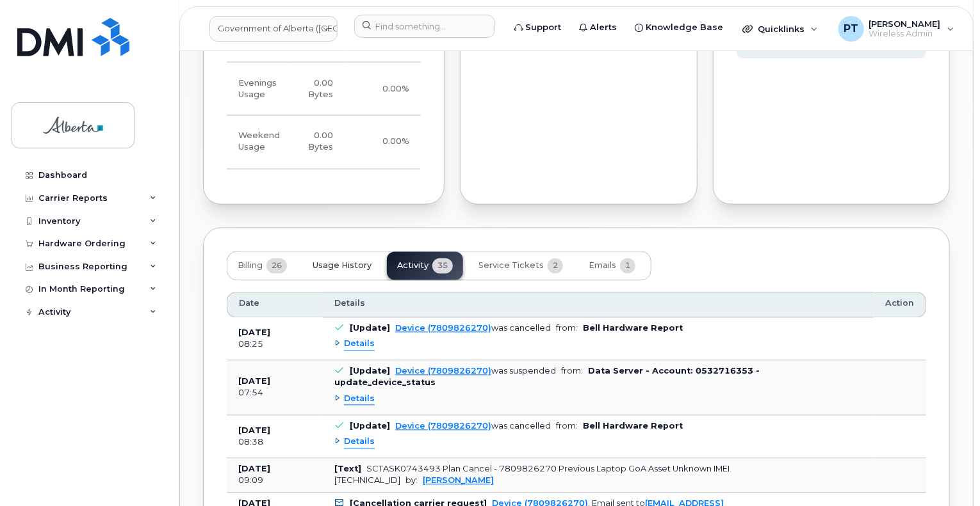
scroll to position [1146, 0]
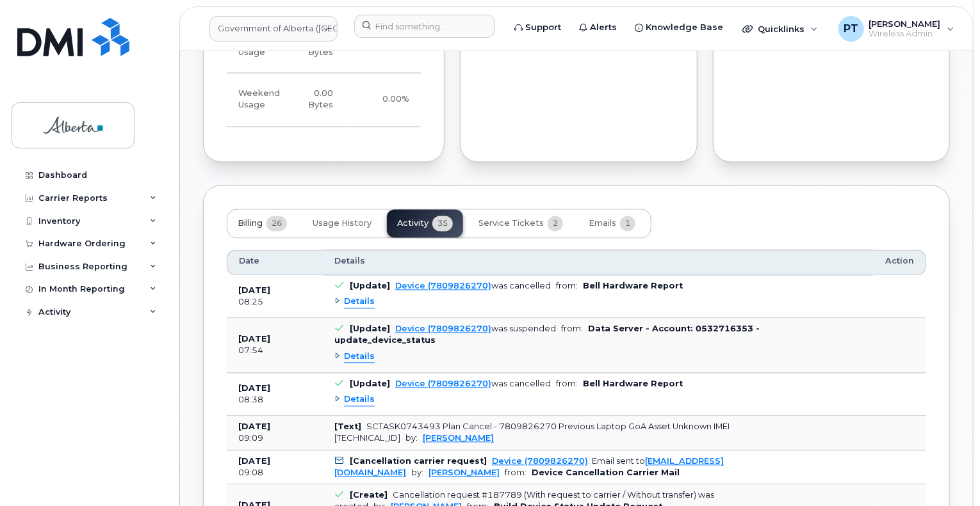
click at [256, 219] on span "Billing" at bounding box center [250, 224] width 25 height 10
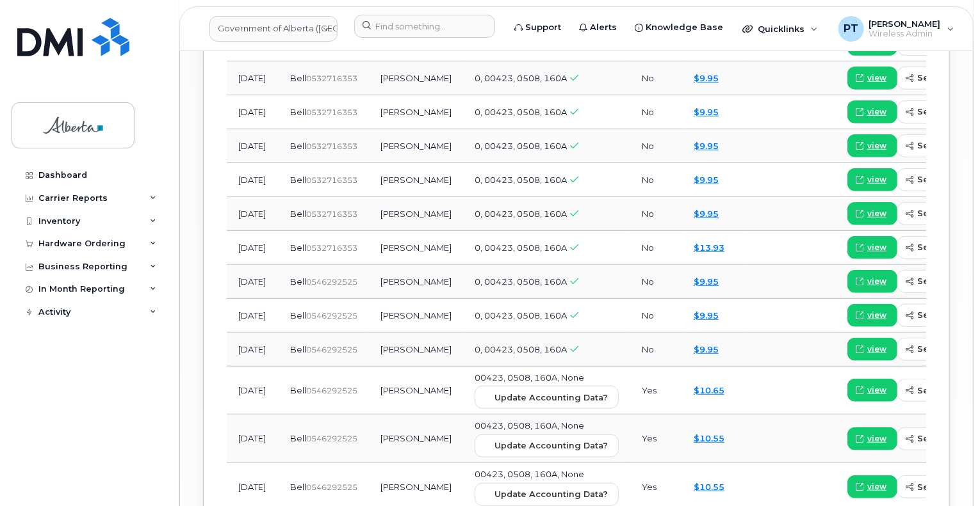
scroll to position [1722, 0]
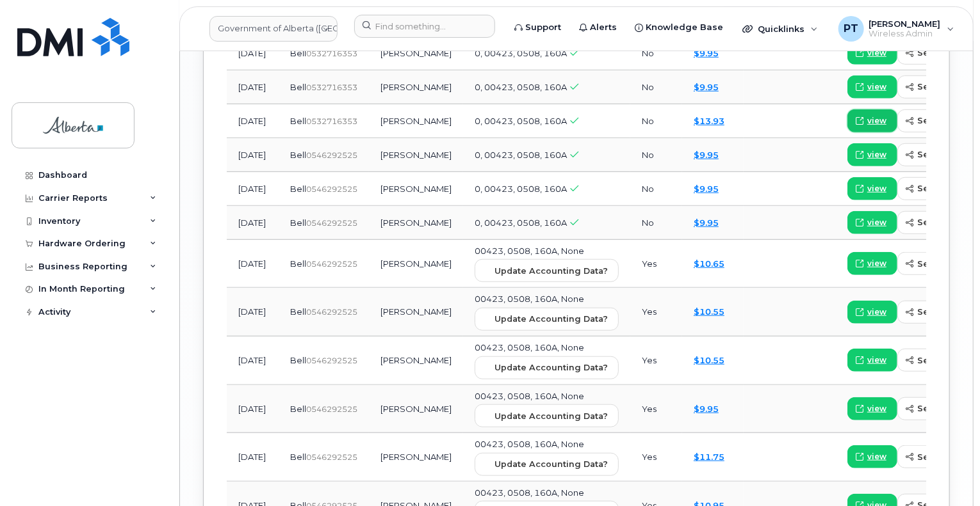
click at [867, 115] on span "view" at bounding box center [876, 121] width 19 height 12
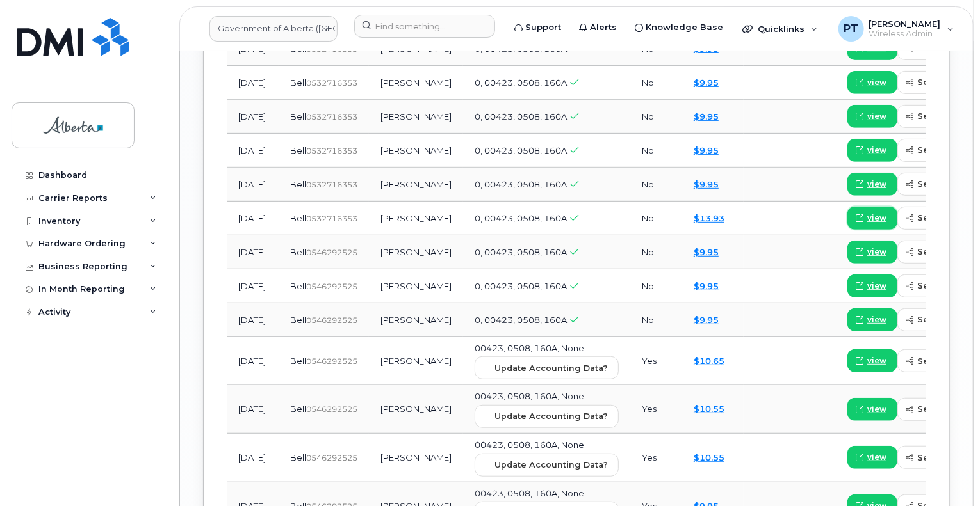
scroll to position [1530, 0]
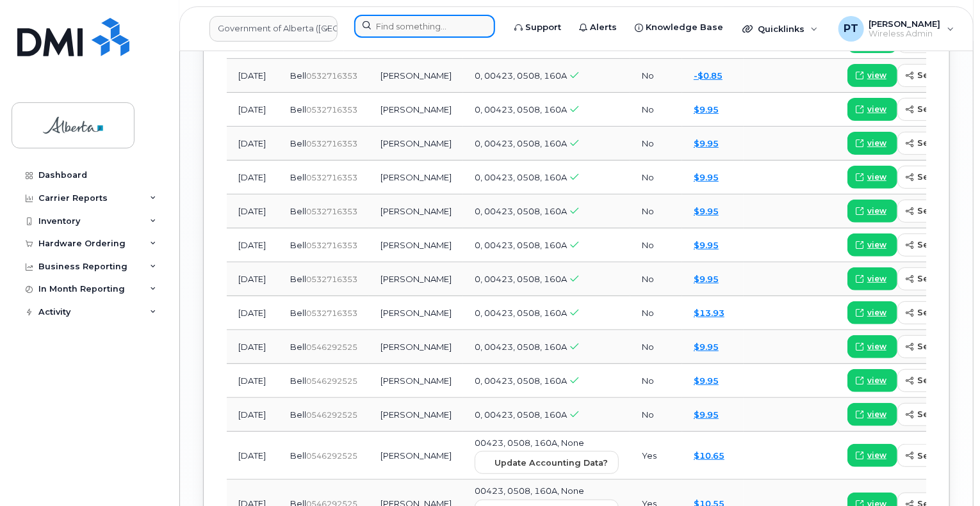
click at [423, 34] on input at bounding box center [424, 26] width 141 height 23
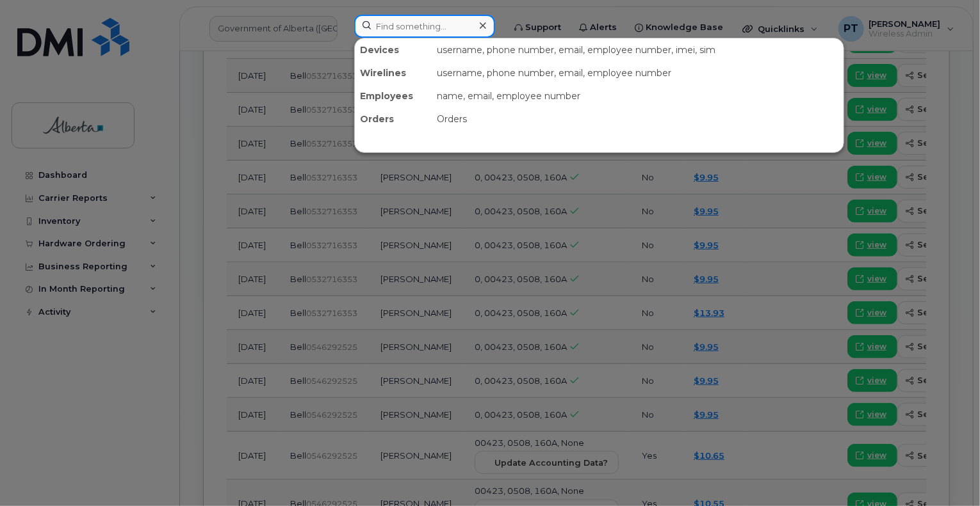
paste input "5873857173"
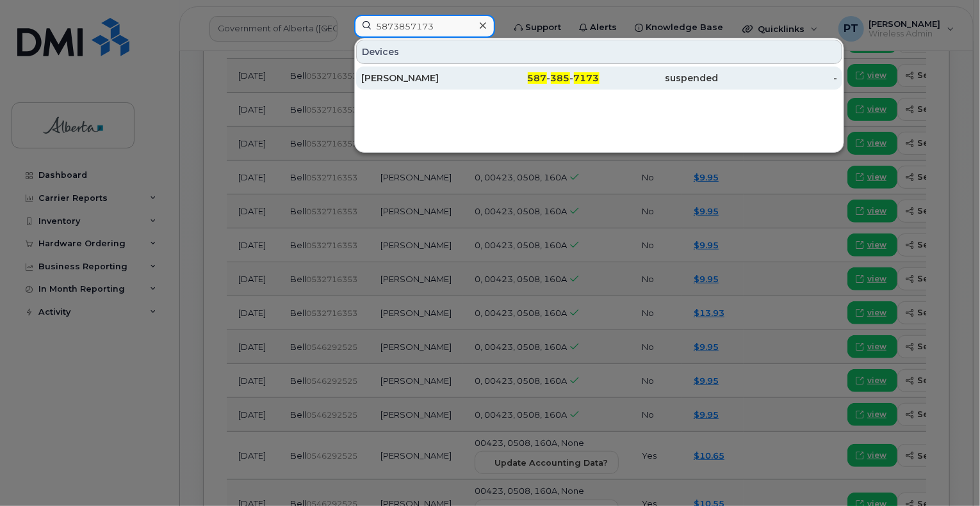
type input "5873857173"
click at [403, 84] on div "Tamara Walker" at bounding box center [420, 78] width 119 height 13
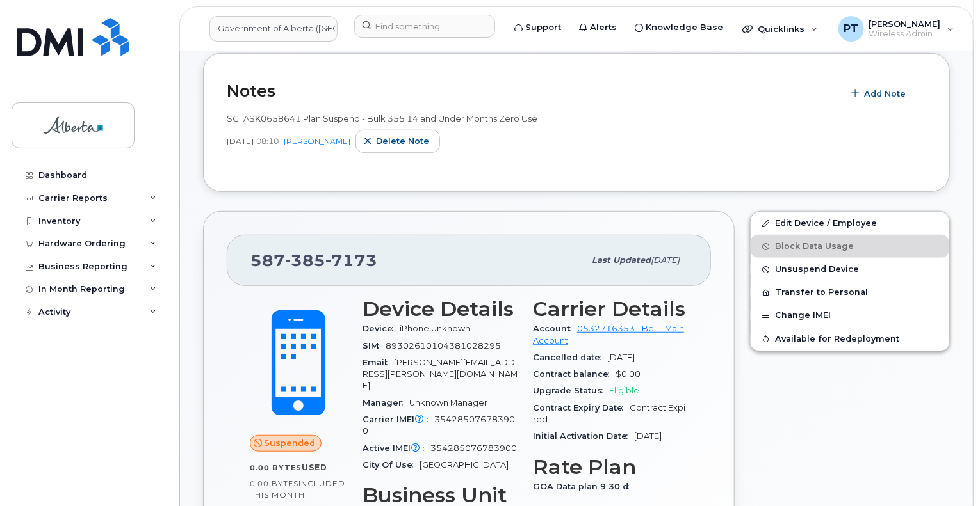
scroll to position [384, 0]
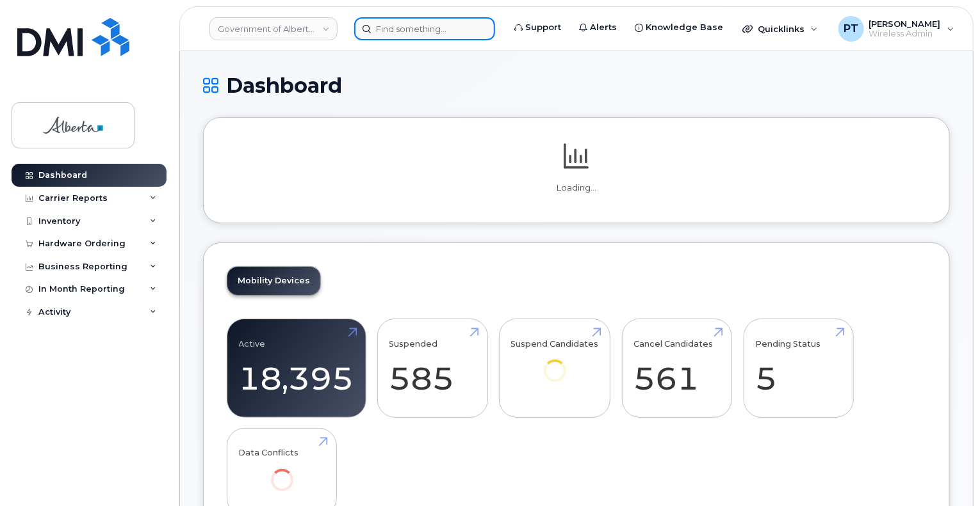
click at [407, 28] on input at bounding box center [424, 28] width 141 height 23
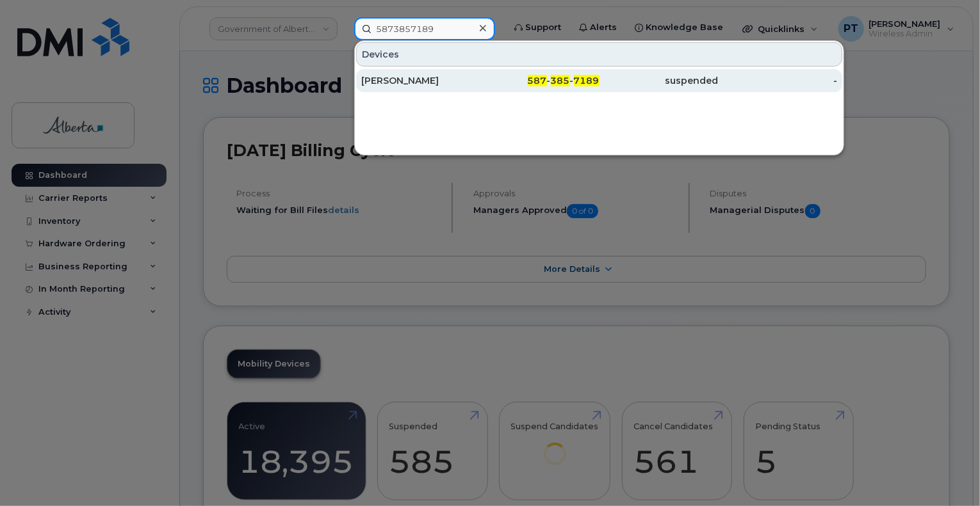
type input "5873857189"
click at [397, 84] on div "[PERSON_NAME]" at bounding box center [420, 80] width 119 height 13
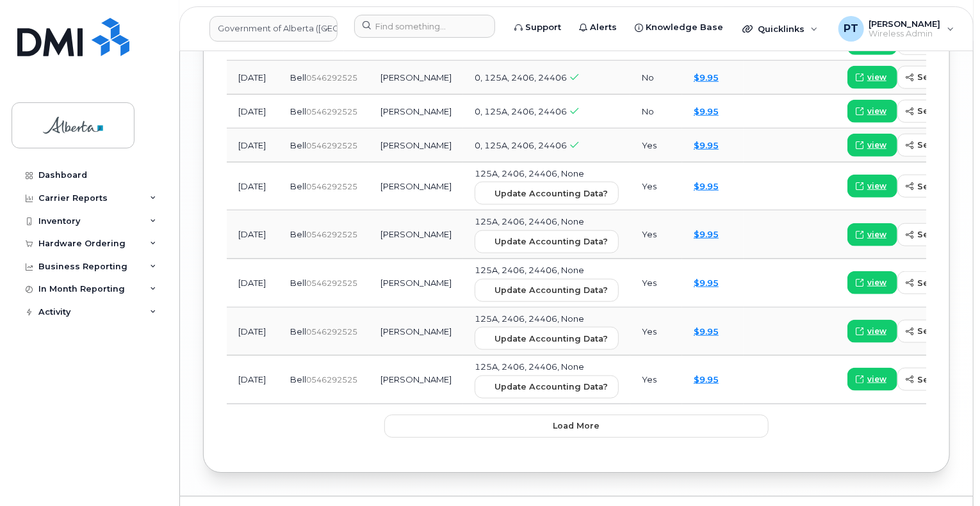
scroll to position [1966, 0]
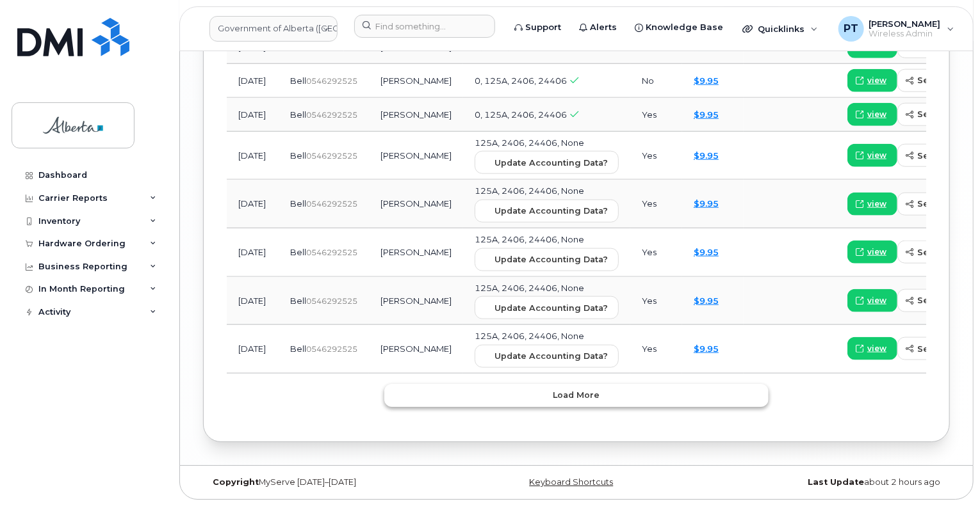
click at [569, 399] on span "Load more" at bounding box center [576, 395] width 47 height 12
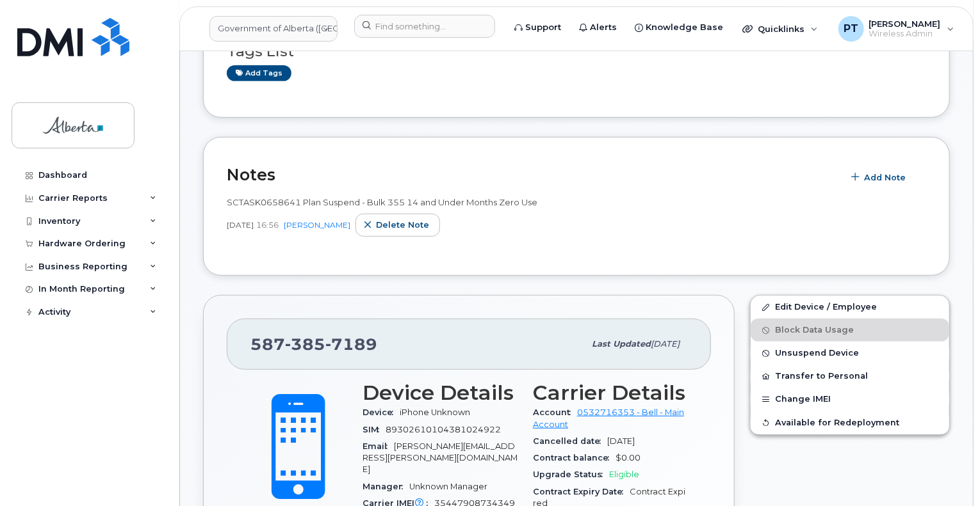
scroll to position [256, 0]
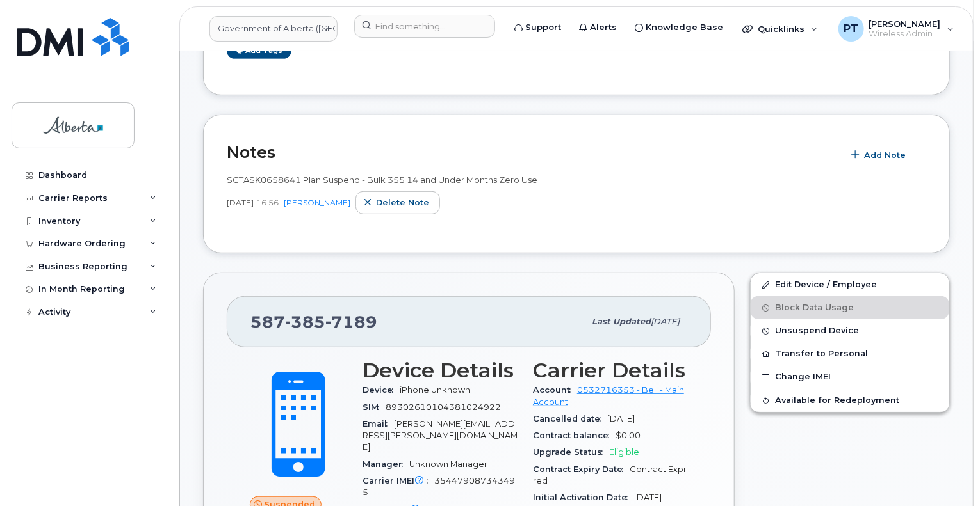
click at [425, 391] on span "iPhone Unknown" at bounding box center [435, 390] width 70 height 10
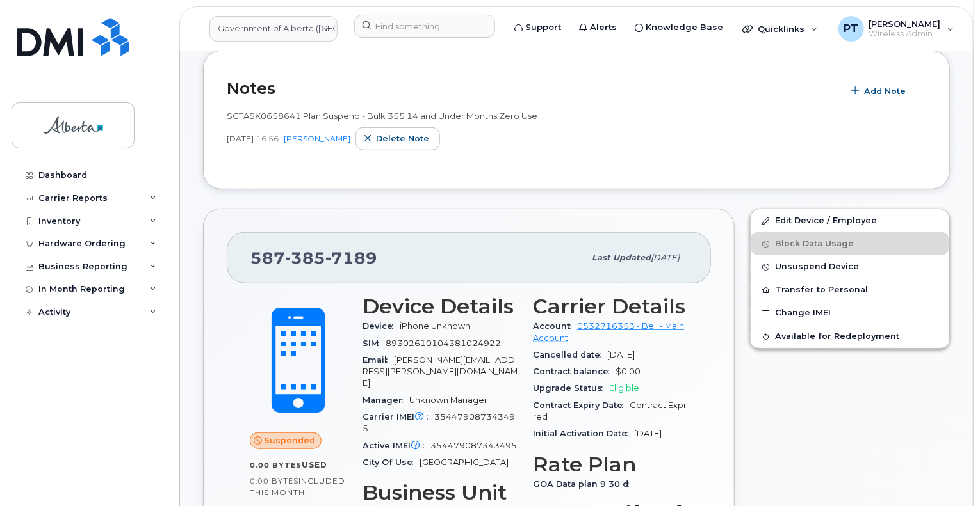
click at [455, 412] on span "354479087343495" at bounding box center [438, 422] width 152 height 21
drag, startPoint x: 458, startPoint y: 393, endPoint x: 431, endPoint y: 440, distance: 54.8
click at [431, 440] on div "Active IMEI Active IMEI is refreshed daily with a delay of up to 48 hours follo…" at bounding box center [439, 446] width 155 height 17
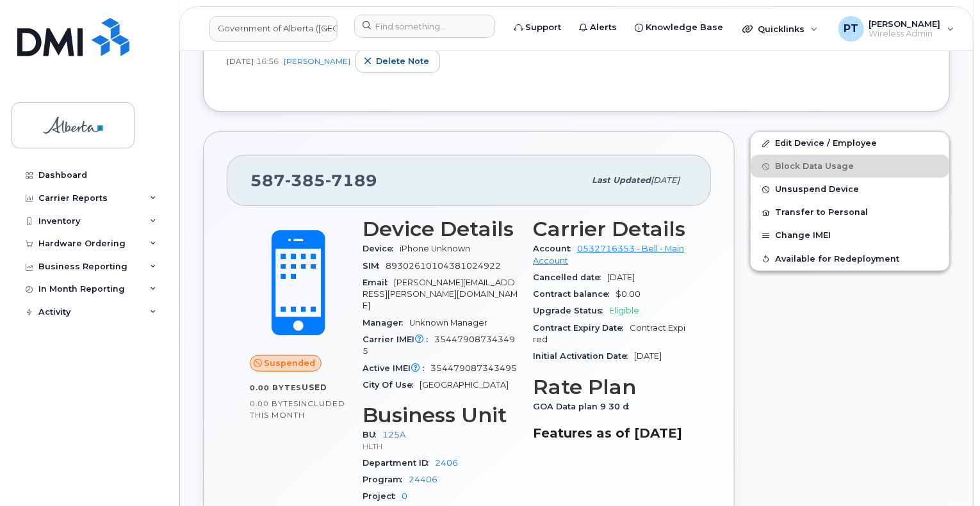
scroll to position [448, 0]
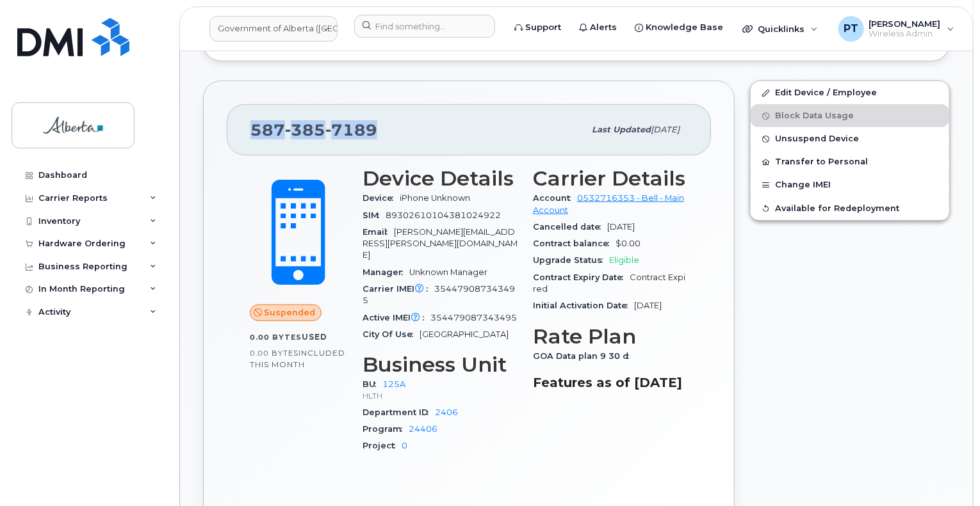
drag, startPoint x: 384, startPoint y: 127, endPoint x: 248, endPoint y: 134, distance: 135.9
click at [248, 134] on div "587 385 7189 Last updated Jul 25, 2025" at bounding box center [469, 129] width 484 height 51
copy span "587 385 7189"
drag, startPoint x: 405, startPoint y: 193, endPoint x: 417, endPoint y: 197, distance: 12.6
click at [416, 197] on span "iPhone Unknown" at bounding box center [435, 198] width 70 height 10
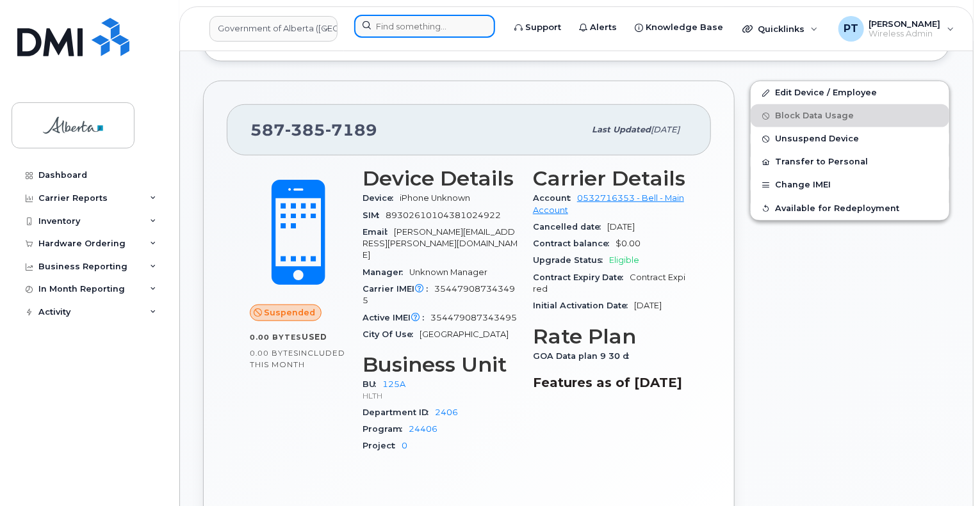
click at [392, 26] on input at bounding box center [424, 26] width 141 height 23
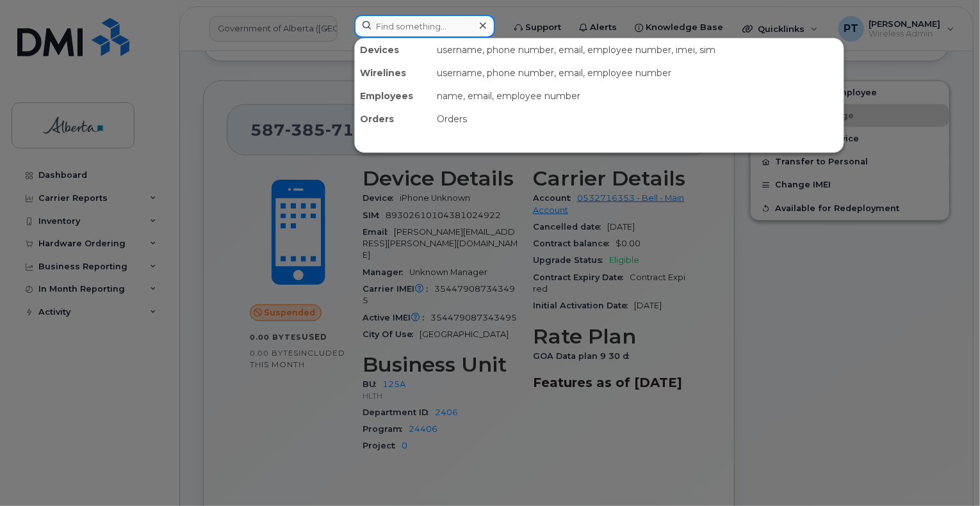
paste input "5873857184"
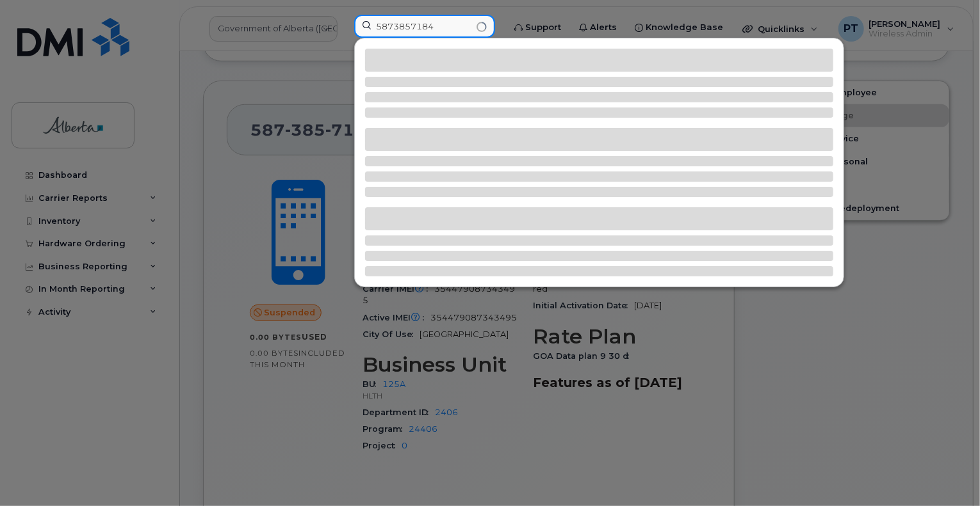
type input "5873857184"
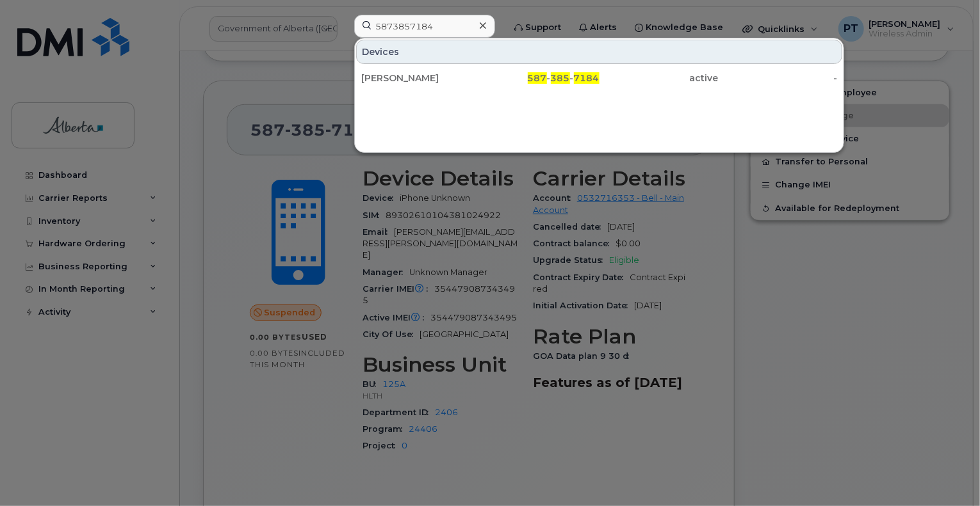
drag, startPoint x: 425, startPoint y: 77, endPoint x: 387, endPoint y: 264, distance: 191.5
click at [425, 77] on div "Trevor Gayford" at bounding box center [420, 78] width 119 height 13
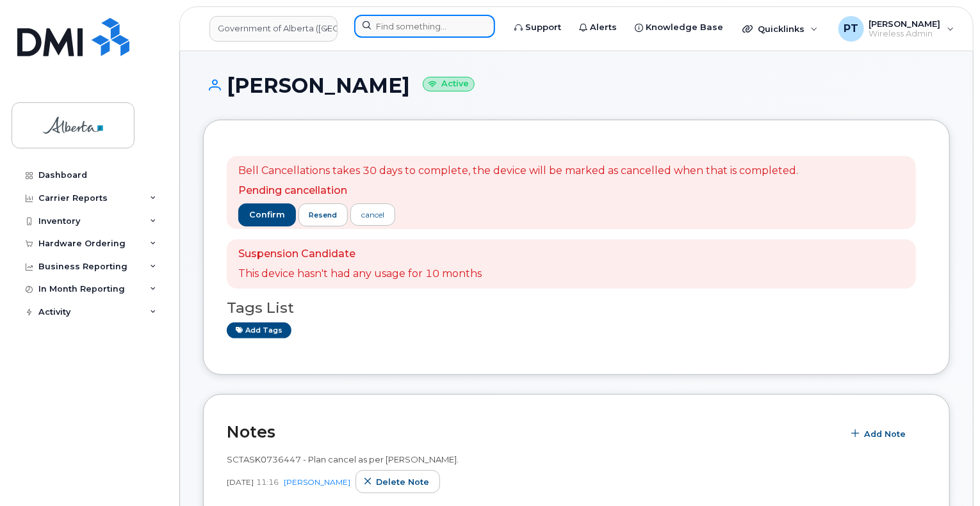
click at [403, 20] on input at bounding box center [424, 26] width 141 height 23
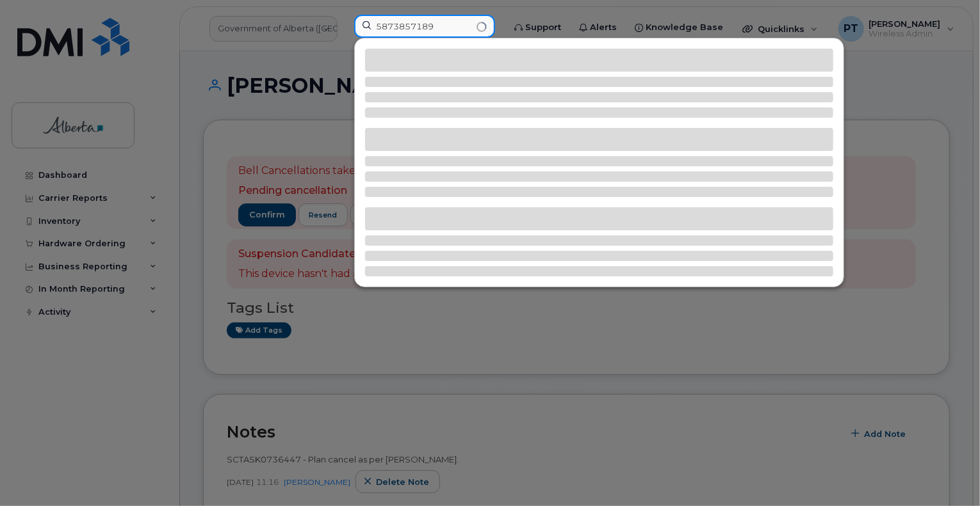
type input "5873857189"
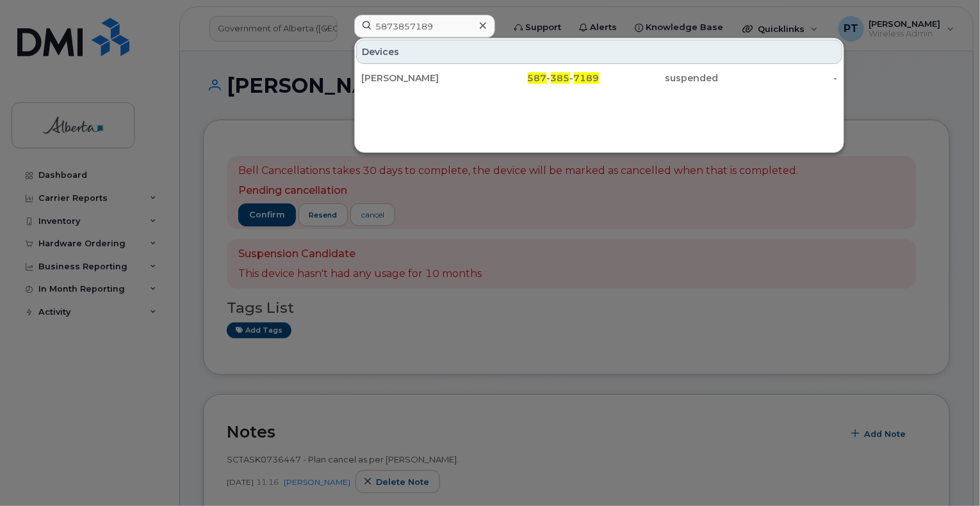
drag, startPoint x: 382, startPoint y: 79, endPoint x: 393, endPoint y: 161, distance: 83.3
click at [383, 79] on div "[PERSON_NAME]" at bounding box center [420, 78] width 119 height 13
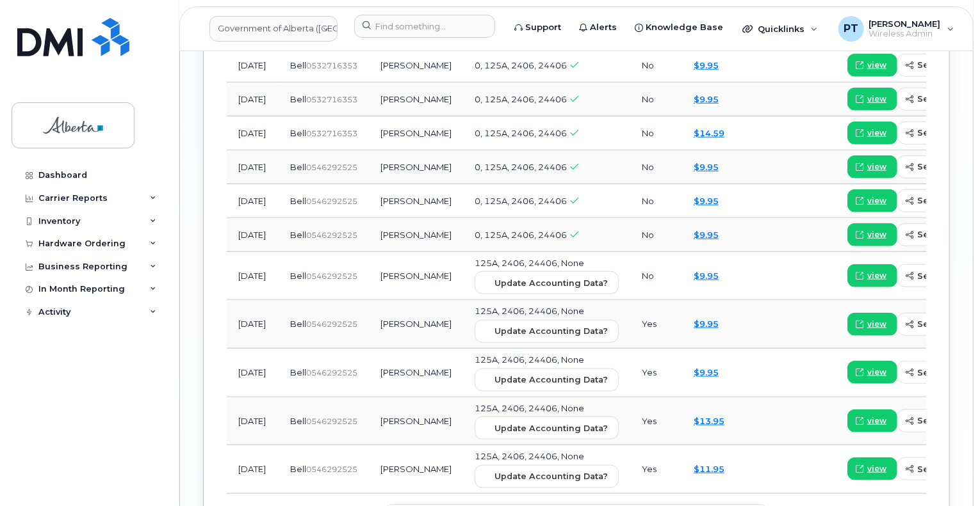
scroll to position [1774, 0]
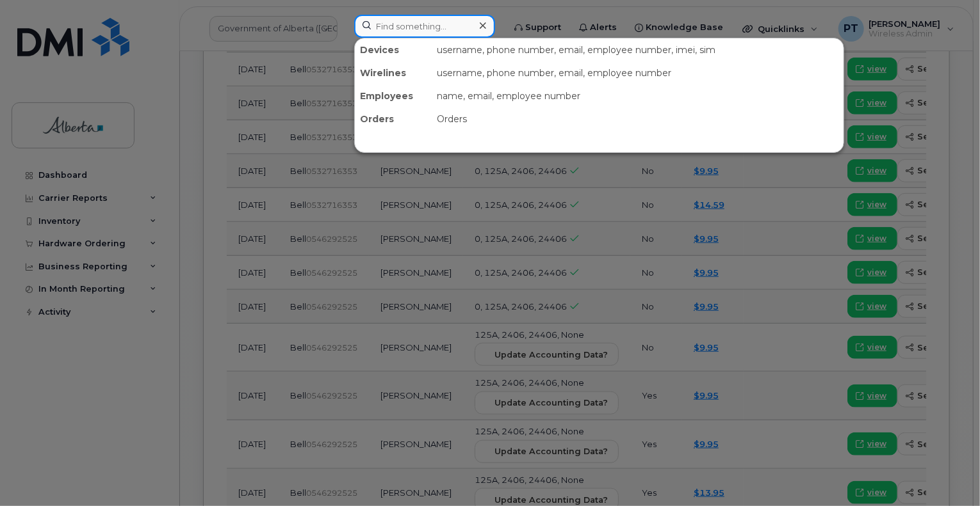
click at [423, 26] on input at bounding box center [424, 26] width 141 height 23
paste input "7802672238"
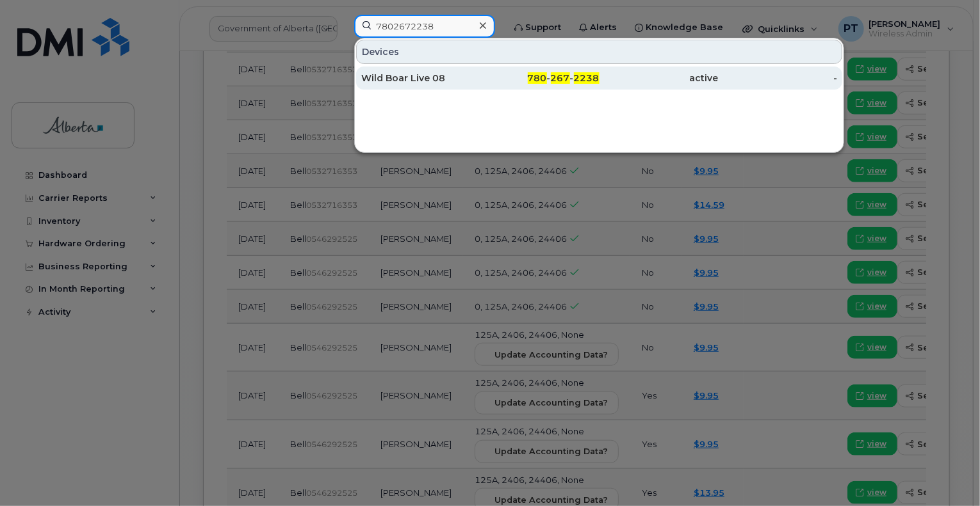
type input "7802672238"
click at [394, 76] on div "Wild Boar Live 08" at bounding box center [420, 78] width 119 height 13
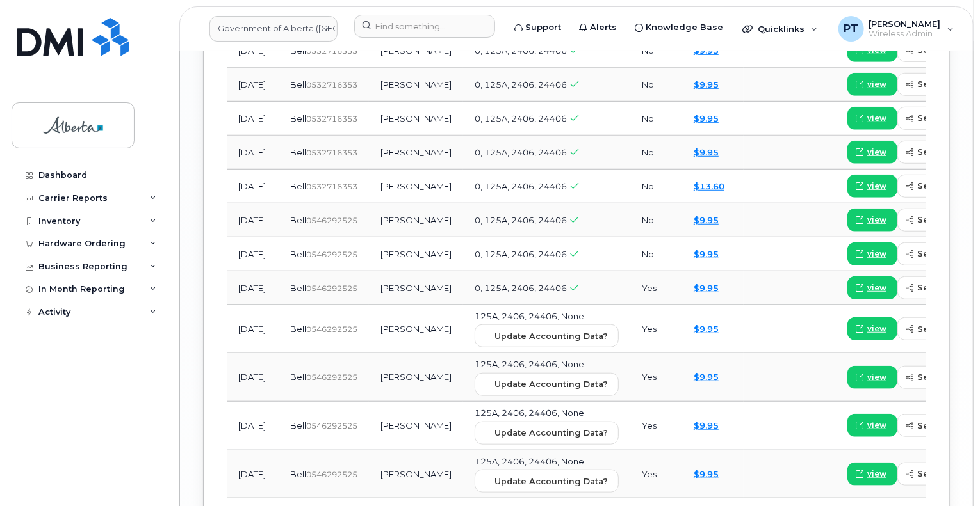
scroll to position [1966, 0]
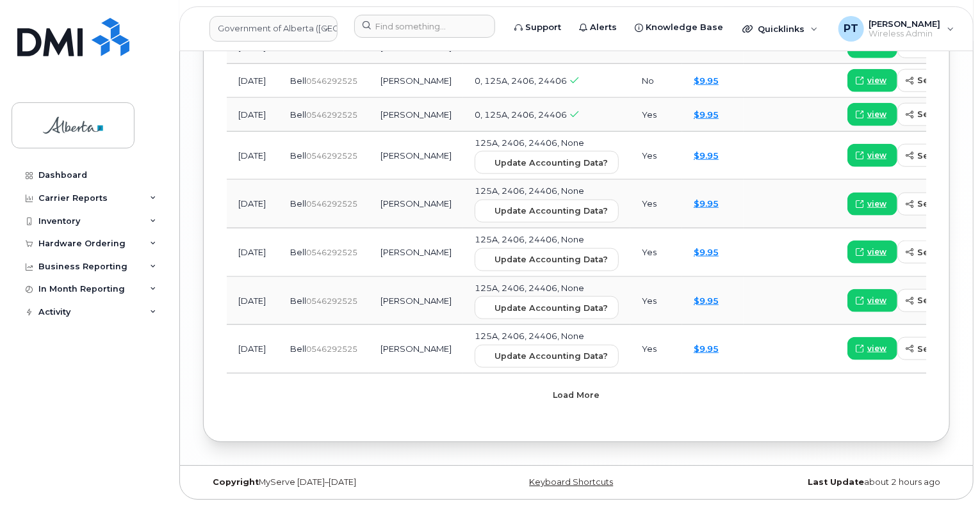
click at [592, 401] on span "Load more" at bounding box center [576, 395] width 47 height 12
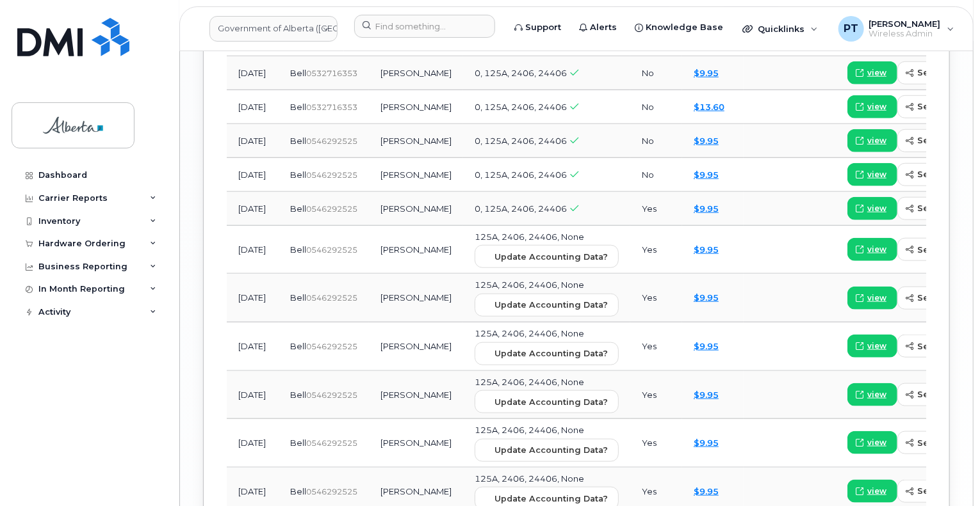
scroll to position [1726, 0]
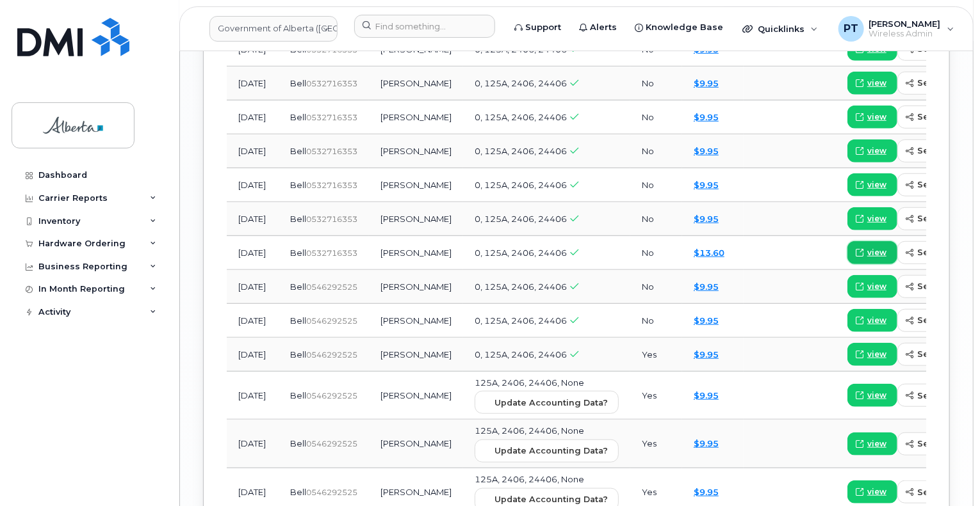
click at [867, 247] on span "view" at bounding box center [876, 253] width 19 height 12
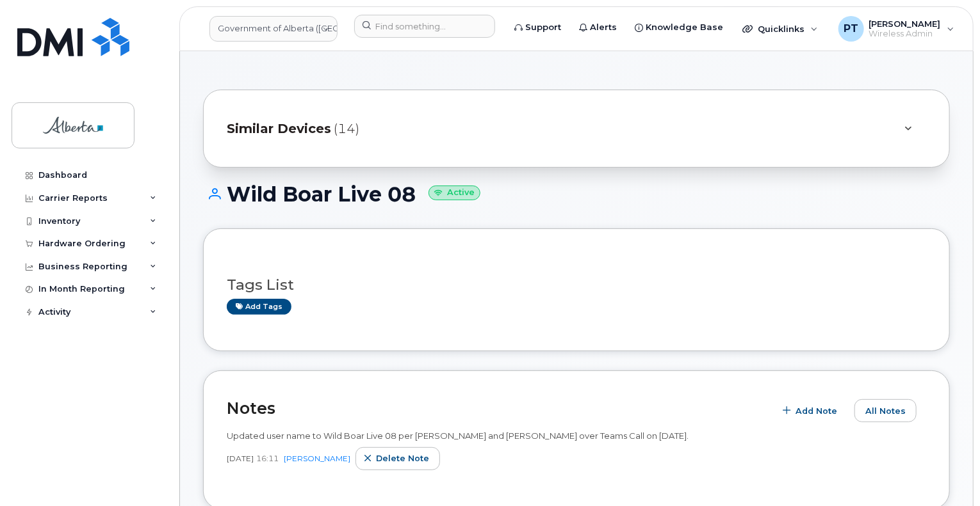
scroll to position [300, 0]
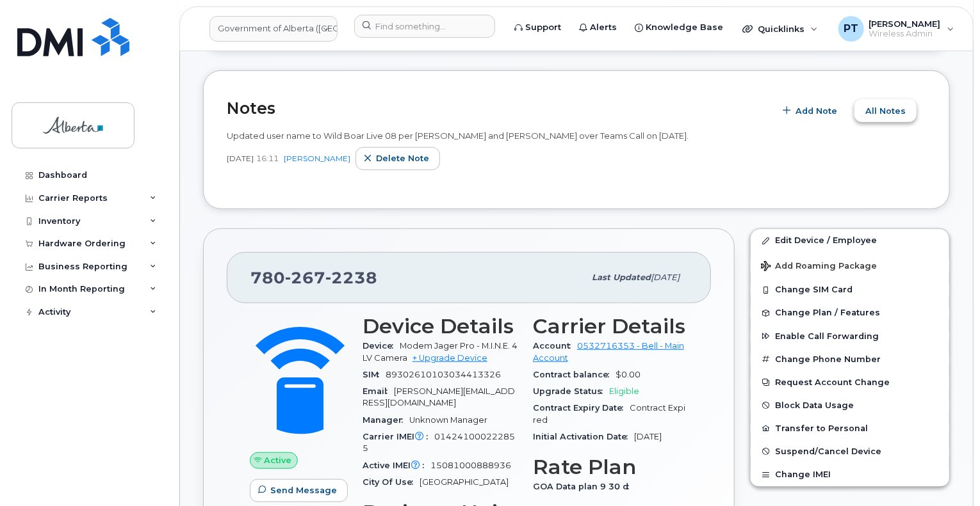
click at [866, 115] on button "All Notes" at bounding box center [885, 110] width 62 height 23
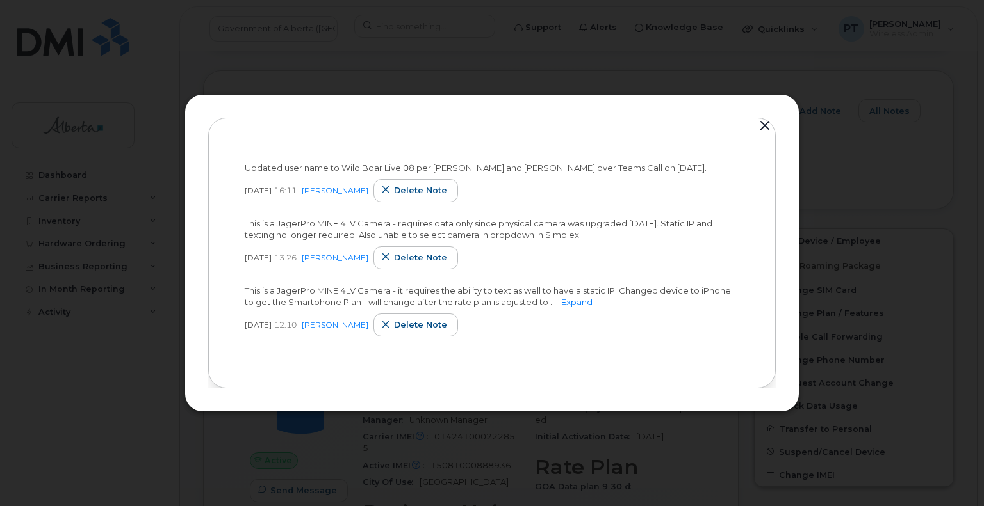
click at [767, 127] on button "button" at bounding box center [764, 126] width 19 height 18
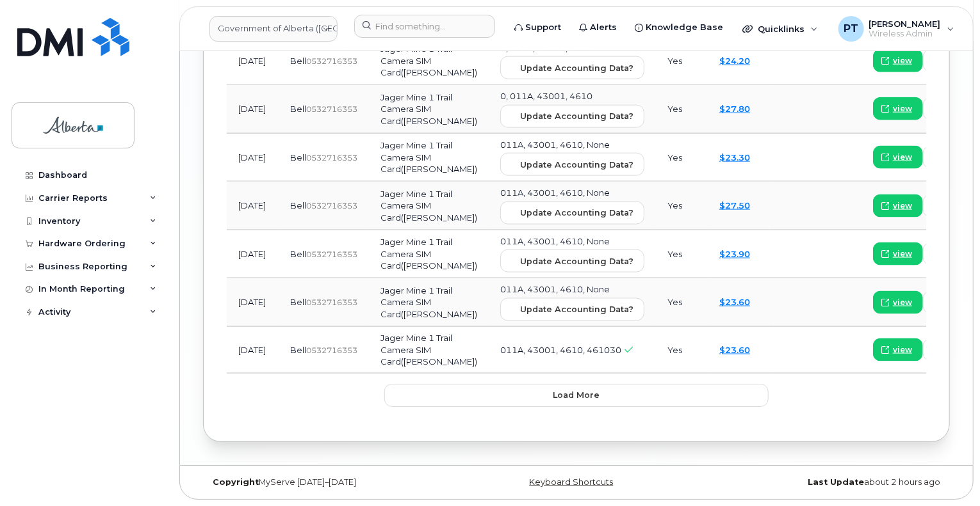
scroll to position [2615, 0]
click at [590, 401] on span "Load more" at bounding box center [576, 395] width 47 height 12
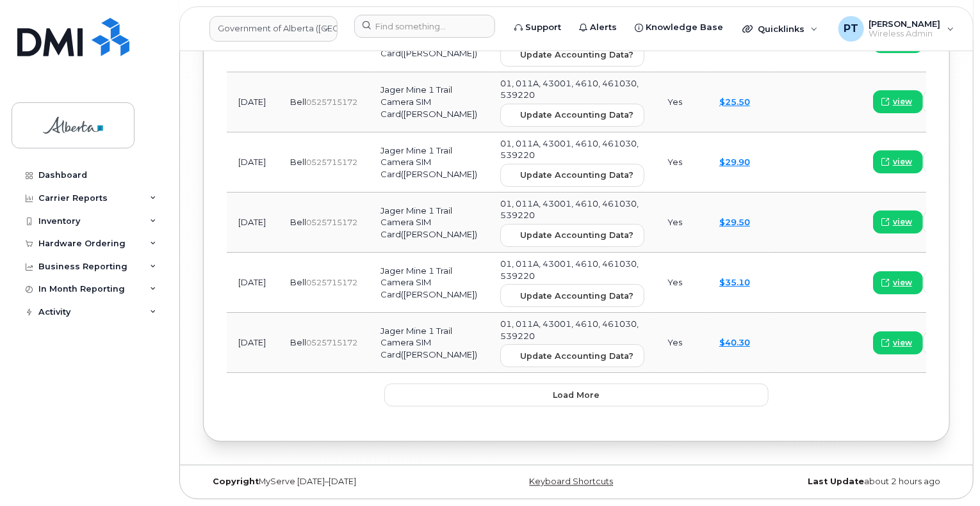
scroll to position [4344, 0]
click at [595, 389] on button "Load more" at bounding box center [576, 395] width 384 height 23
click at [893, 338] on span "view" at bounding box center [902, 344] width 19 height 12
click at [893, 278] on span "view" at bounding box center [902, 284] width 19 height 12
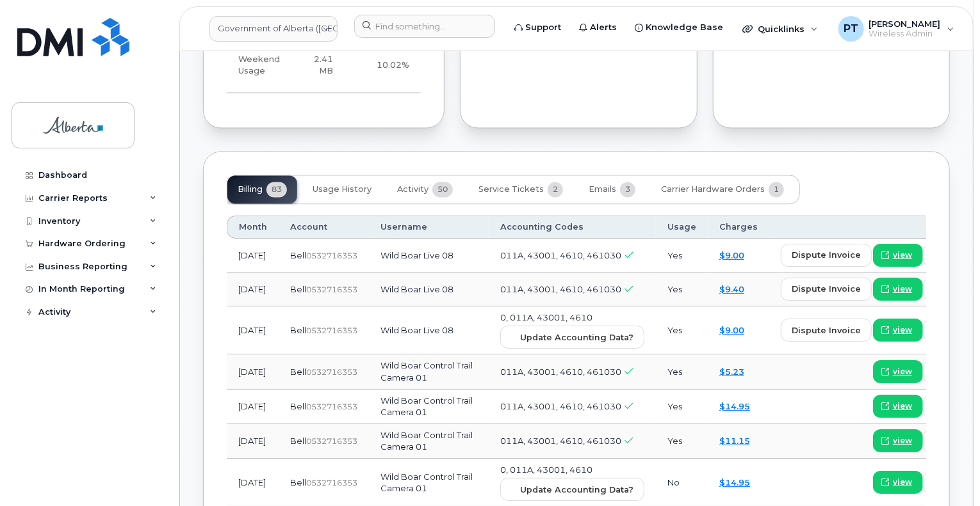
scroll to position [1210, 0]
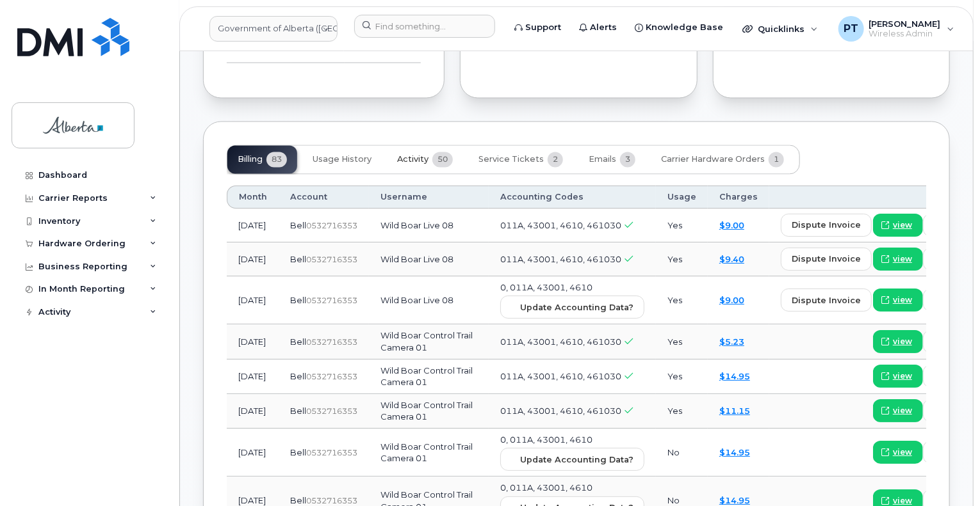
click at [402, 155] on span "Activity" at bounding box center [412, 160] width 31 height 10
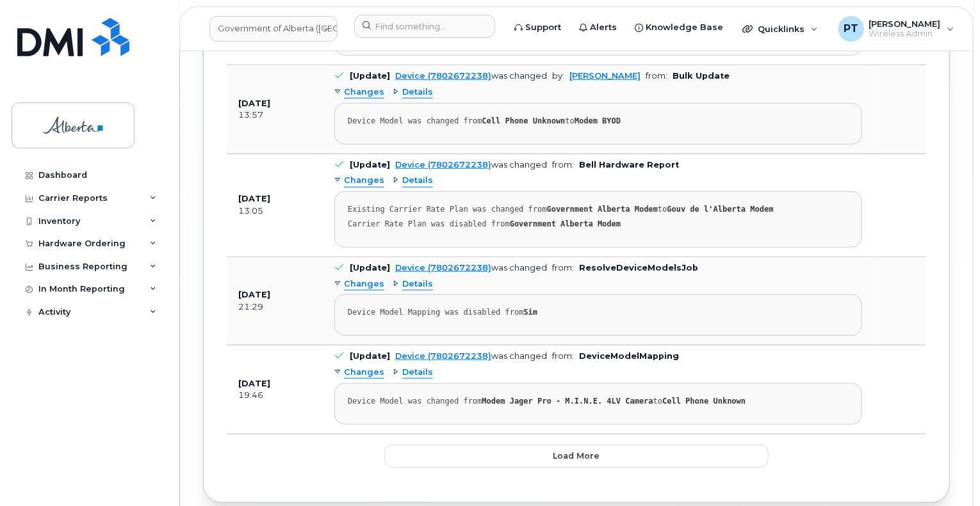
scroll to position [2821, 0]
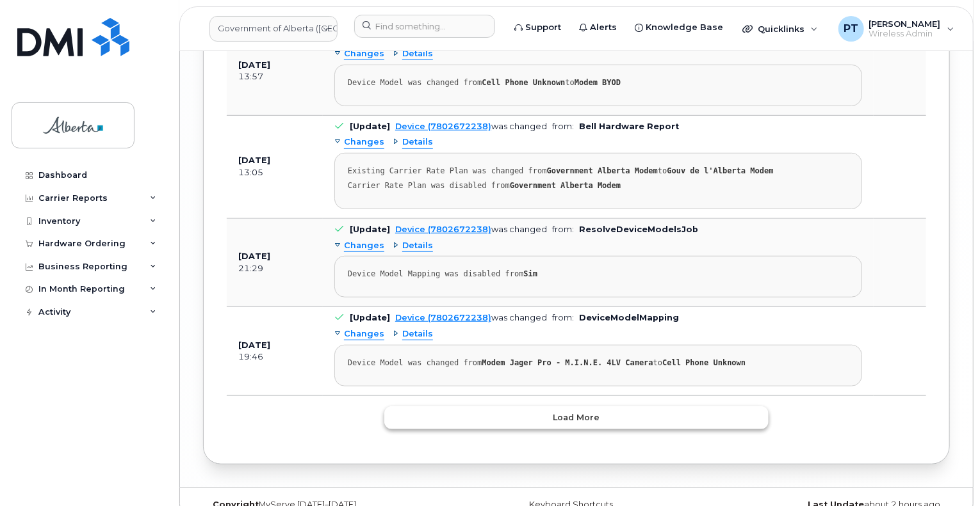
click at [573, 412] on span "Load more" at bounding box center [576, 418] width 47 height 12
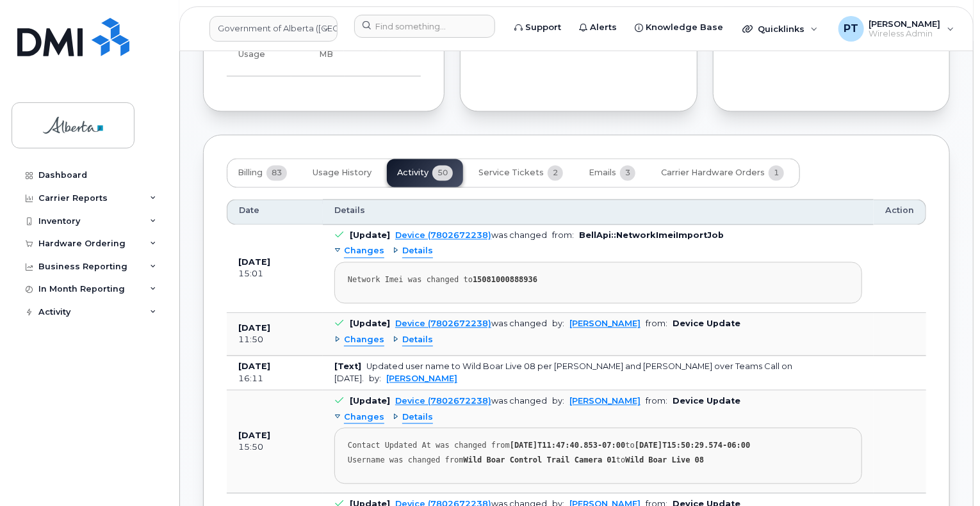
scroll to position [1297, 0]
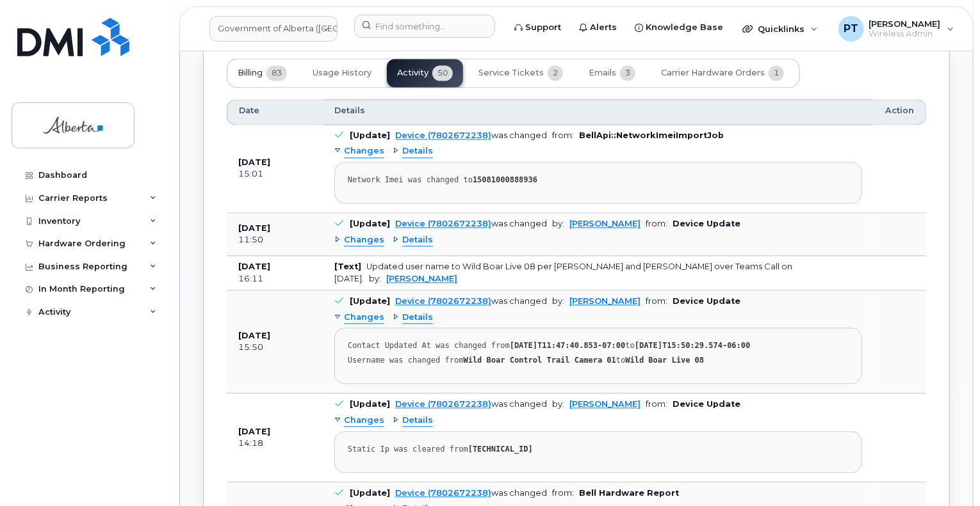
click at [253, 68] on span "Billing" at bounding box center [250, 73] width 25 height 10
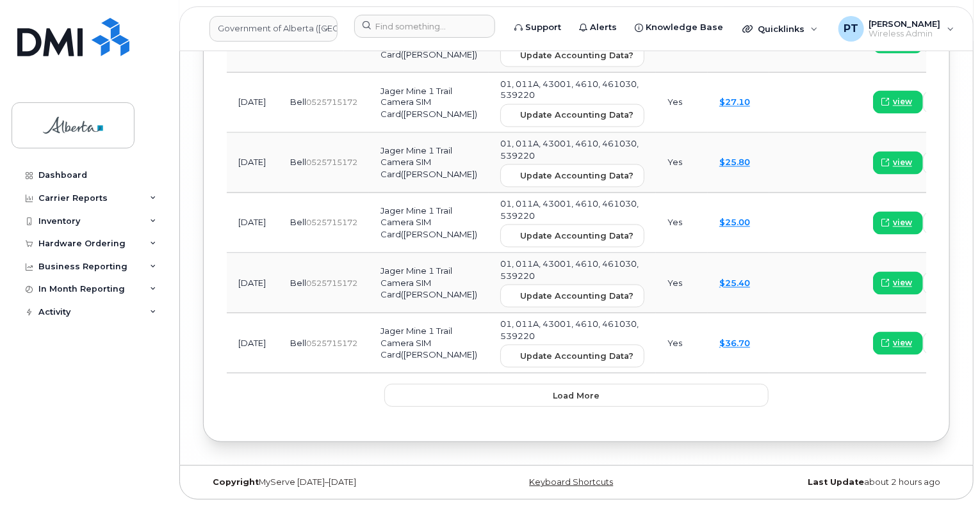
scroll to position [5949, 0]
click at [565, 398] on span "Load more" at bounding box center [576, 396] width 47 height 12
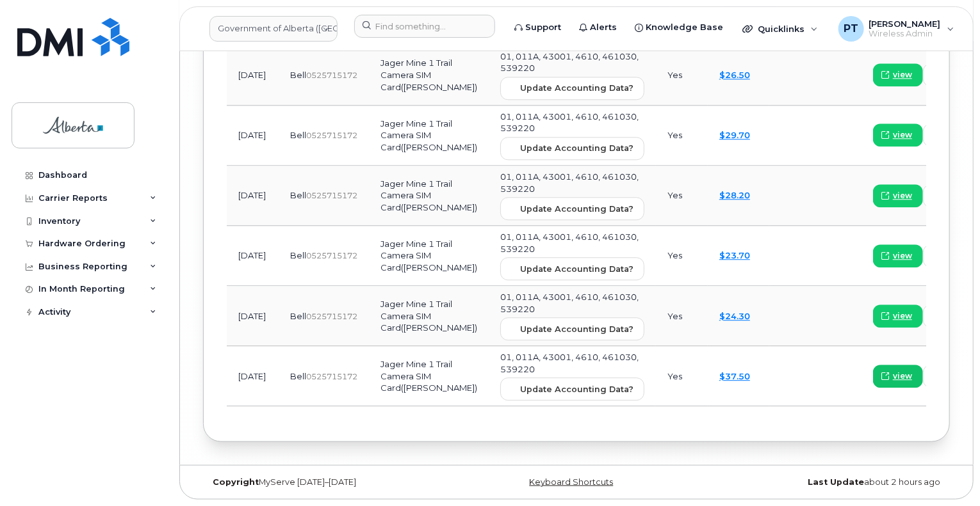
scroll to position [6477, 0]
click at [893, 371] on span "view" at bounding box center [902, 377] width 19 height 12
click at [893, 311] on span "view" at bounding box center [902, 317] width 19 height 12
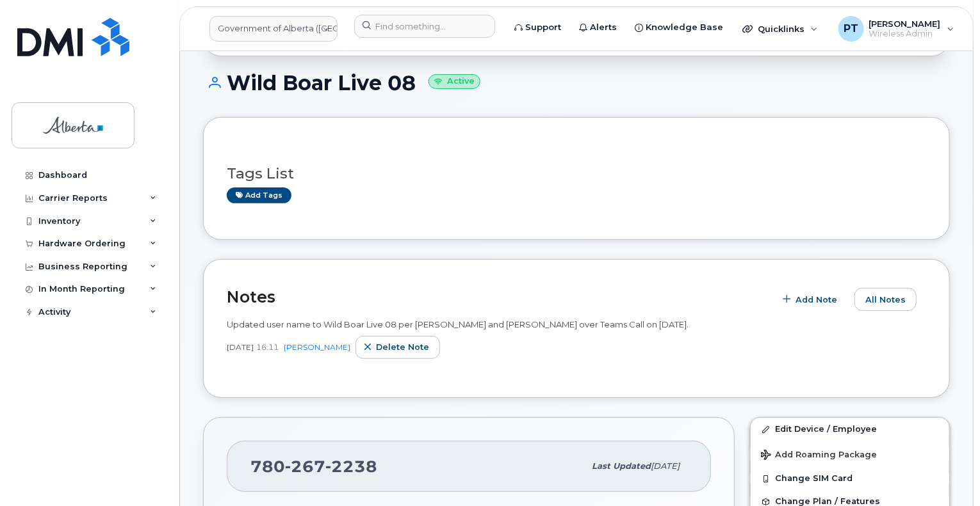
scroll to position [192, 0]
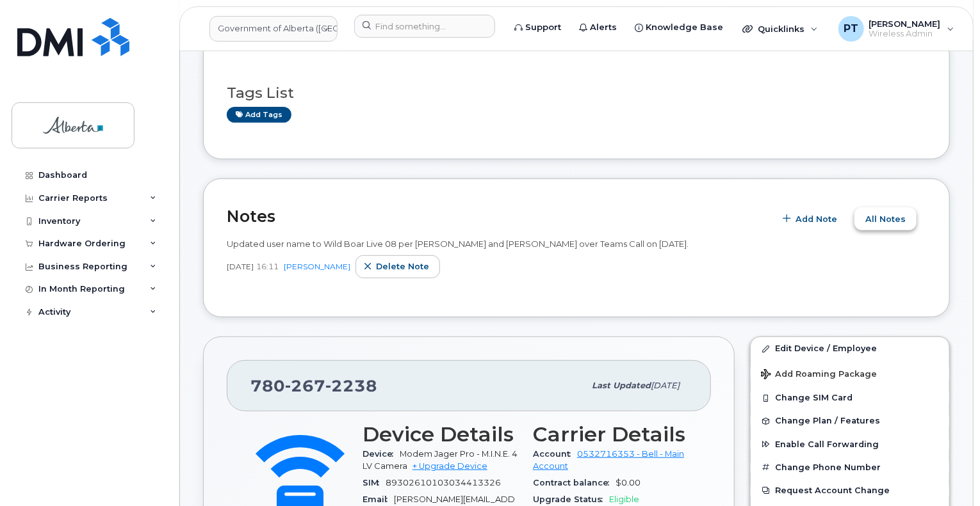
click at [884, 217] on span "All Notes" at bounding box center [885, 219] width 40 height 12
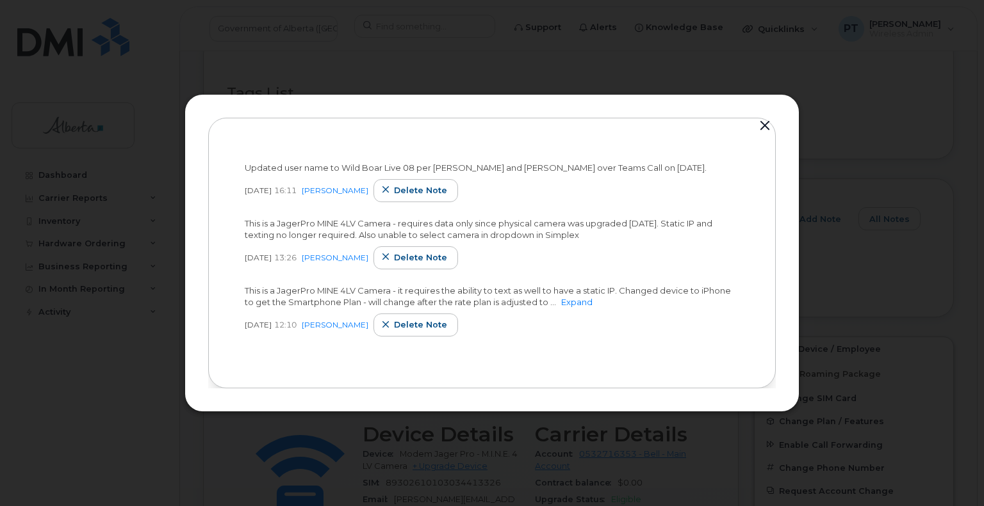
click at [767, 126] on button "button" at bounding box center [764, 126] width 19 height 18
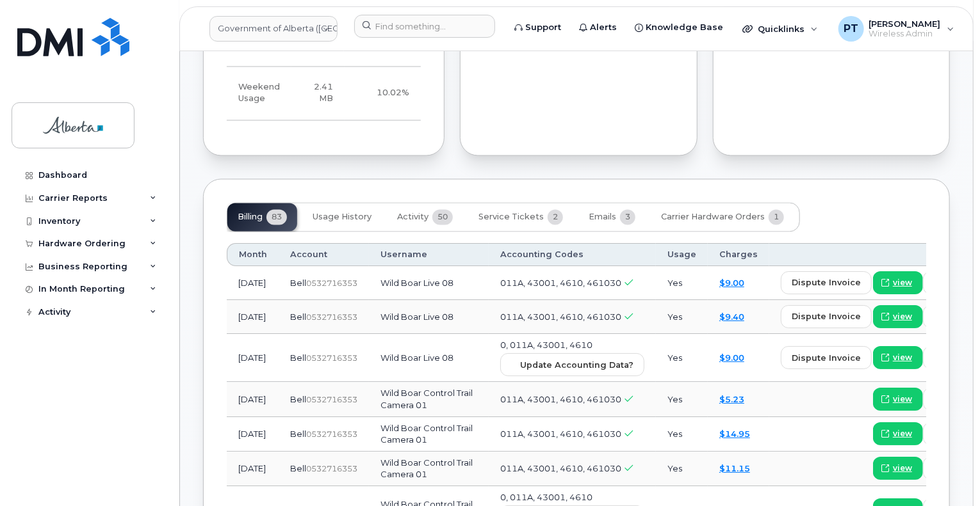
scroll to position [1281, 0]
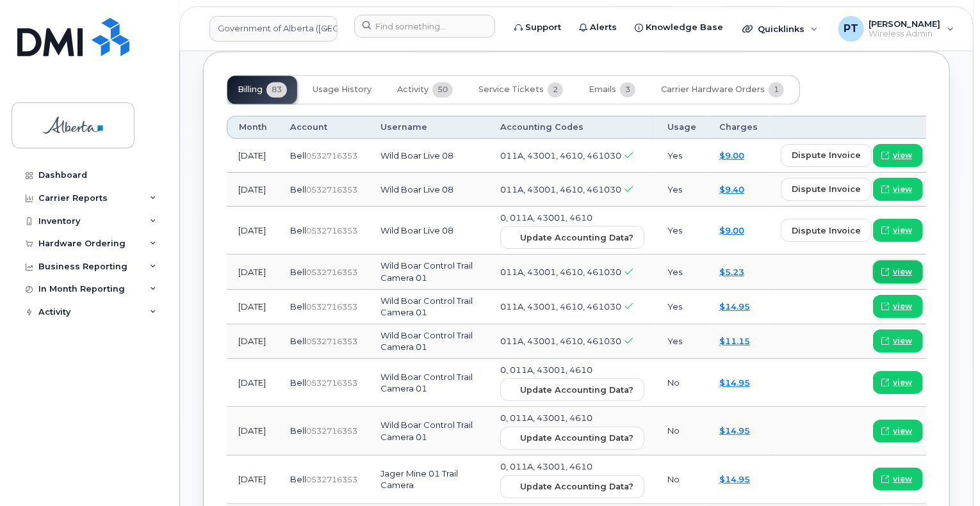
click at [893, 270] on span "view" at bounding box center [902, 272] width 19 height 12
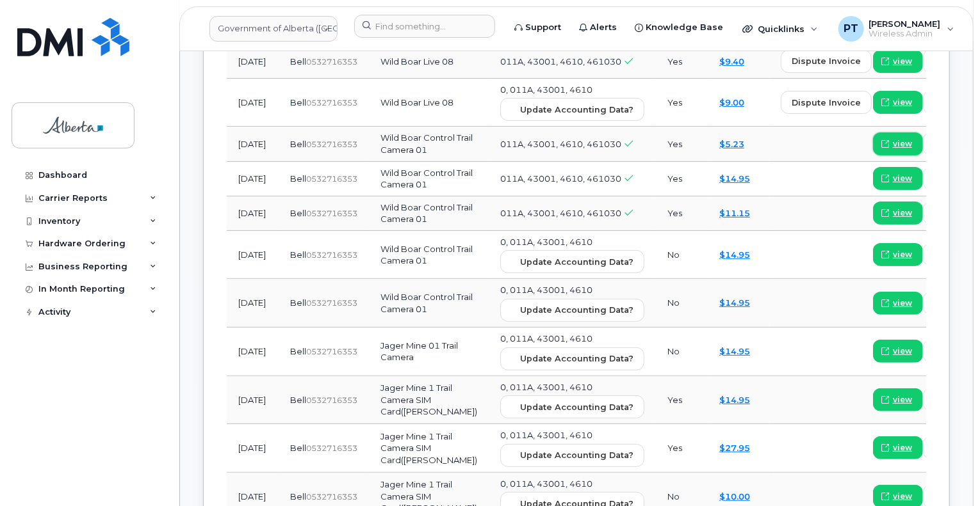
scroll to position [1217, 0]
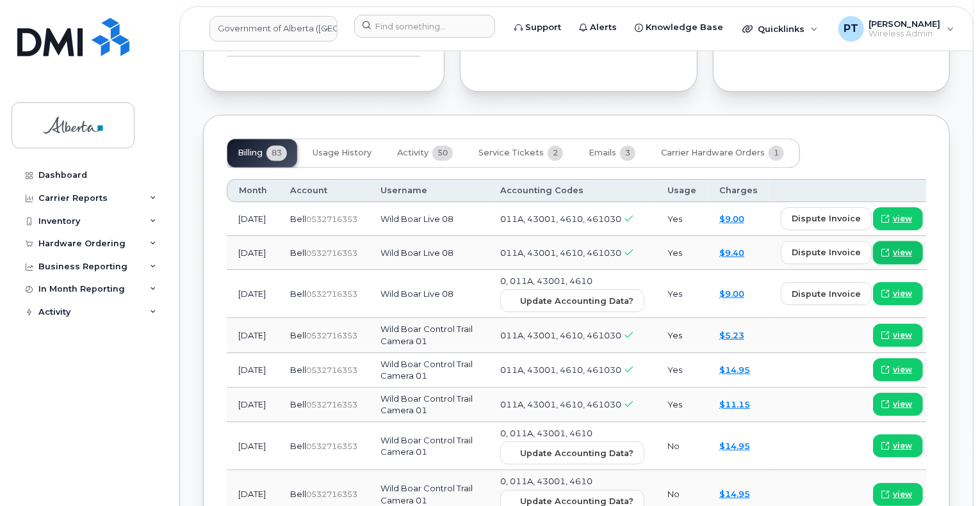
click at [893, 248] on span "view" at bounding box center [902, 254] width 19 height 12
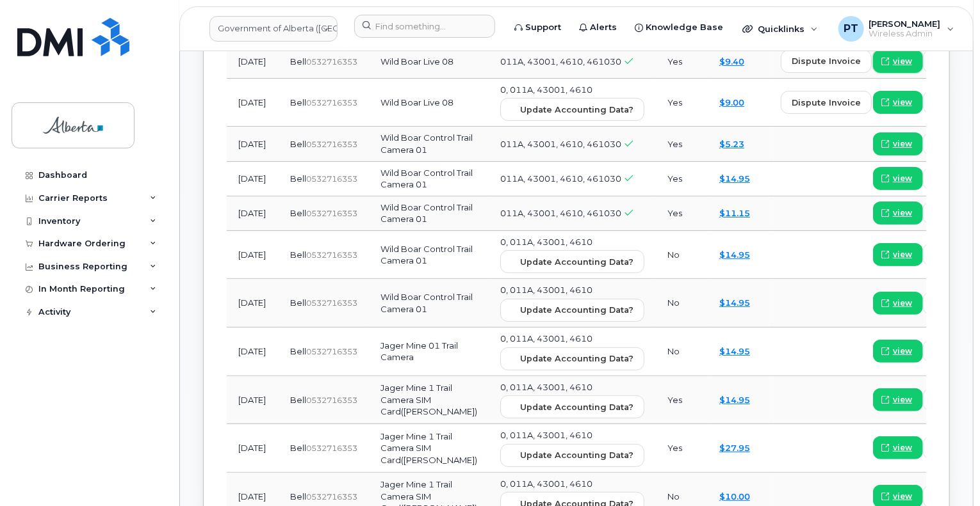
scroll to position [1281, 0]
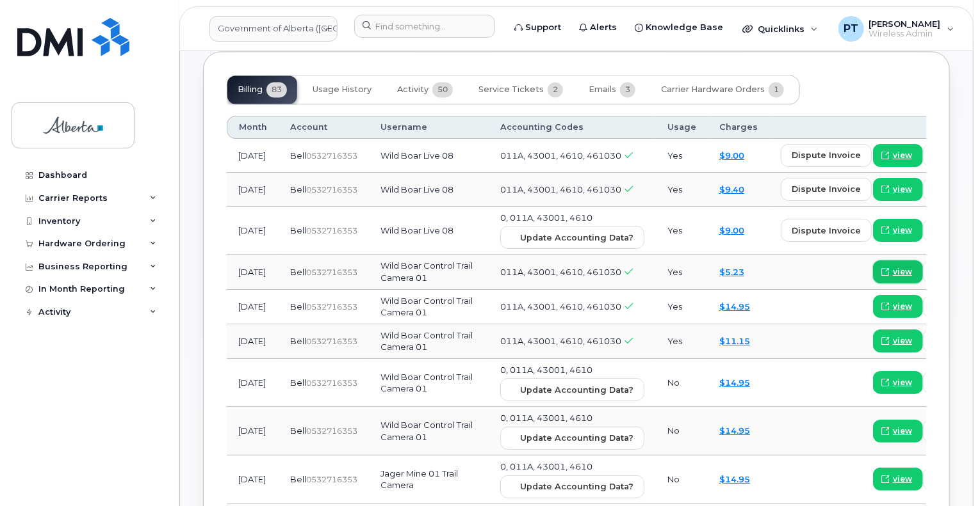
click at [893, 268] on span "view" at bounding box center [902, 272] width 19 height 12
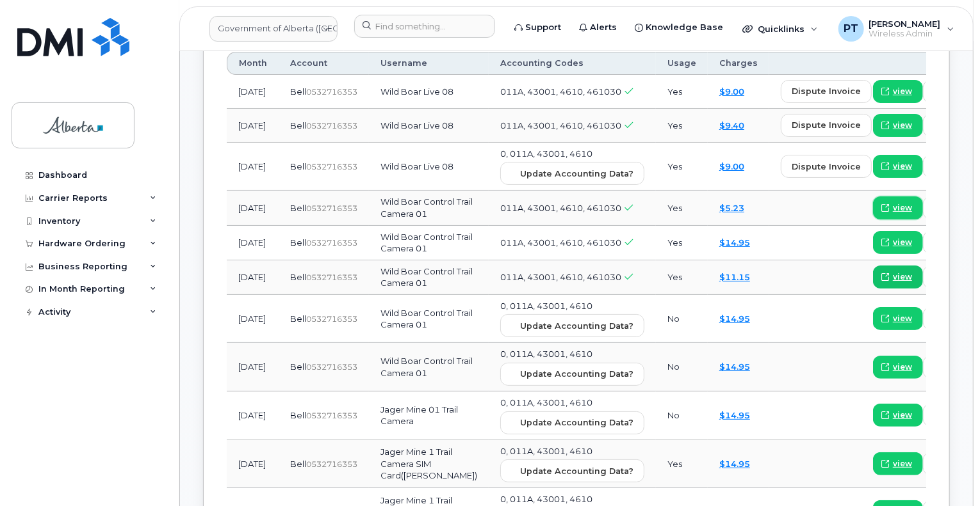
scroll to position [1409, 0]
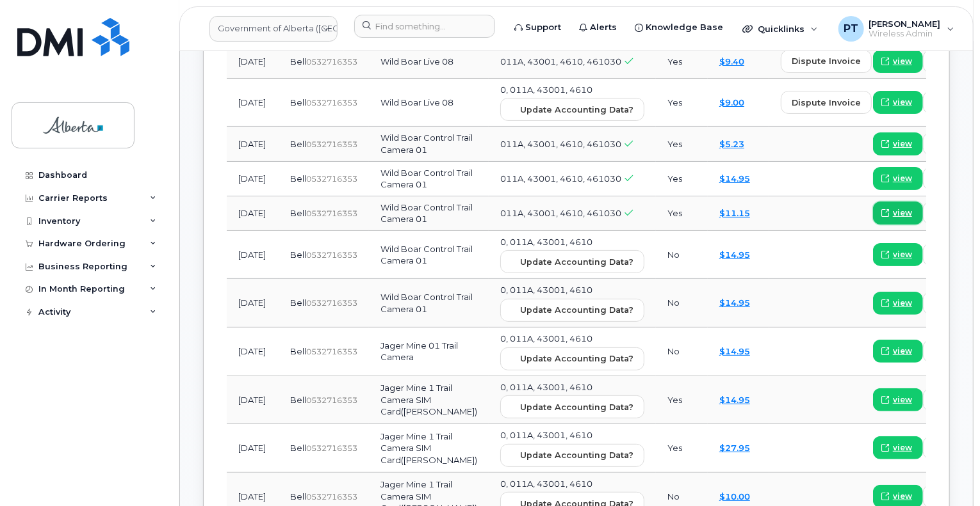
click at [893, 219] on span "view" at bounding box center [902, 213] width 19 height 12
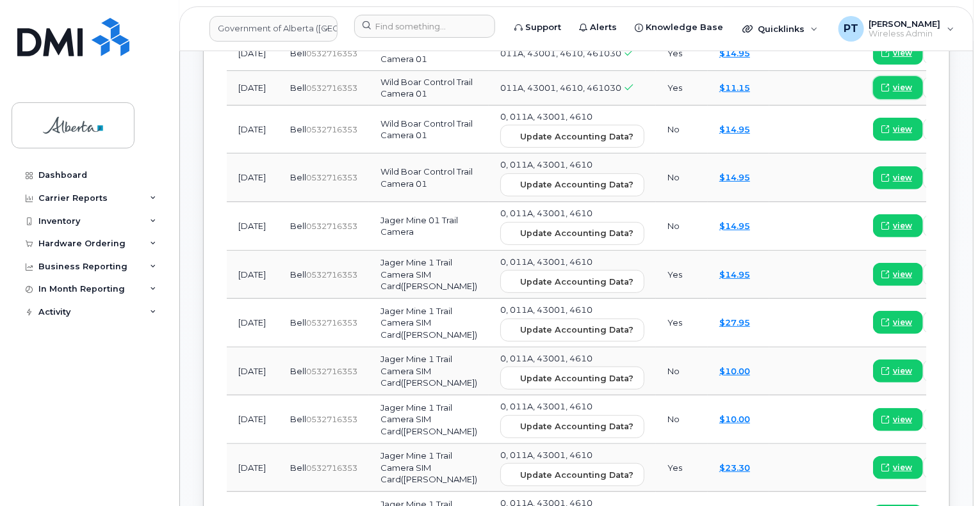
scroll to position [1537, 0]
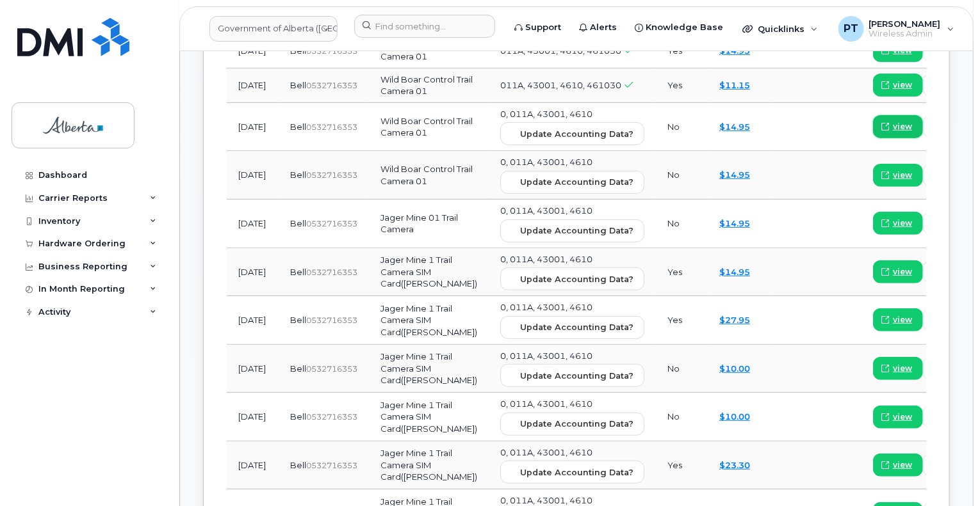
click at [893, 133] on span "view" at bounding box center [902, 127] width 19 height 12
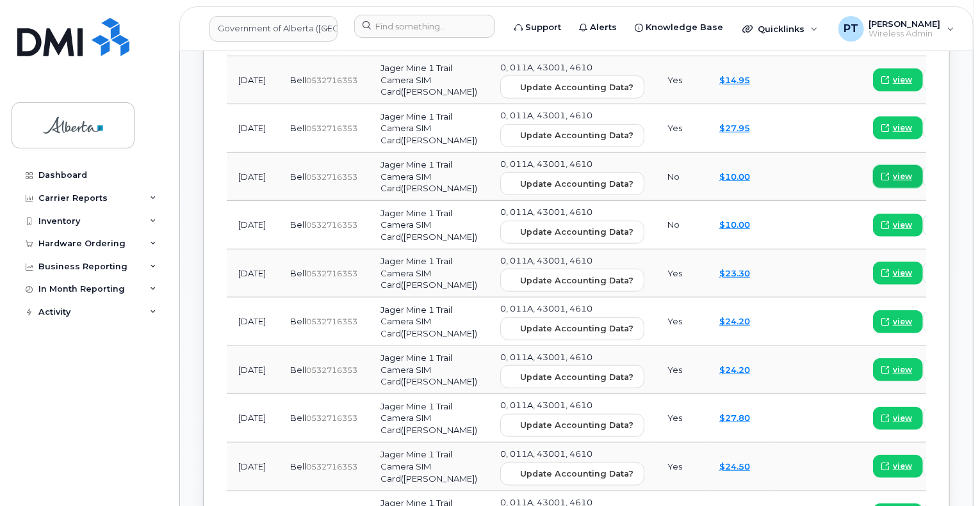
click at [893, 182] on span "view" at bounding box center [902, 177] width 19 height 12
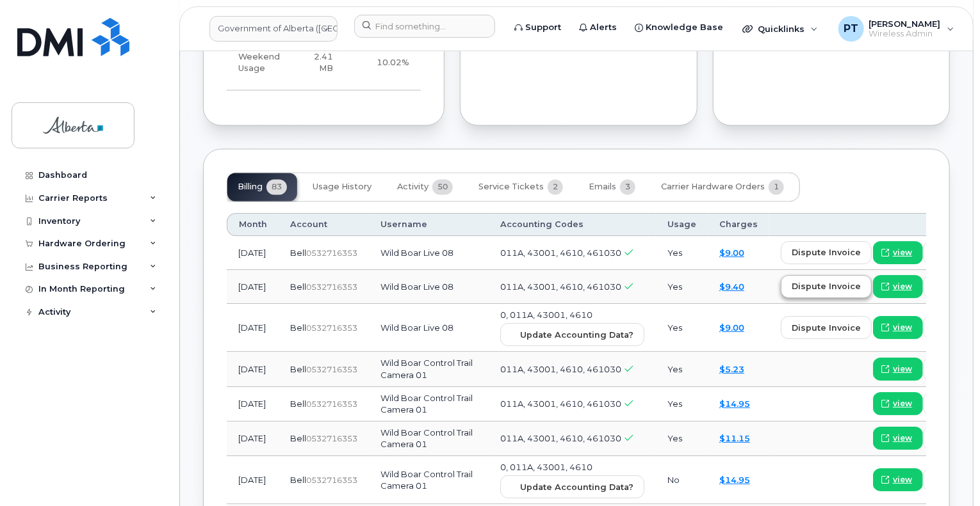
scroll to position [1217, 0]
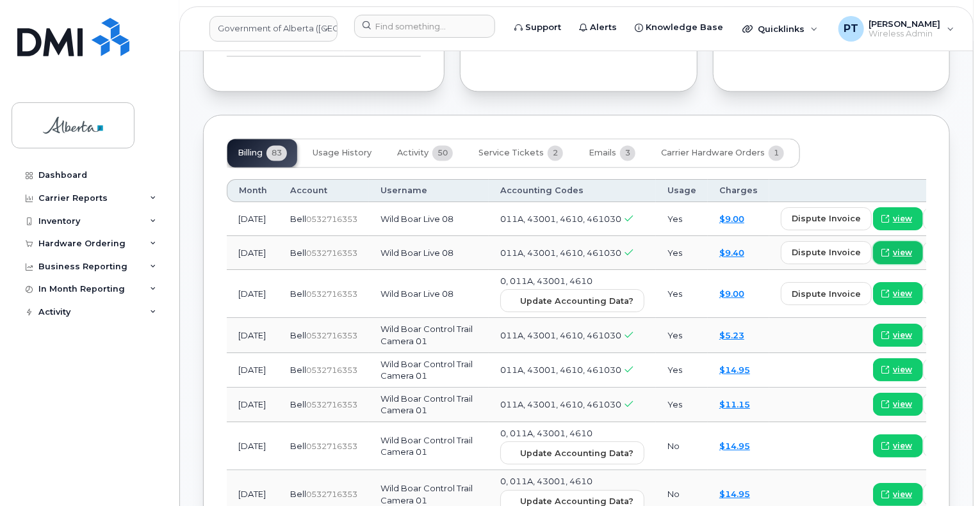
click at [893, 248] on span "view" at bounding box center [902, 254] width 19 height 12
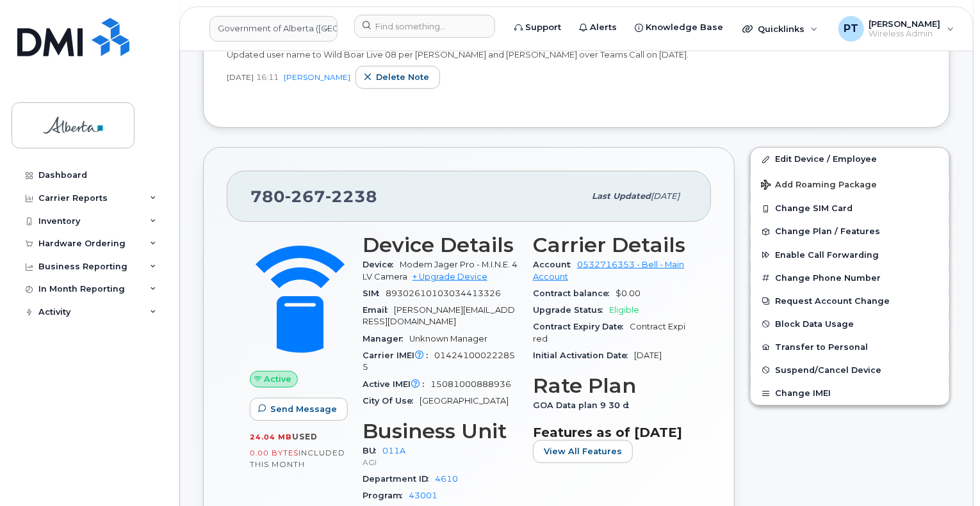
scroll to position [448, 0]
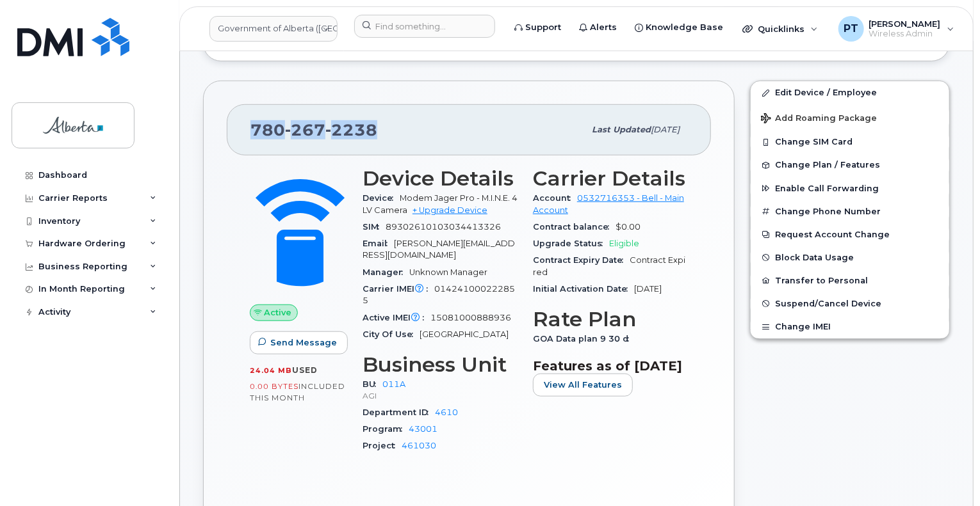
drag, startPoint x: 380, startPoint y: 127, endPoint x: 251, endPoint y: 127, distance: 128.7
click at [251, 127] on div "780 267 2238" at bounding box center [417, 130] width 334 height 27
copy span "780 267 2238"
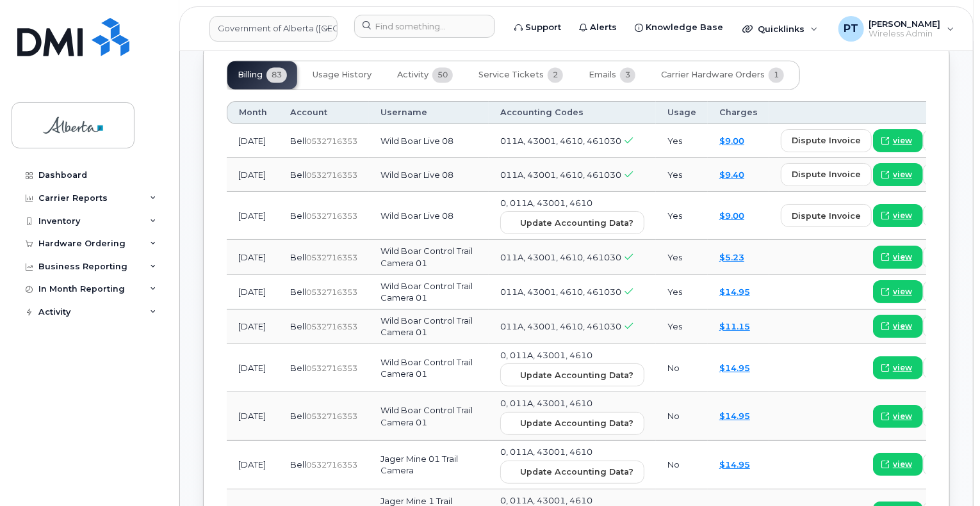
scroll to position [1345, 0]
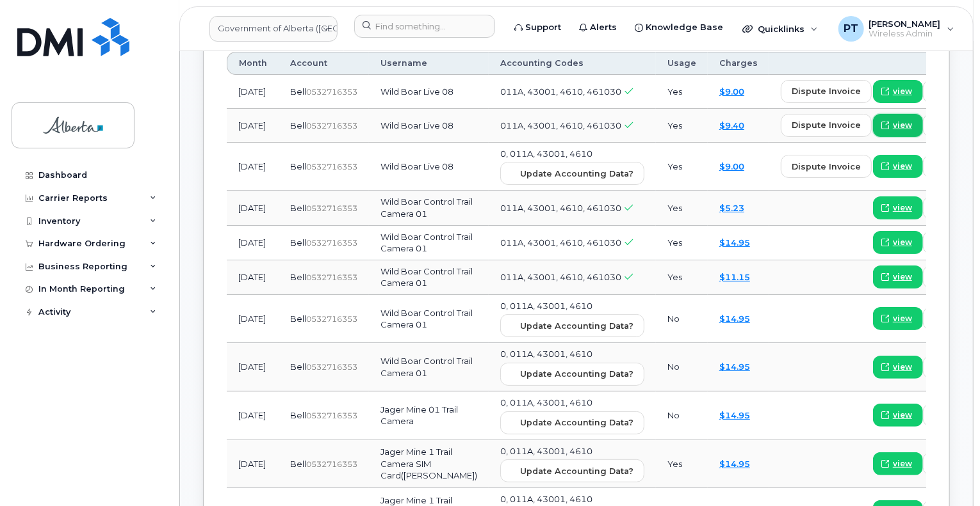
click at [893, 120] on span "view" at bounding box center [902, 126] width 19 height 12
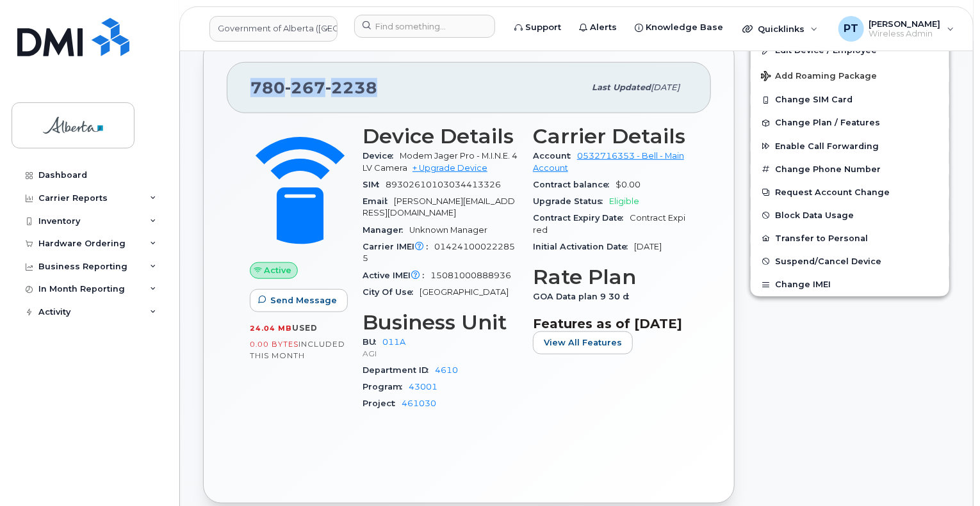
scroll to position [512, 0]
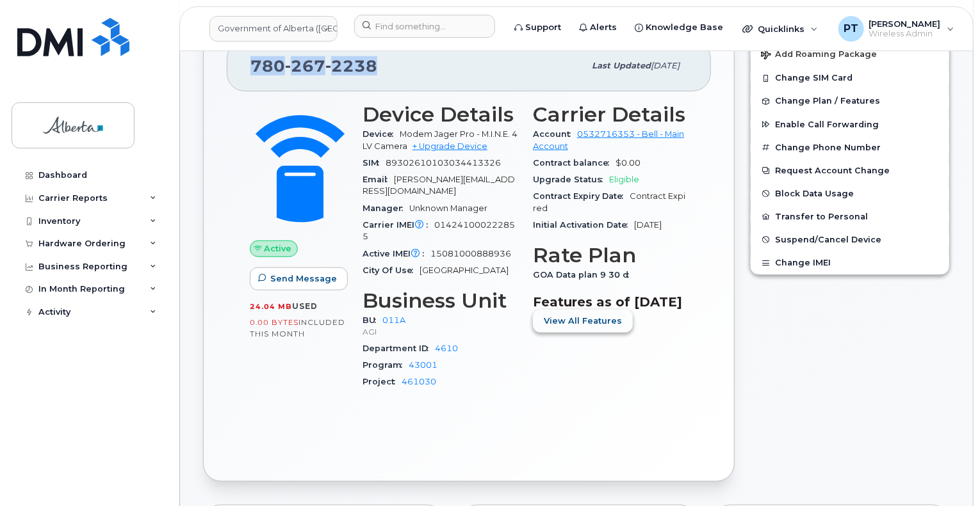
click at [574, 327] on span "View All Features" at bounding box center [583, 321] width 78 height 12
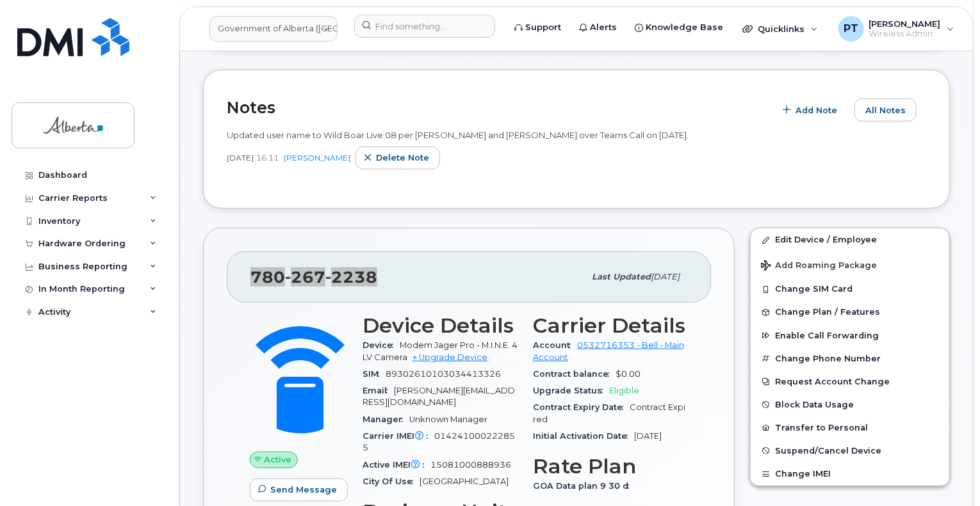
scroll to position [320, 0]
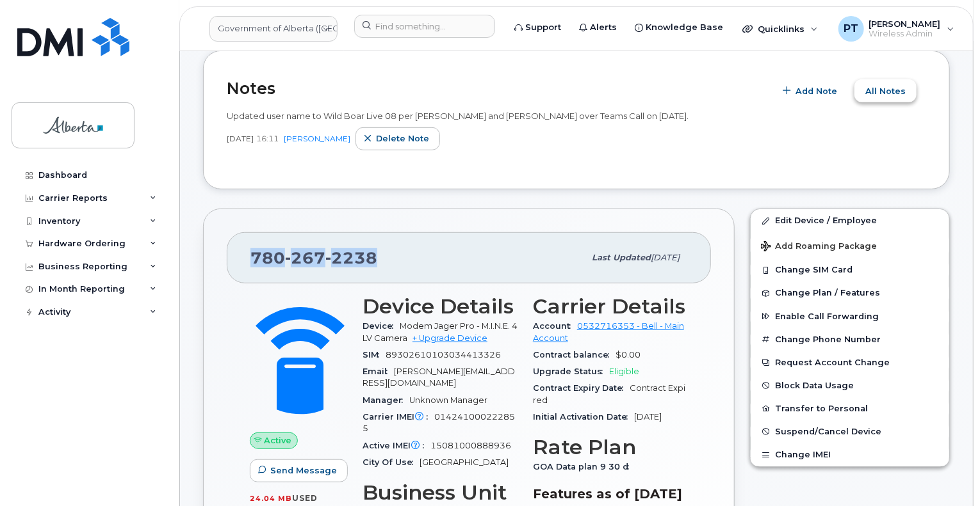
click at [893, 91] on span "All Notes" at bounding box center [885, 91] width 40 height 12
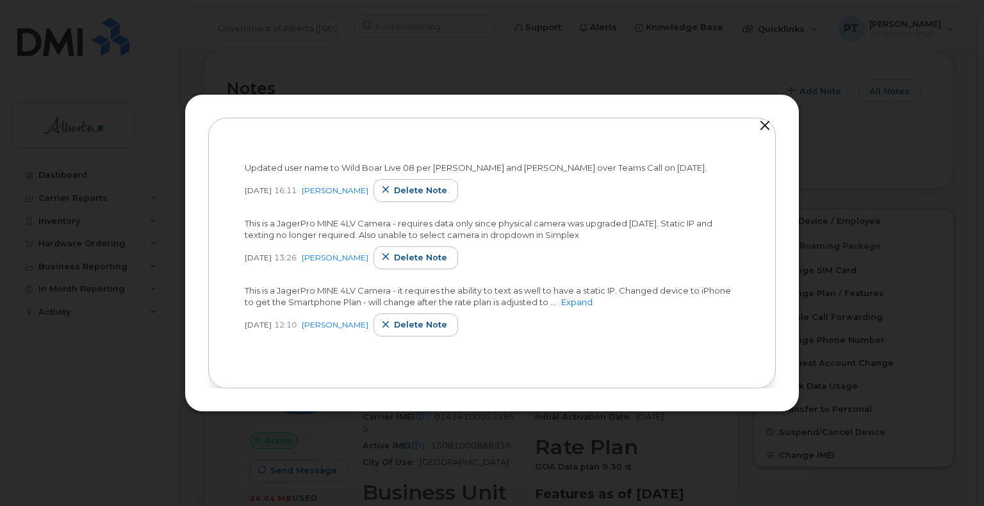
click at [766, 124] on button "button" at bounding box center [764, 126] width 19 height 18
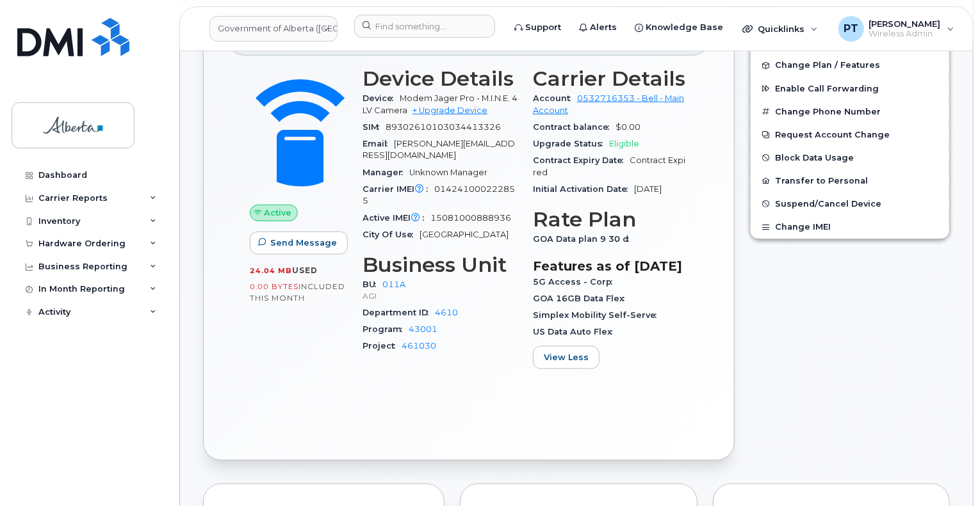
scroll to position [448, 0]
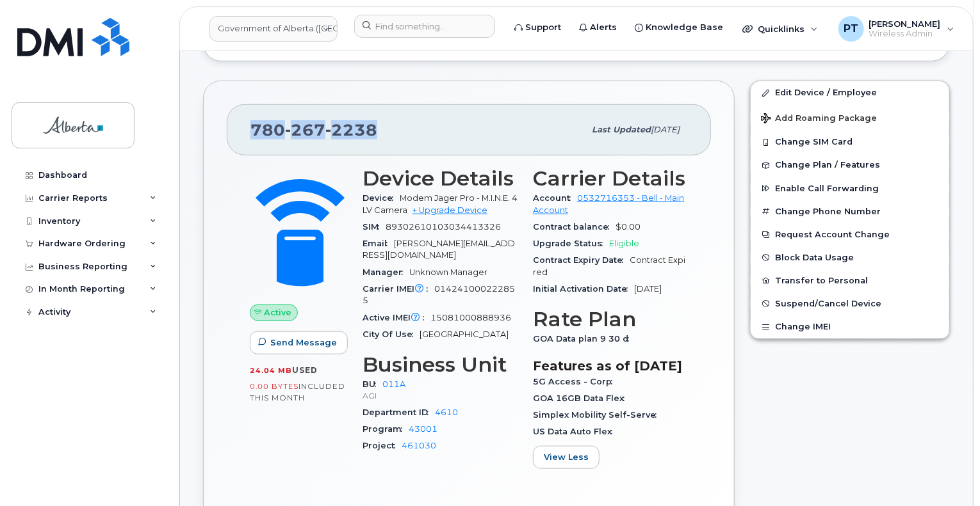
copy span "780 267 2238"
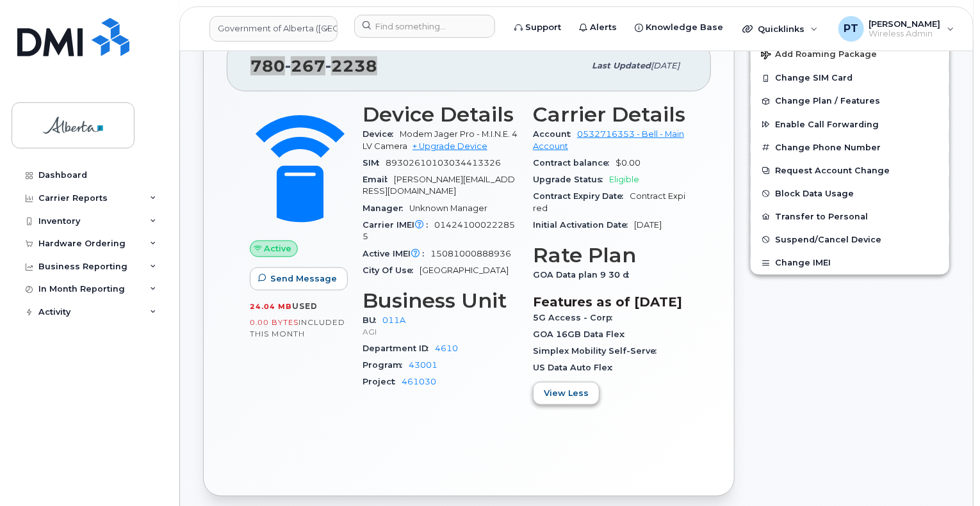
scroll to position [576, 0]
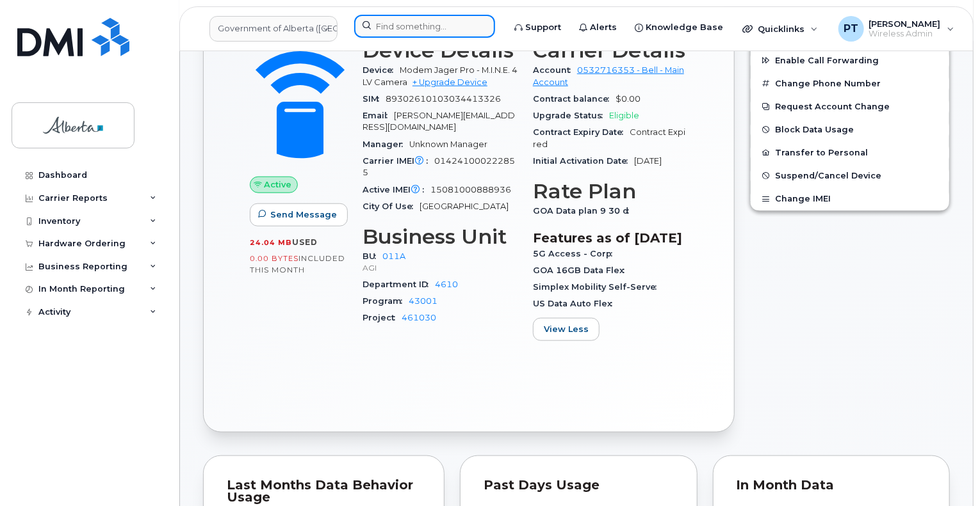
drag, startPoint x: 422, startPoint y: 28, endPoint x: 402, endPoint y: 35, distance: 21.1
click at [420, 28] on input at bounding box center [424, 26] width 141 height 23
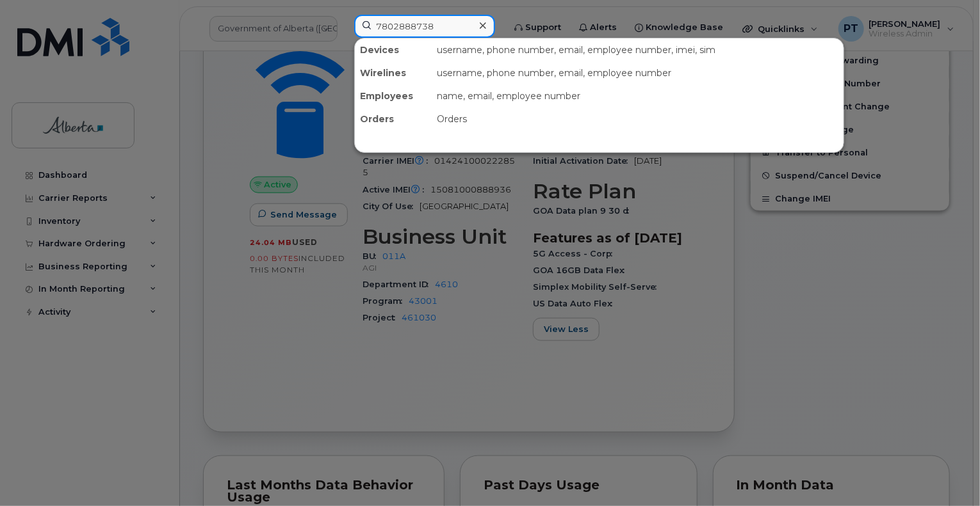
type input "7802888738"
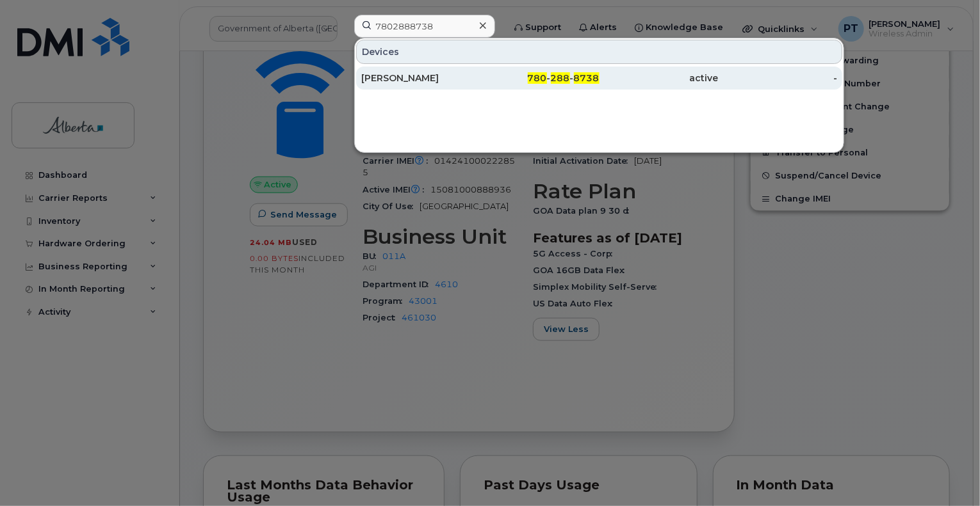
click at [400, 74] on div "Millicent Asiedu" at bounding box center [420, 78] width 119 height 13
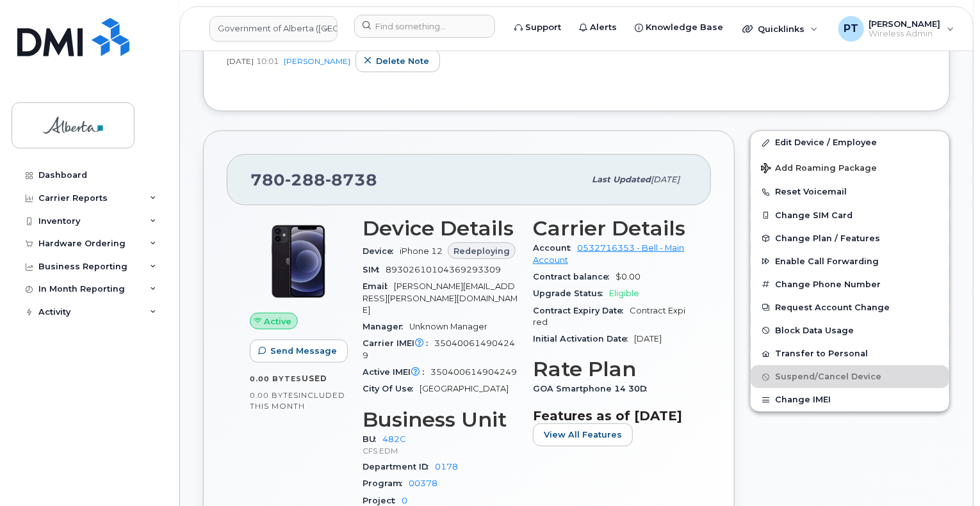
scroll to position [576, 0]
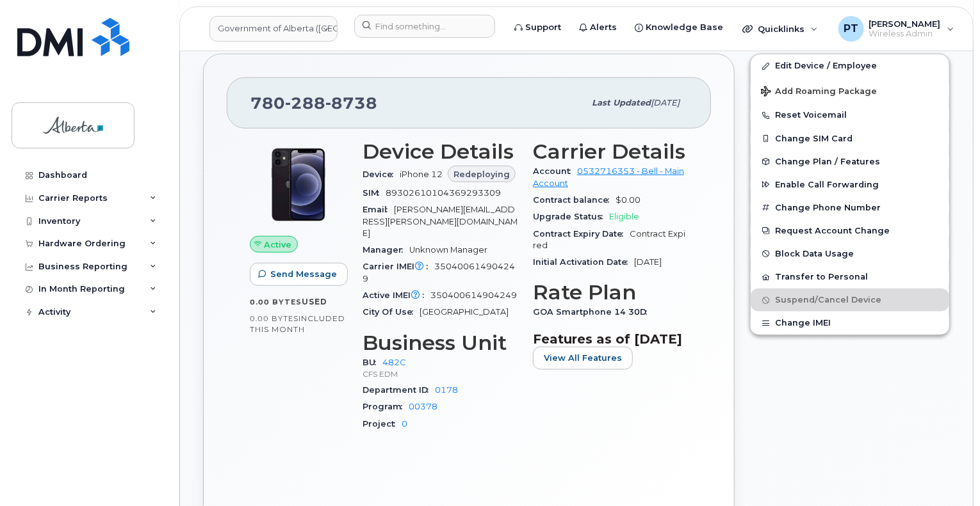
drag, startPoint x: 855, startPoint y: 368, endPoint x: 848, endPoint y: 366, distance: 7.3
click at [855, 368] on div "Edit Device / Employee Add Roaming Package Reset Voicemail Change SIM Card Chan…" at bounding box center [849, 289] width 215 height 486
click at [509, 416] on div "Project 0" at bounding box center [439, 424] width 155 height 17
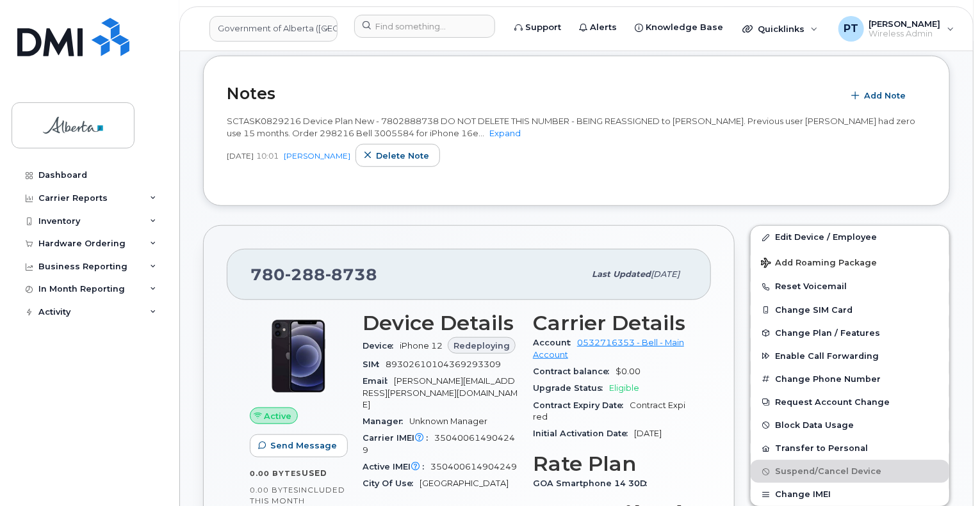
scroll to position [512, 0]
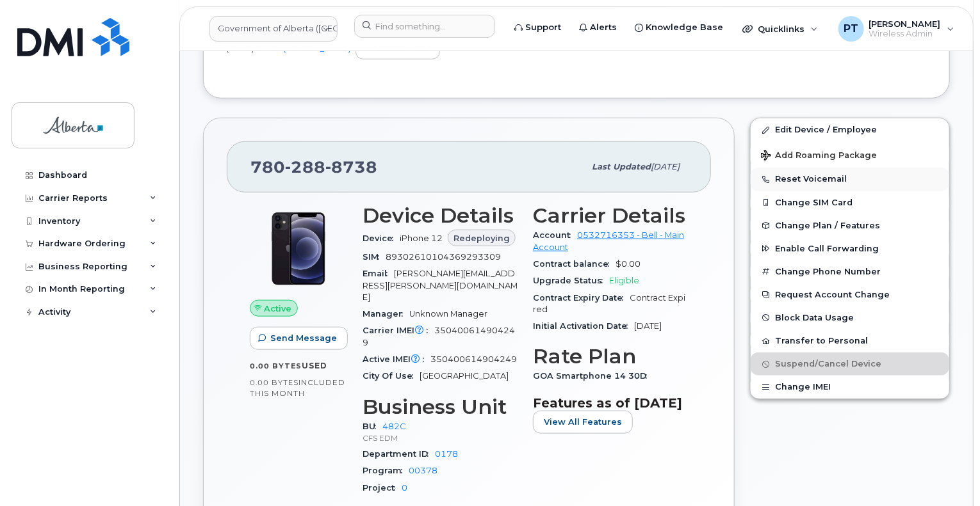
click at [797, 178] on button "Reset Voicemail" at bounding box center [849, 179] width 198 height 23
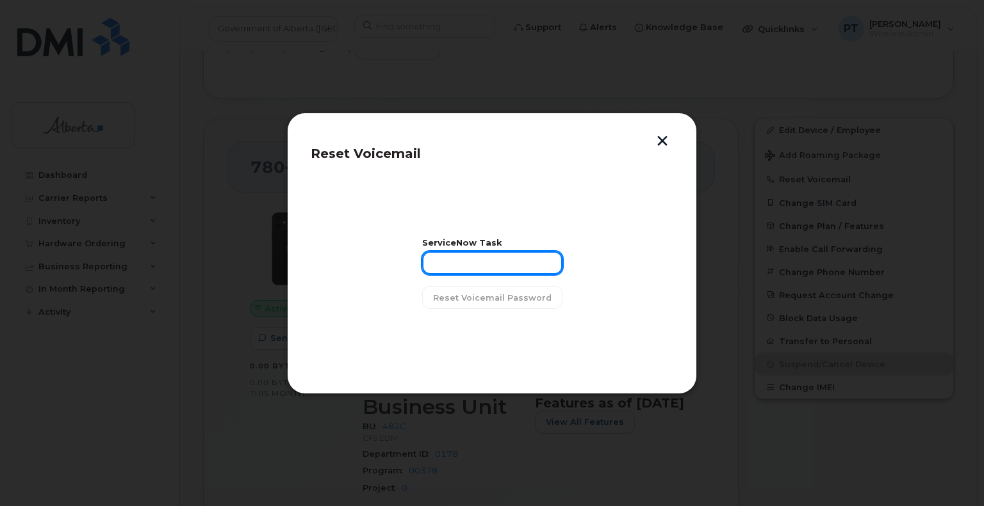
click at [497, 268] on input "text" at bounding box center [492, 263] width 140 height 23
click at [471, 261] on input "text" at bounding box center [492, 263] width 140 height 23
paste input "SCTASK0829216"
type input "SCTASK0829216"
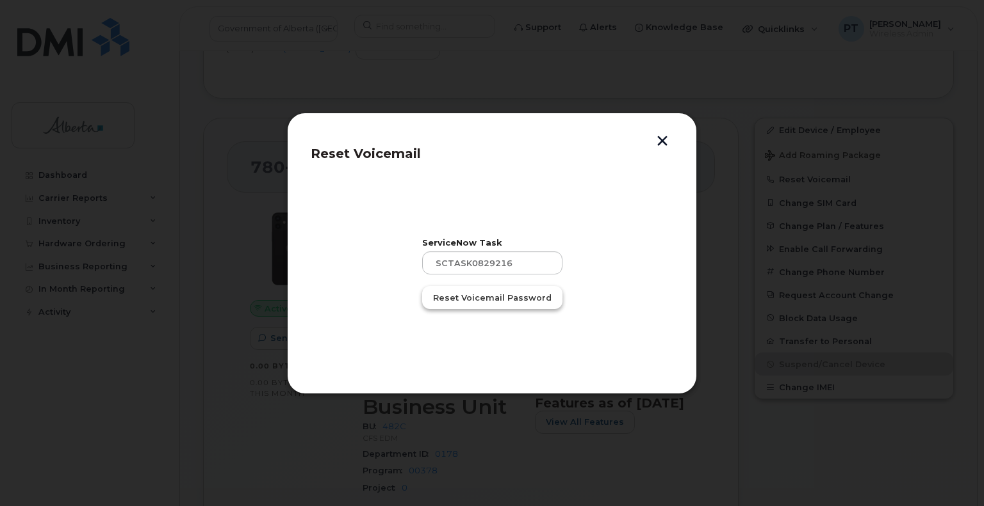
click at [482, 297] on span "Reset Voicemail Password" at bounding box center [492, 298] width 118 height 12
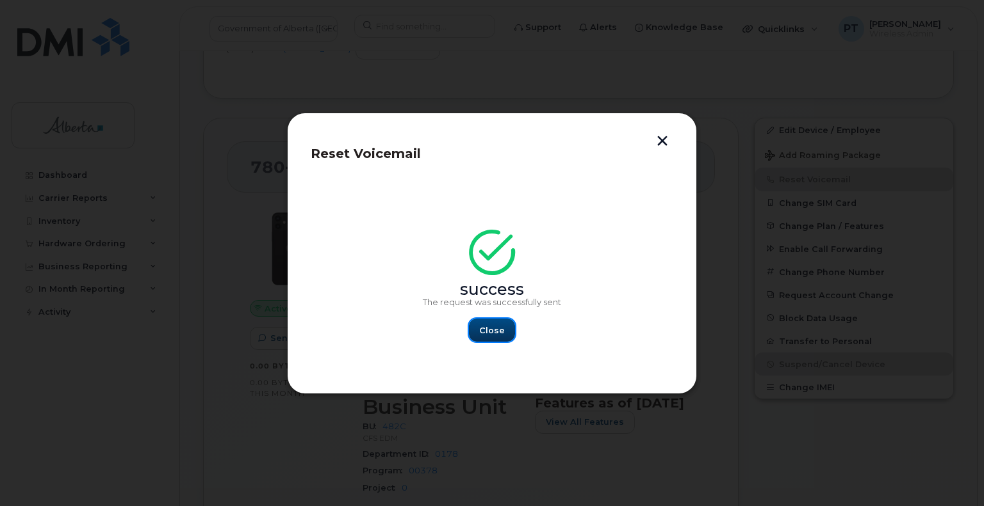
click at [492, 333] on span "Close" at bounding box center [492, 331] width 26 height 12
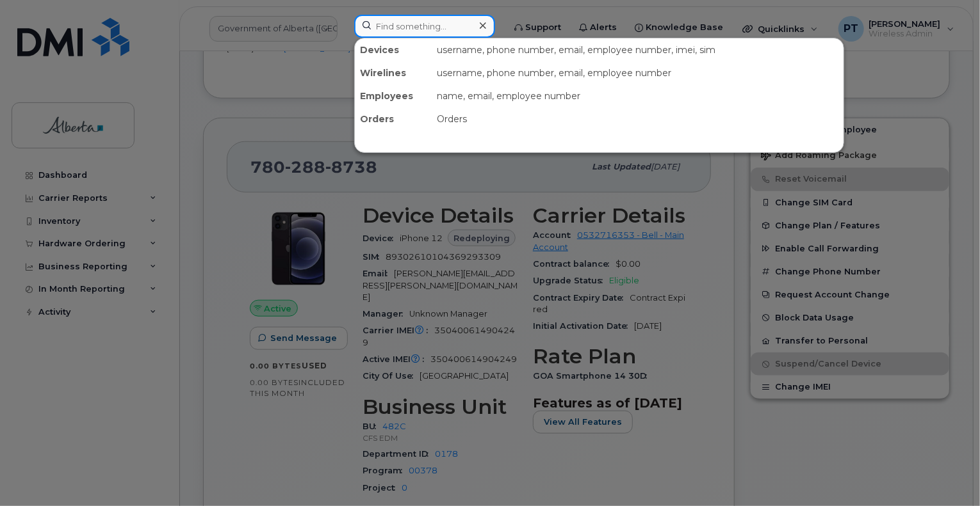
click at [417, 28] on input at bounding box center [424, 26] width 141 height 23
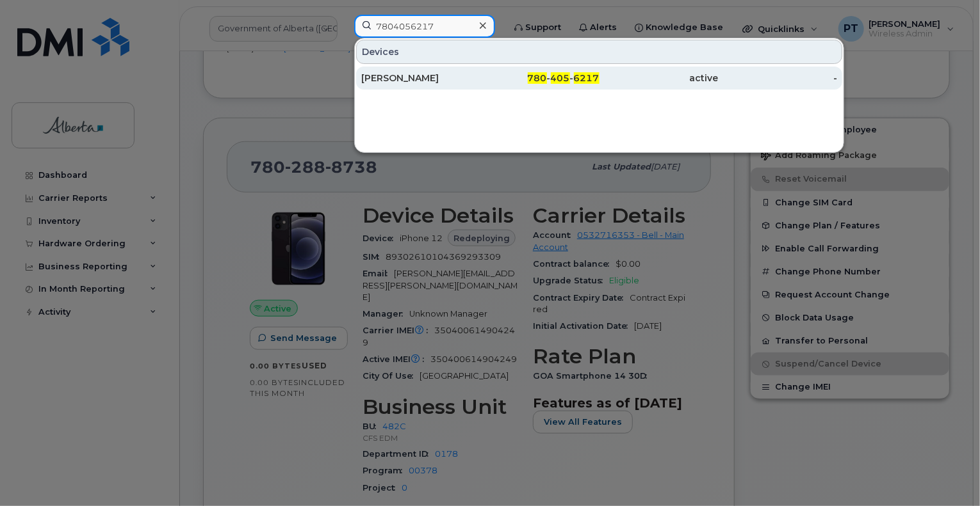
type input "7804056217"
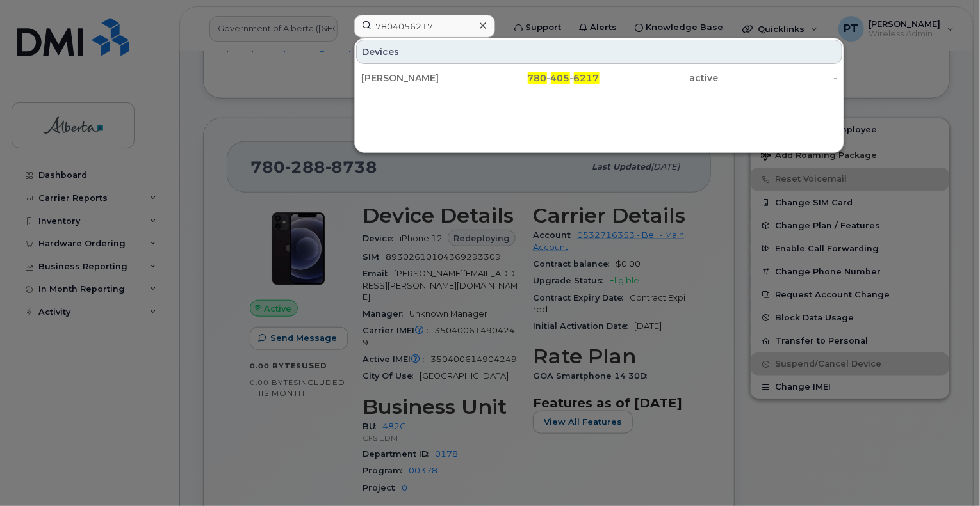
drag, startPoint x: 411, startPoint y: 74, endPoint x: 414, endPoint y: 104, distance: 29.6
click at [411, 74] on div "[PERSON_NAME]" at bounding box center [420, 78] width 119 height 13
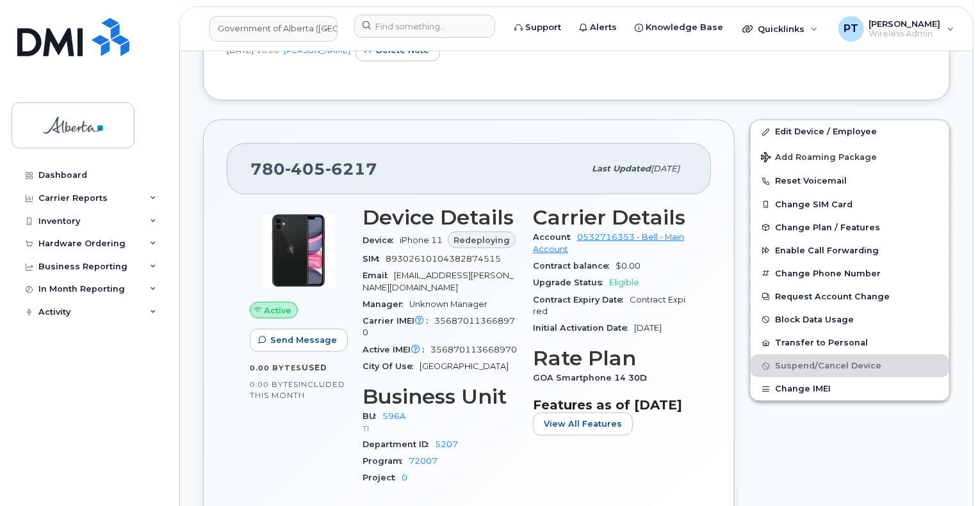
scroll to position [320, 0]
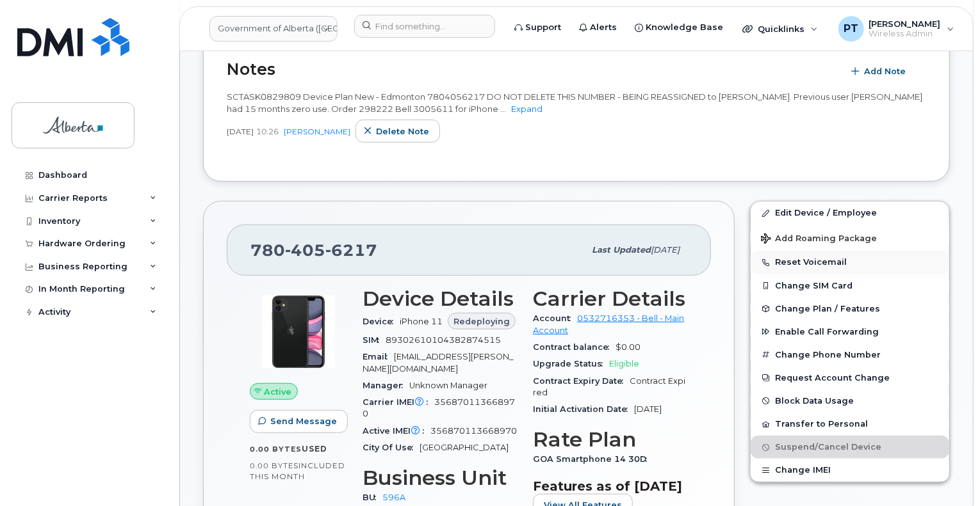
click at [800, 262] on button "Reset Voicemail" at bounding box center [849, 262] width 198 height 23
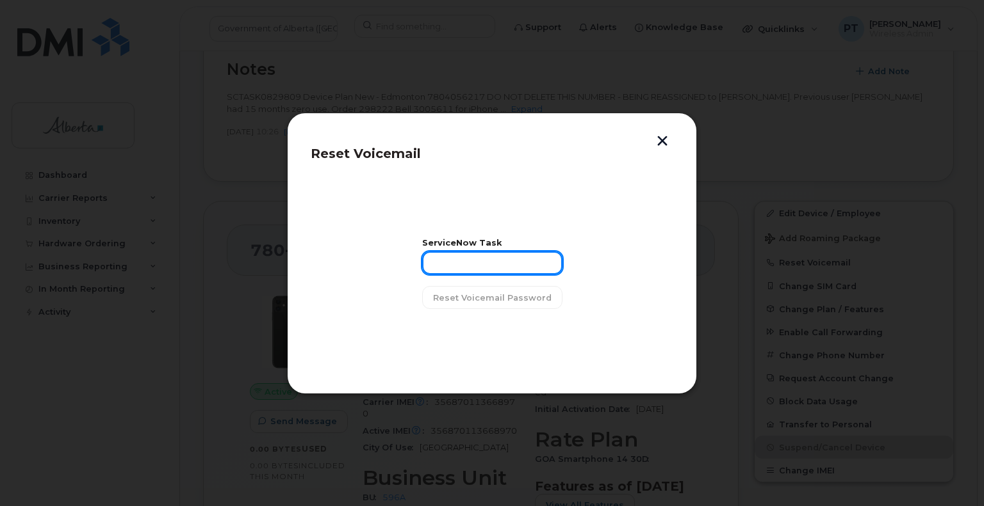
click at [469, 263] on input "text" at bounding box center [492, 263] width 140 height 23
paste input "SCTASK0829809"
type input "SCTASK0829809"
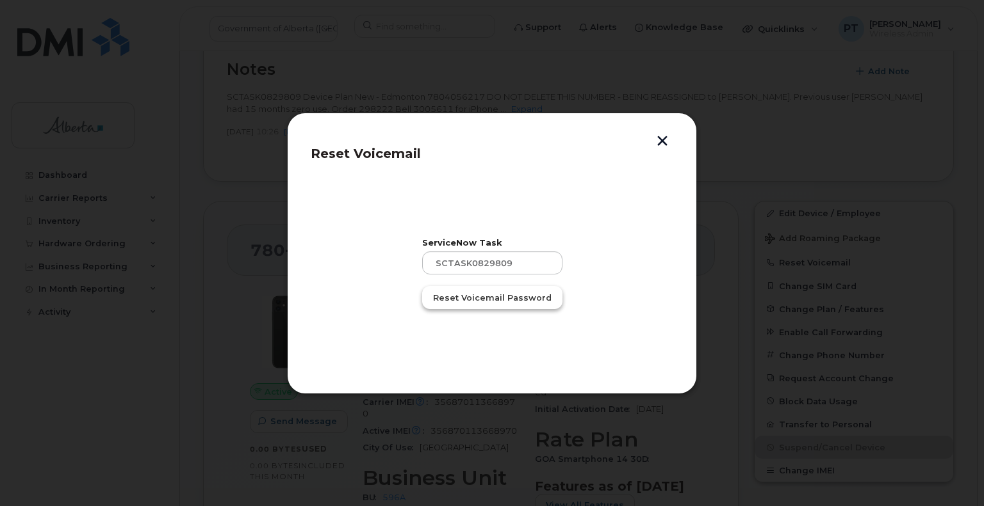
click at [492, 296] on span "Reset Voicemail Password" at bounding box center [492, 298] width 118 height 12
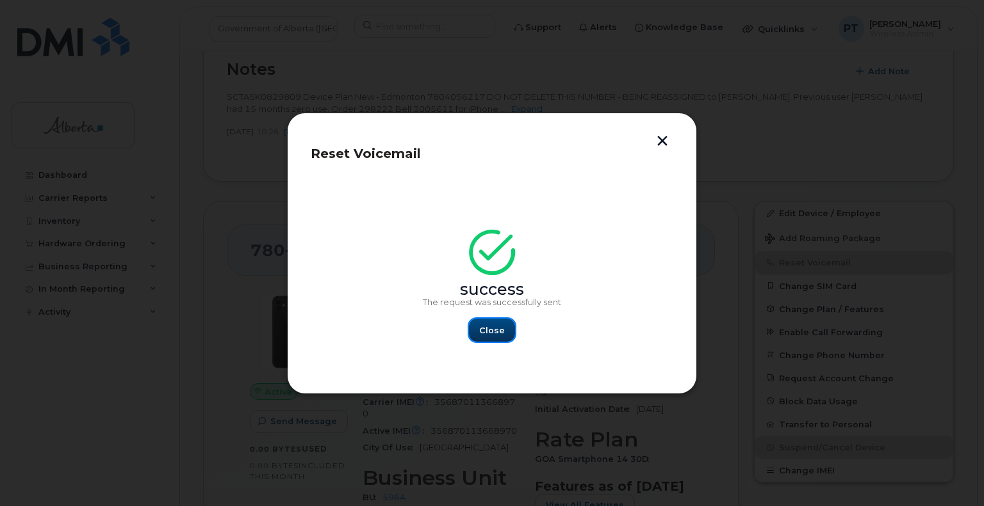
click at [496, 328] on span "Close" at bounding box center [492, 331] width 26 height 12
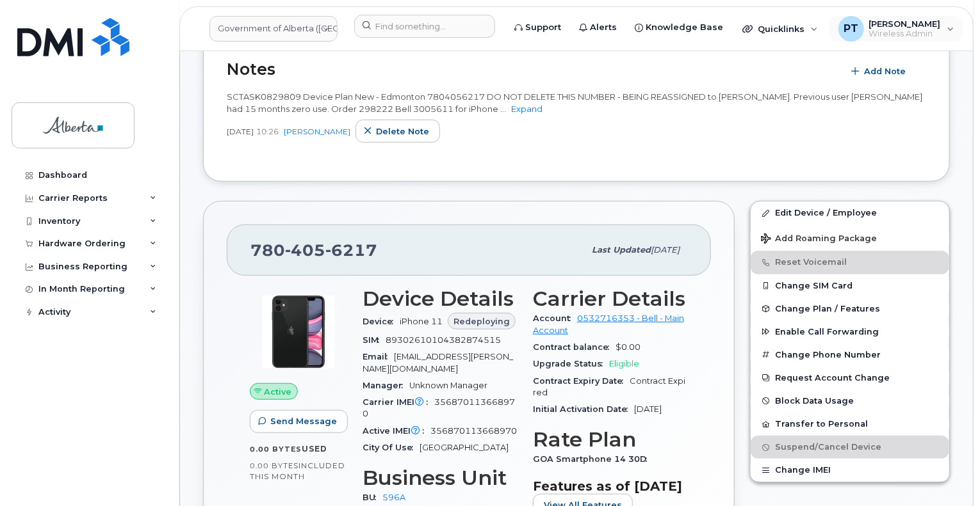
drag, startPoint x: 896, startPoint y: 33, endPoint x: 864, endPoint y: 108, distance: 81.5
click at [896, 33] on span "Wireless Admin" at bounding box center [905, 34] width 72 height 10
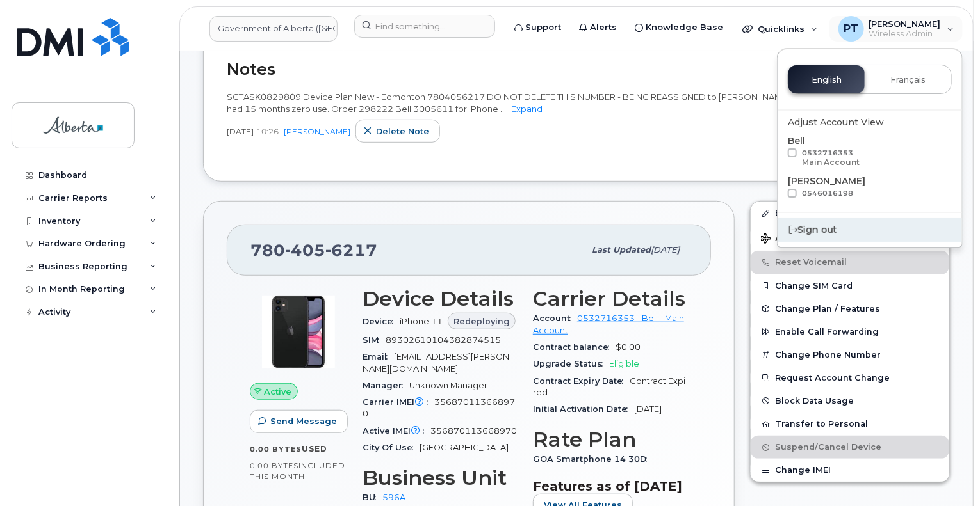
click at [804, 235] on div "Sign out" at bounding box center [869, 230] width 184 height 24
